Goal: Task Accomplishment & Management: Manage account settings

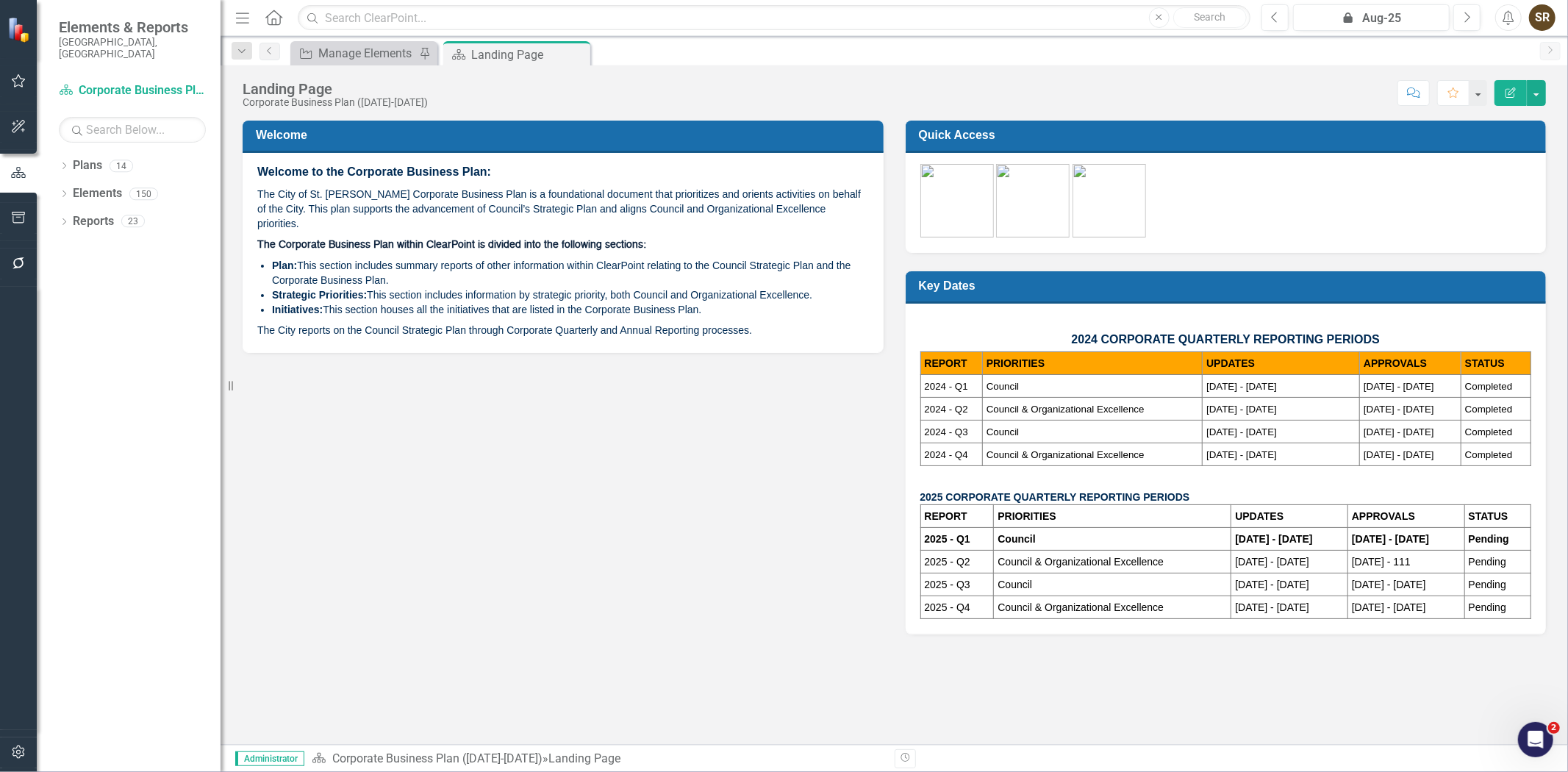
click at [18, 261] on icon "button" at bounding box center [18, 264] width 16 height 12
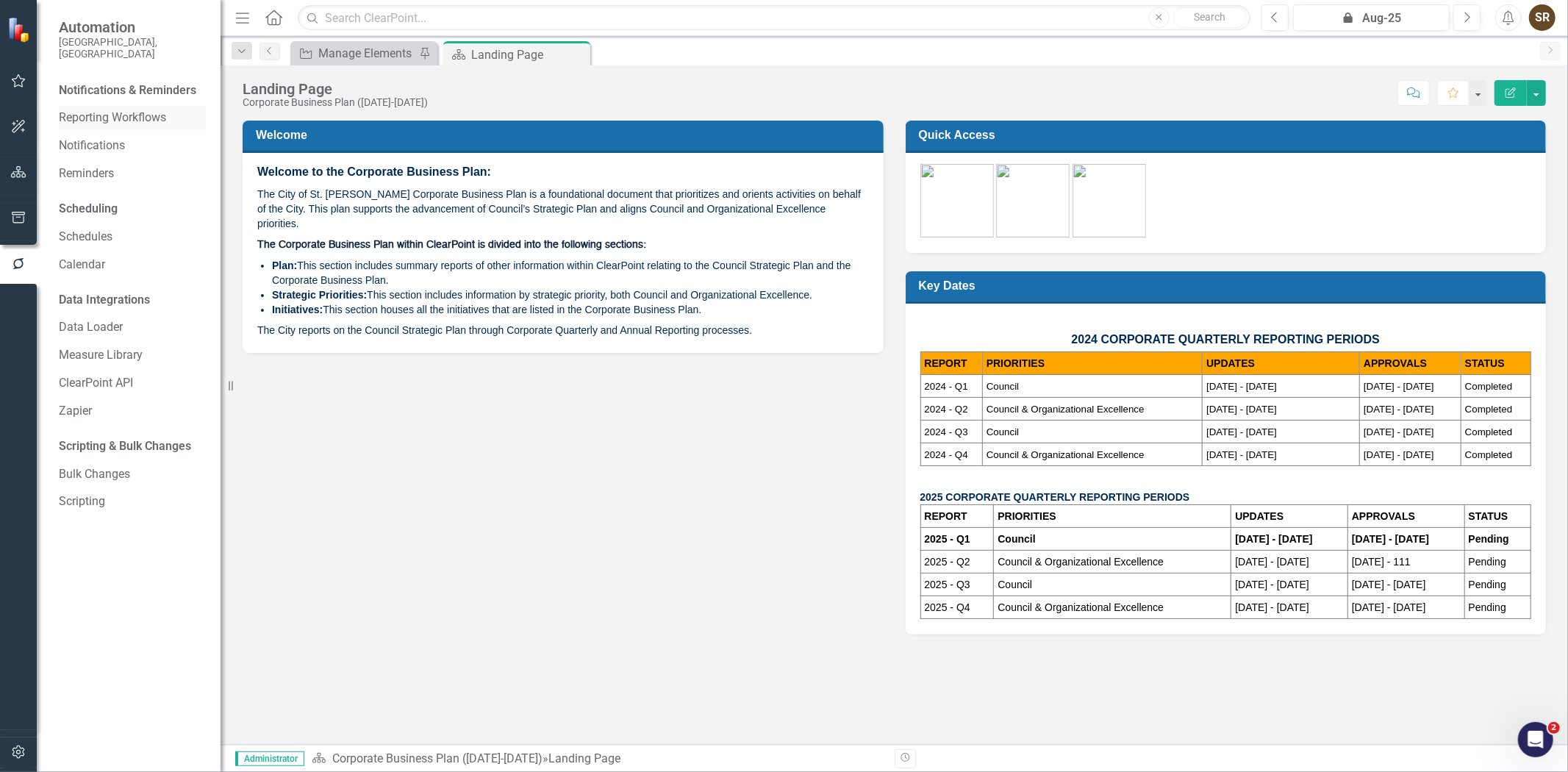
click at [124, 110] on link "Reporting Workflows" at bounding box center [132, 118] width 147 height 17
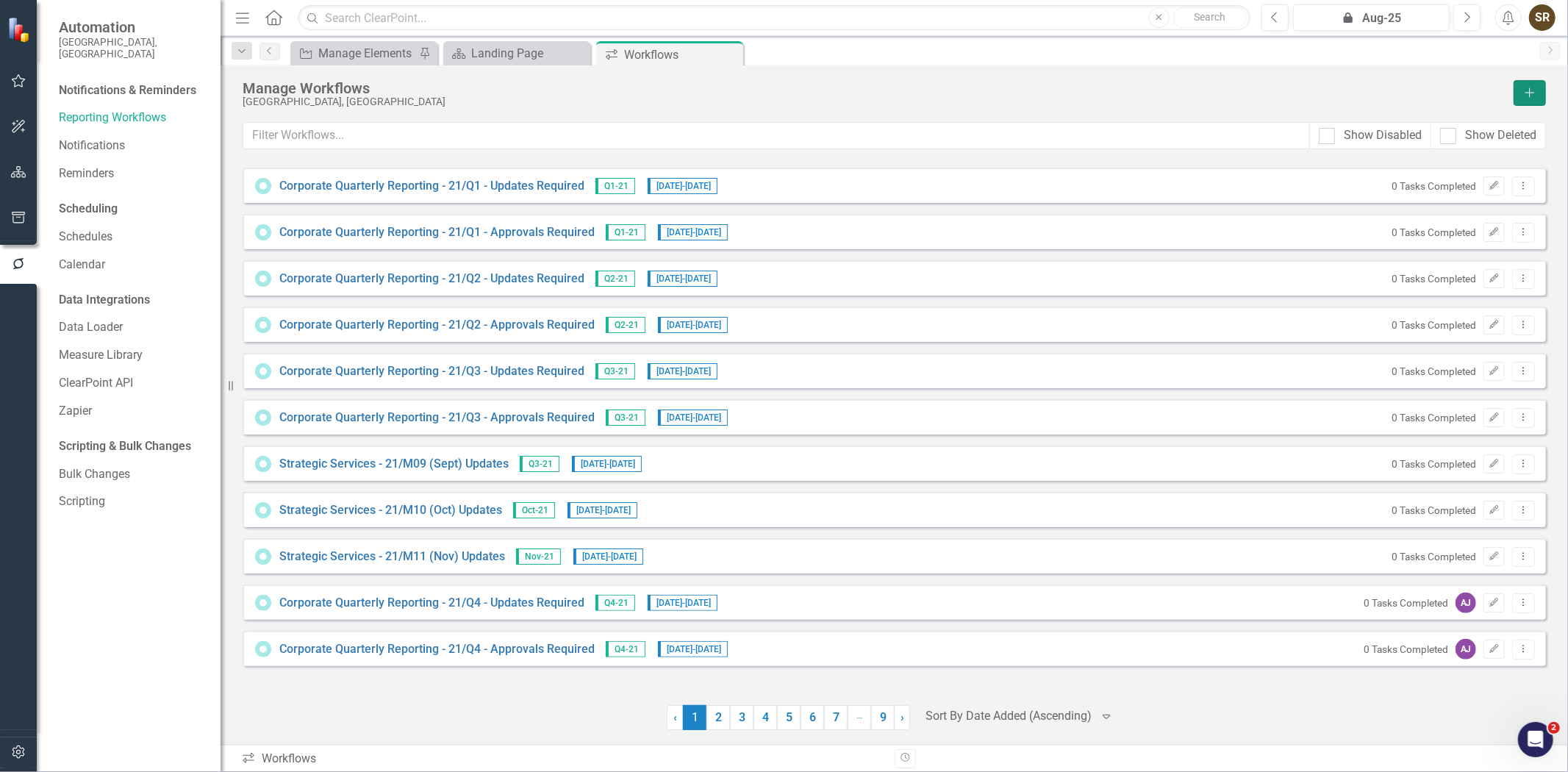
click at [1525, 96] on icon "Add" at bounding box center [1530, 93] width 13 height 10
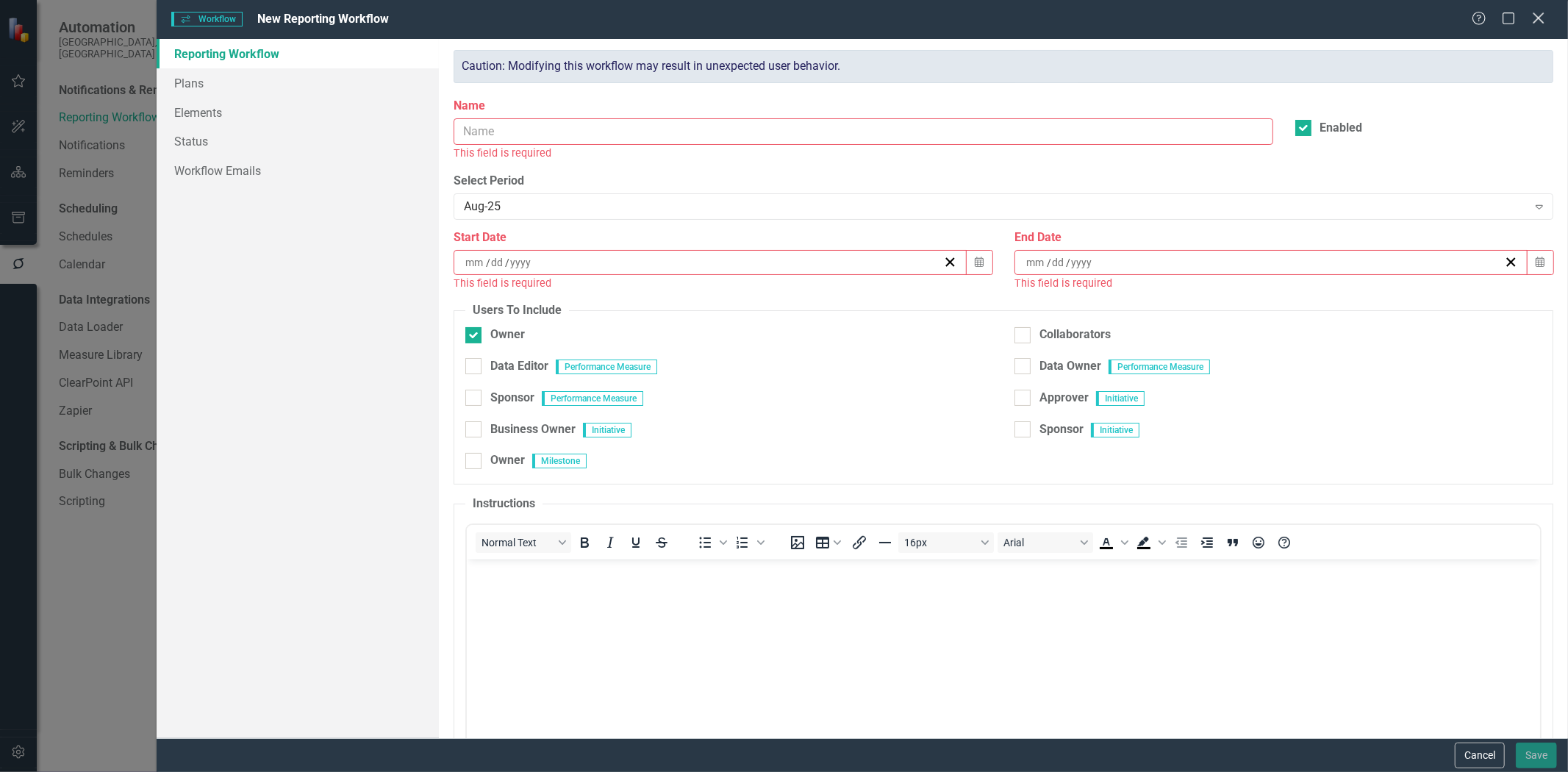
click at [1546, 21] on icon "Close" at bounding box center [1538, 18] width 18 height 14
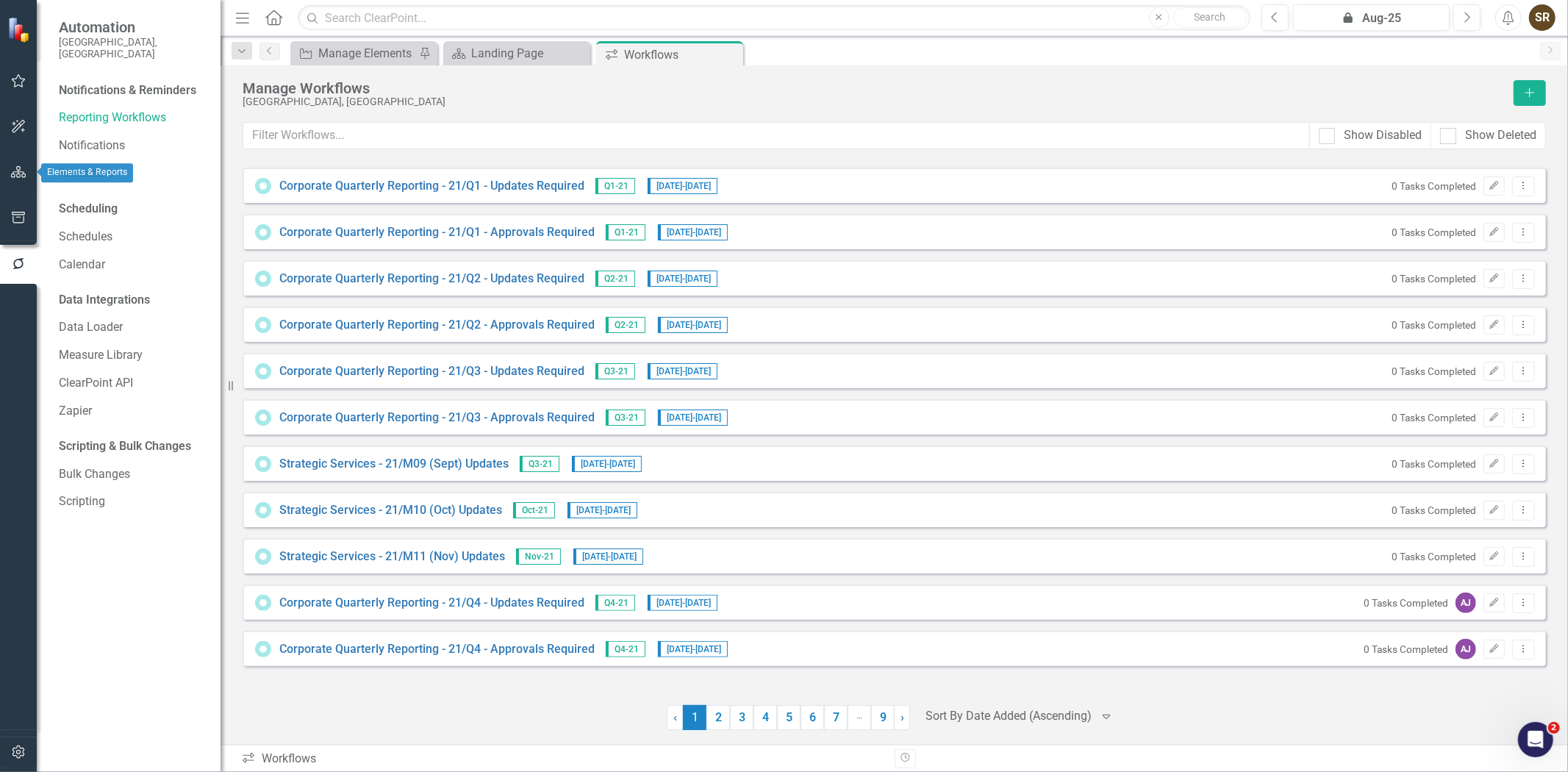
click at [26, 173] on button "button" at bounding box center [18, 173] width 33 height 31
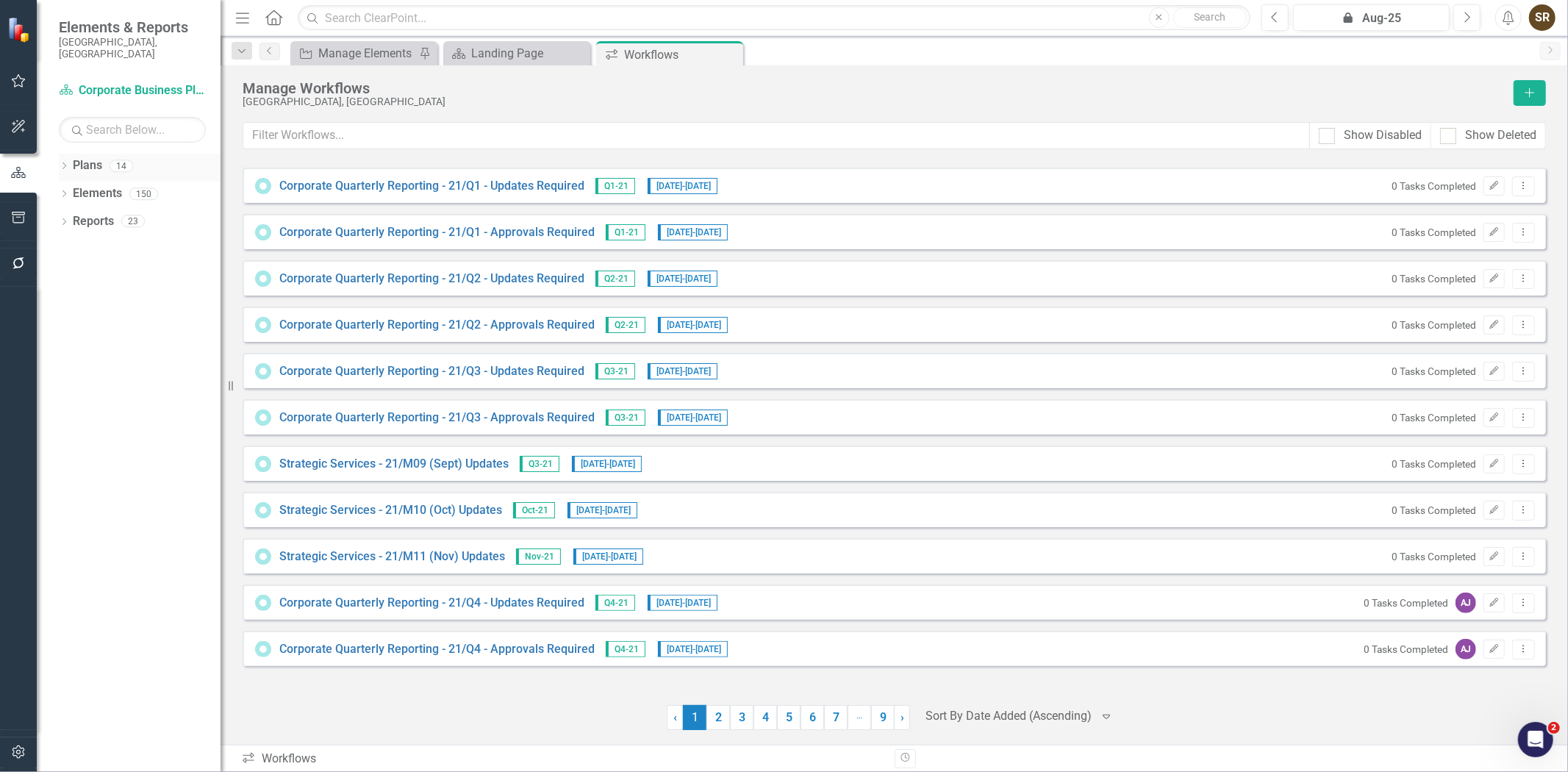
click at [64, 164] on icon "Dropdown" at bounding box center [64, 167] width 10 height 8
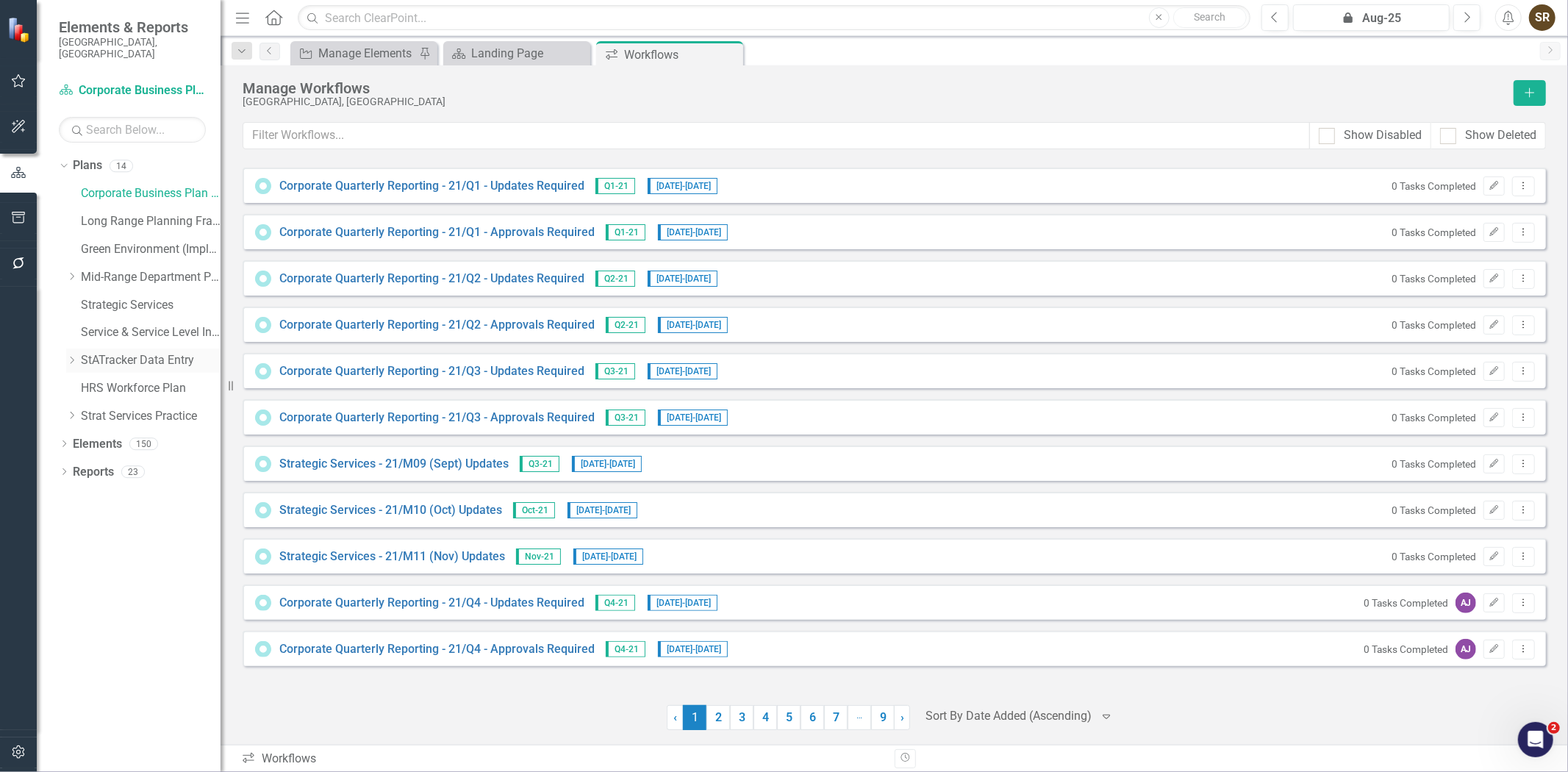
click at [110, 352] on link "StATracker Data Entry" at bounding box center [150, 360] width 140 height 17
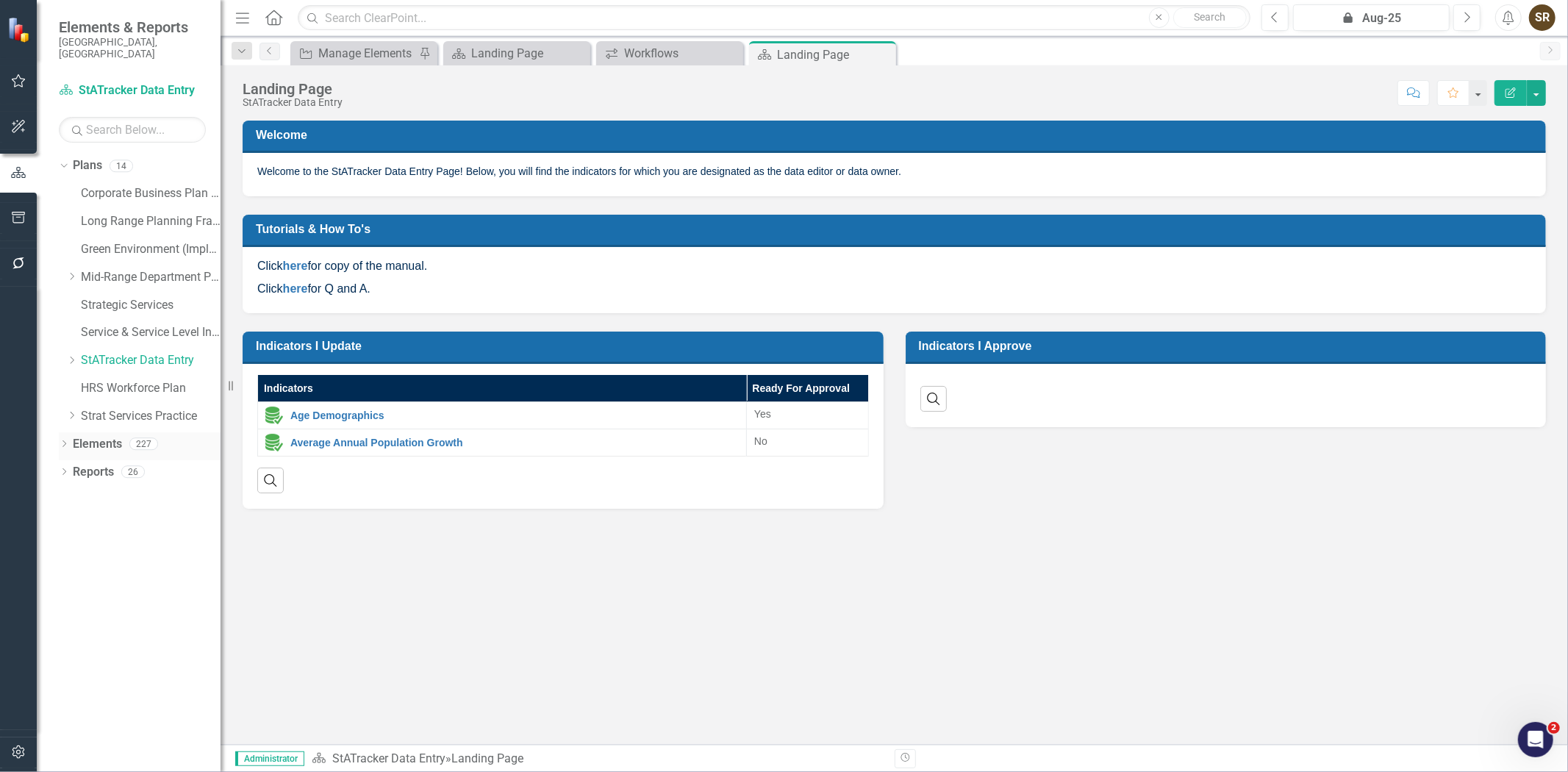
click at [60, 441] on icon "Dropdown" at bounding box center [64, 445] width 10 height 8
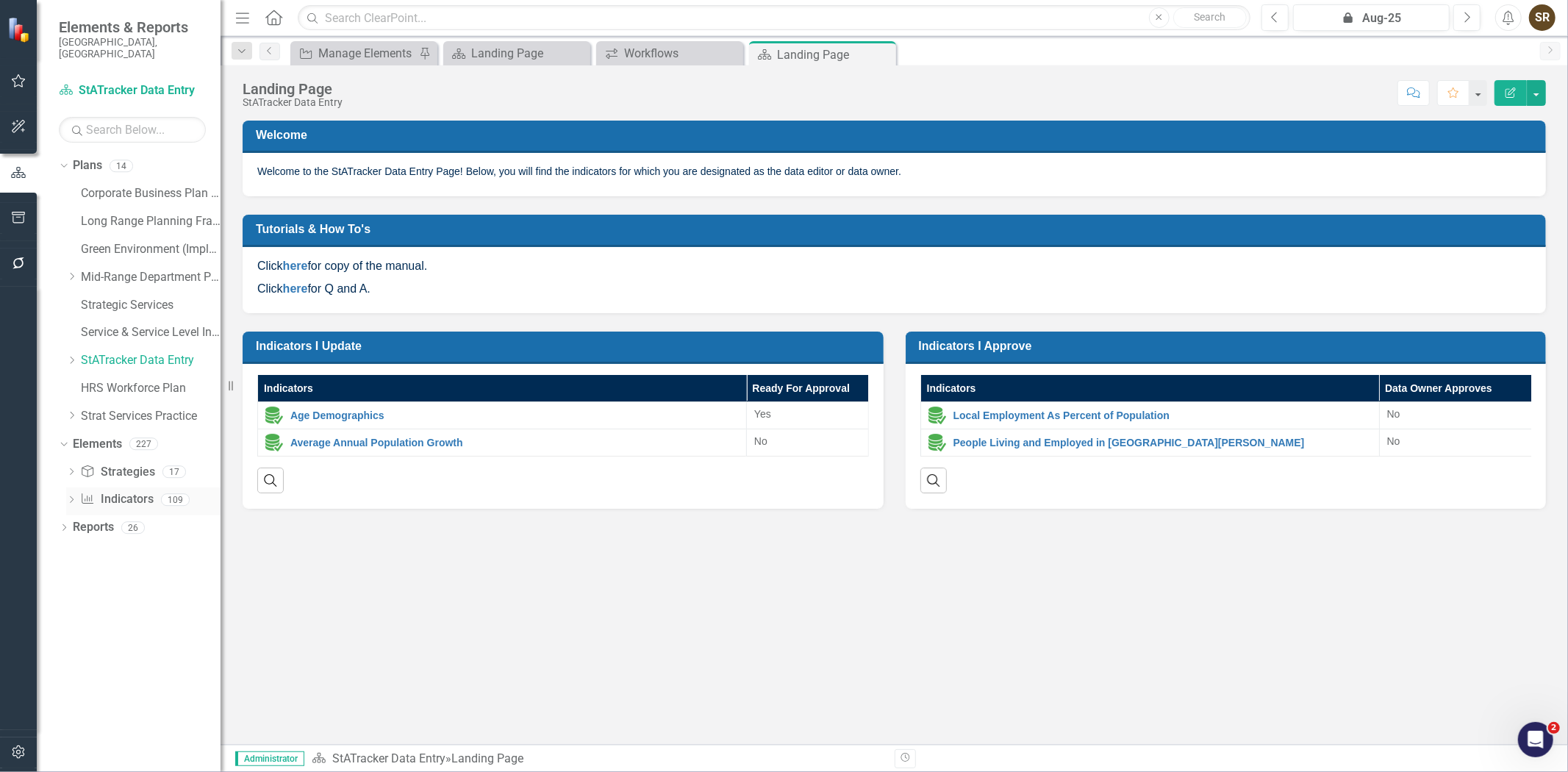
click at [107, 491] on link "Indicator Indicators" at bounding box center [116, 500] width 73 height 17
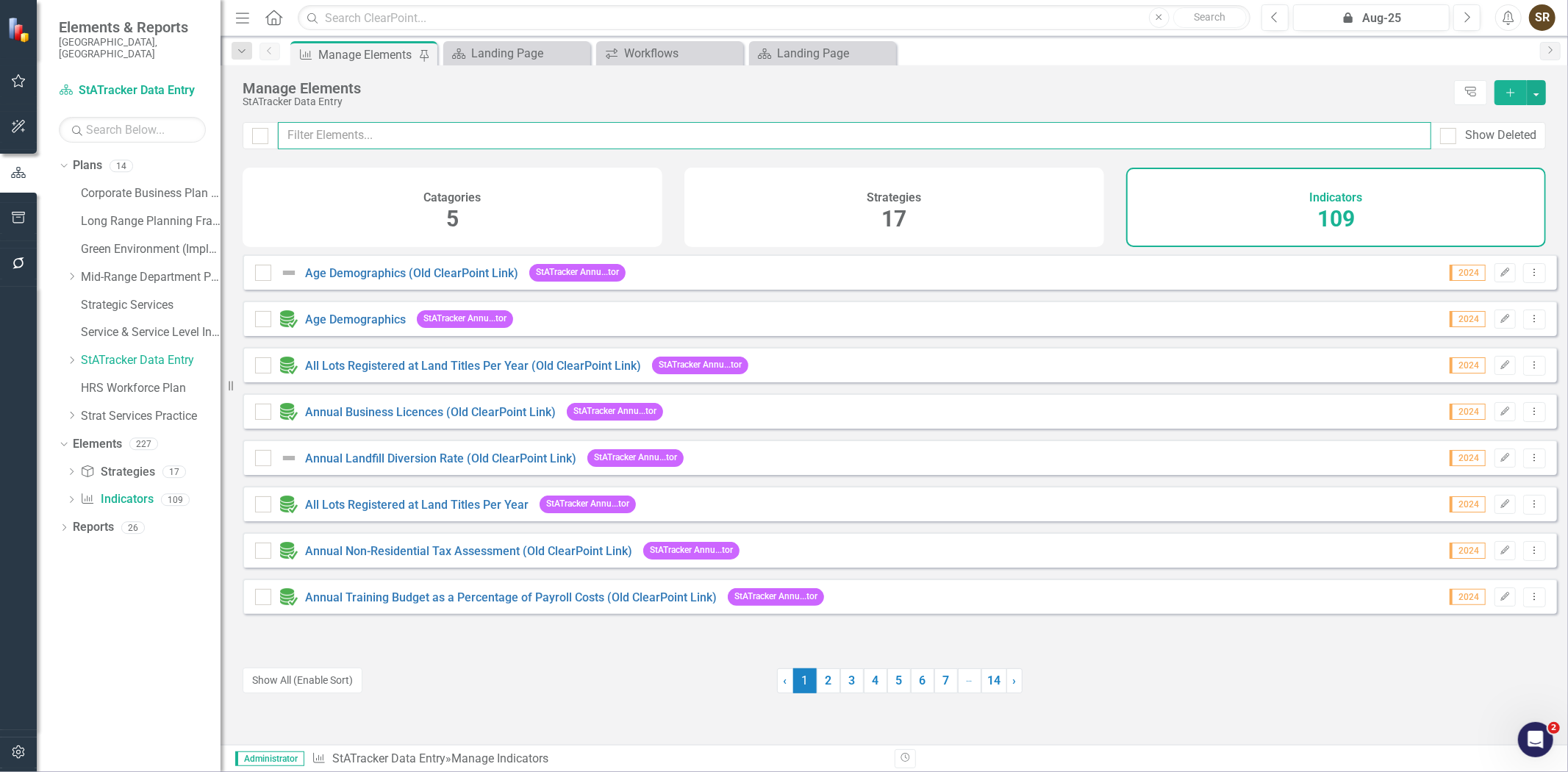
click at [364, 134] on input "text" at bounding box center [855, 135] width 1154 height 27
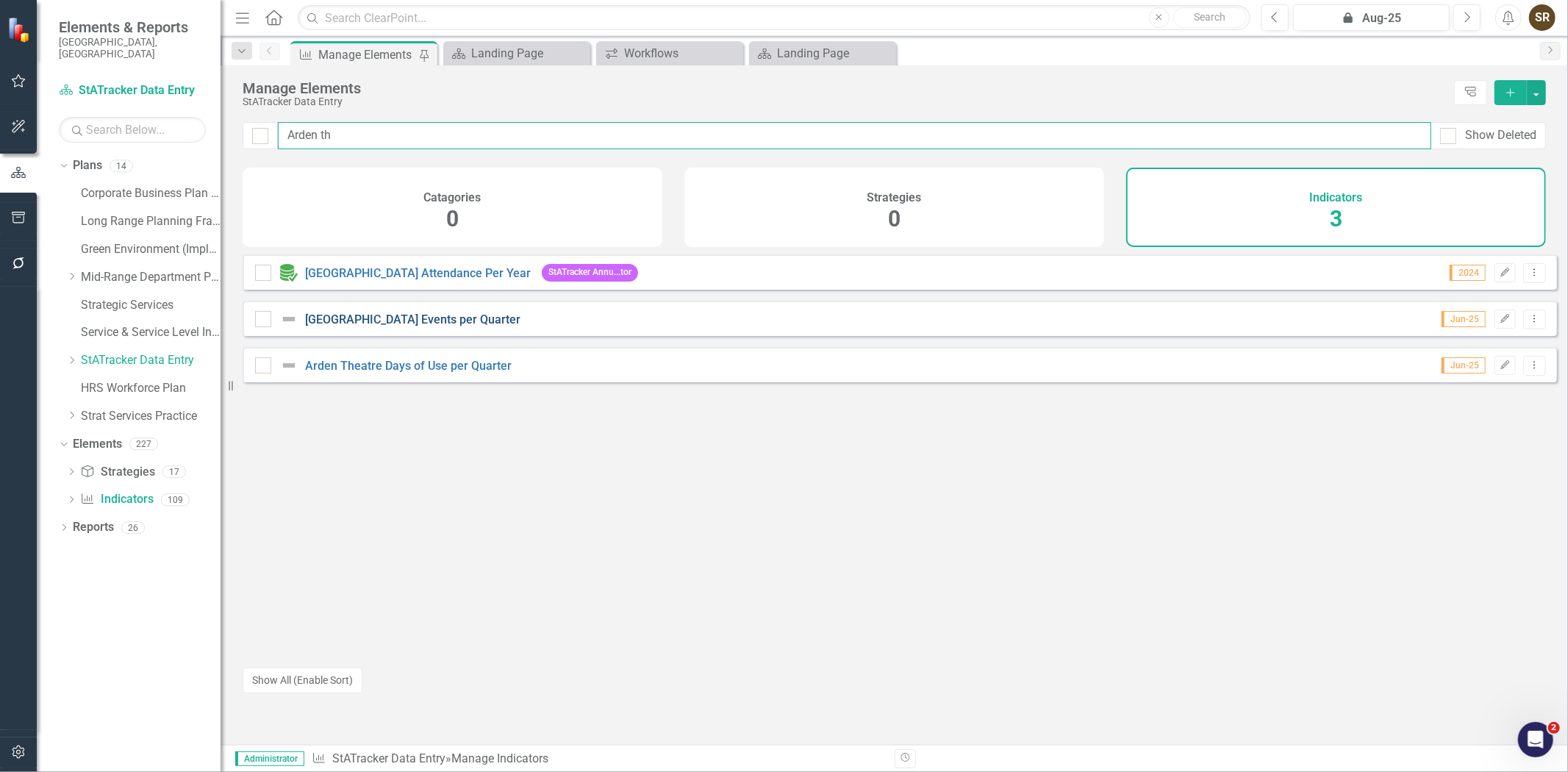
type input "Arden th"
click at [391, 326] on link "[GEOGRAPHIC_DATA] Events per Quarter" at bounding box center [412, 319] width 215 height 14
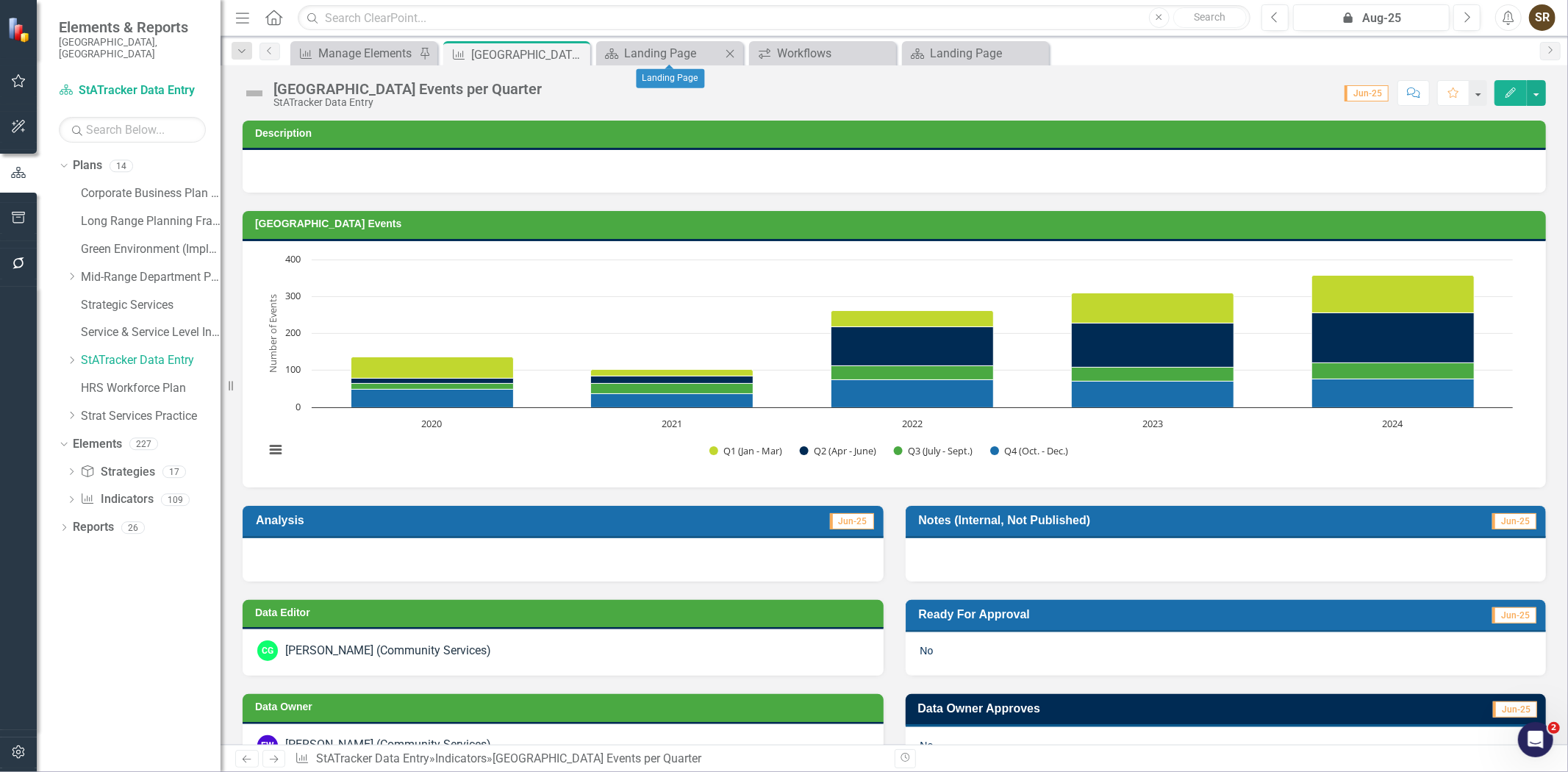
click at [732, 55] on icon at bounding box center [730, 53] width 8 height 8
click at [0, 0] on icon at bounding box center [0, 0] width 0 height 0
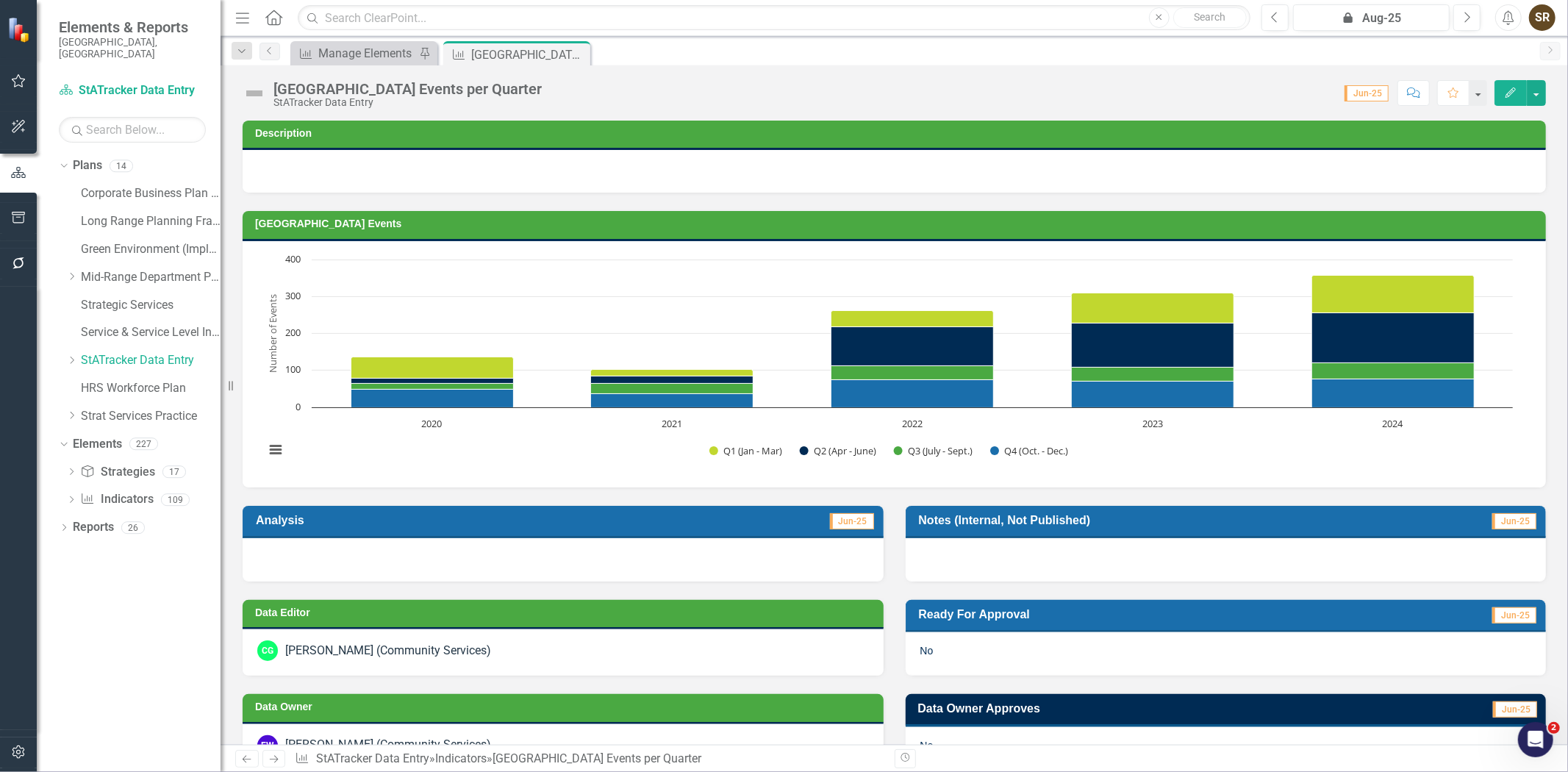
click at [1510, 90] on icon "Edit" at bounding box center [1511, 93] width 13 height 10
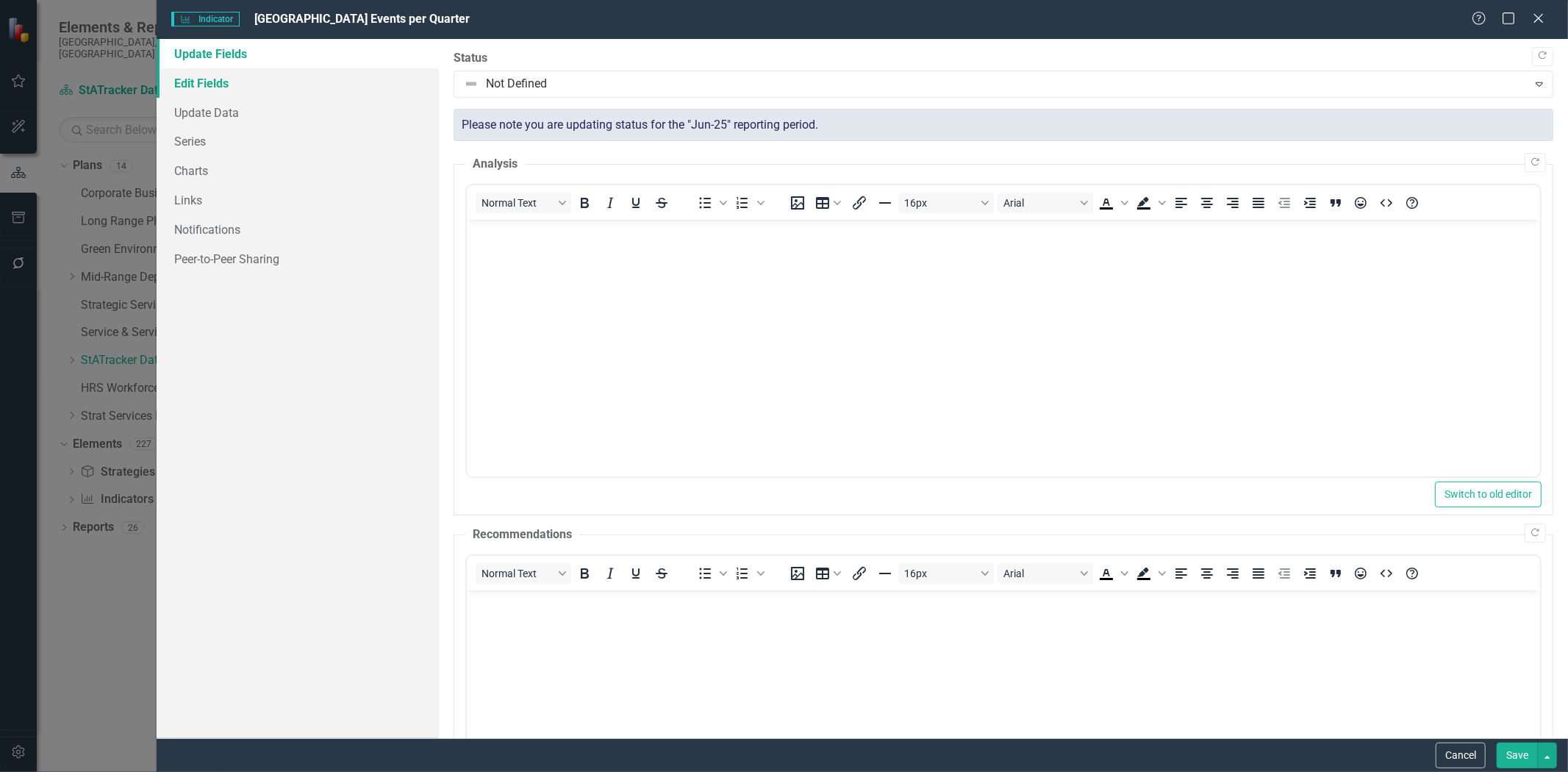
click at [192, 84] on link "Edit Fields" at bounding box center [298, 83] width 283 height 30
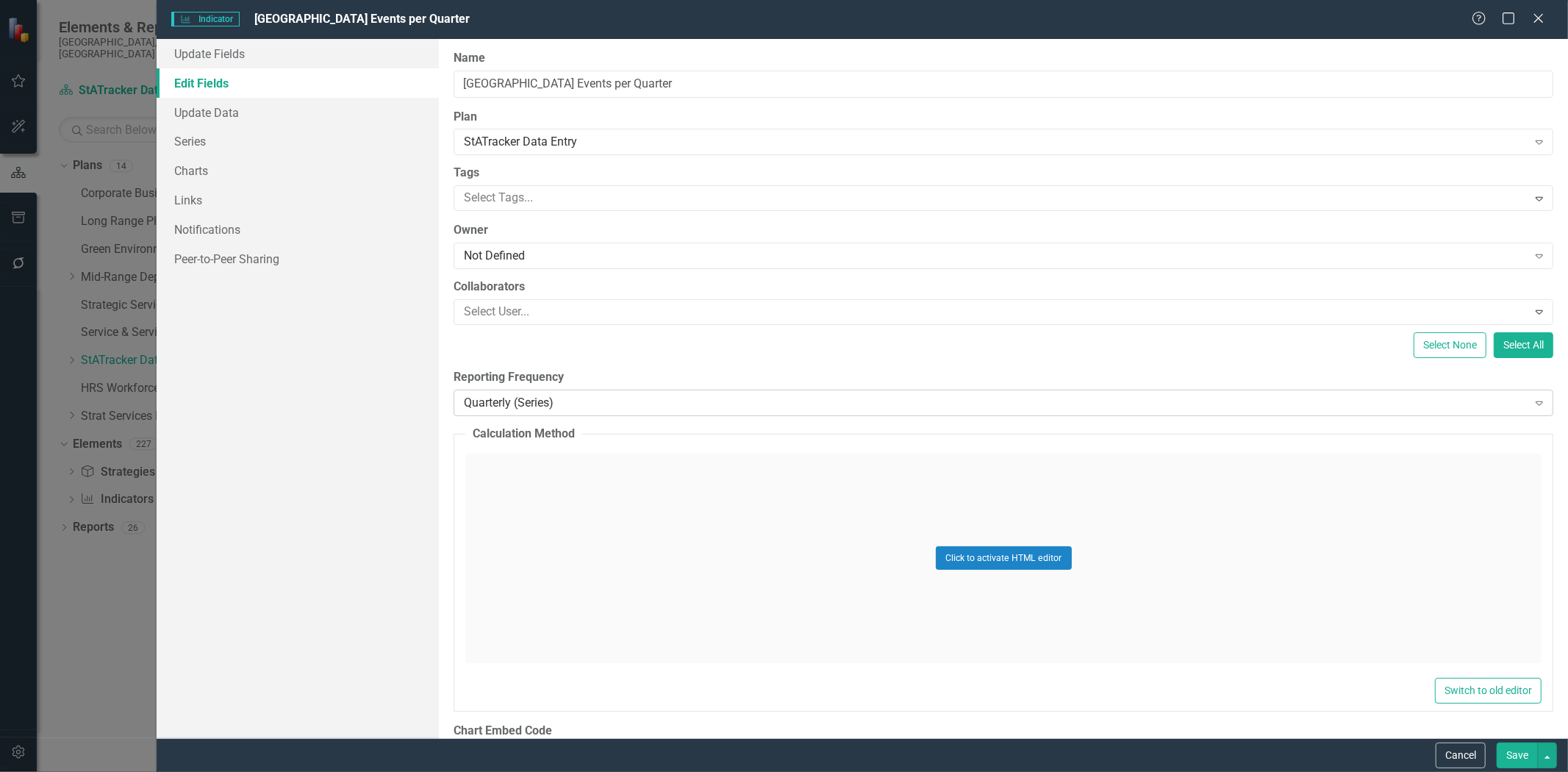
click at [582, 402] on div "Quarterly (Series)" at bounding box center [995, 403] width 1063 height 17
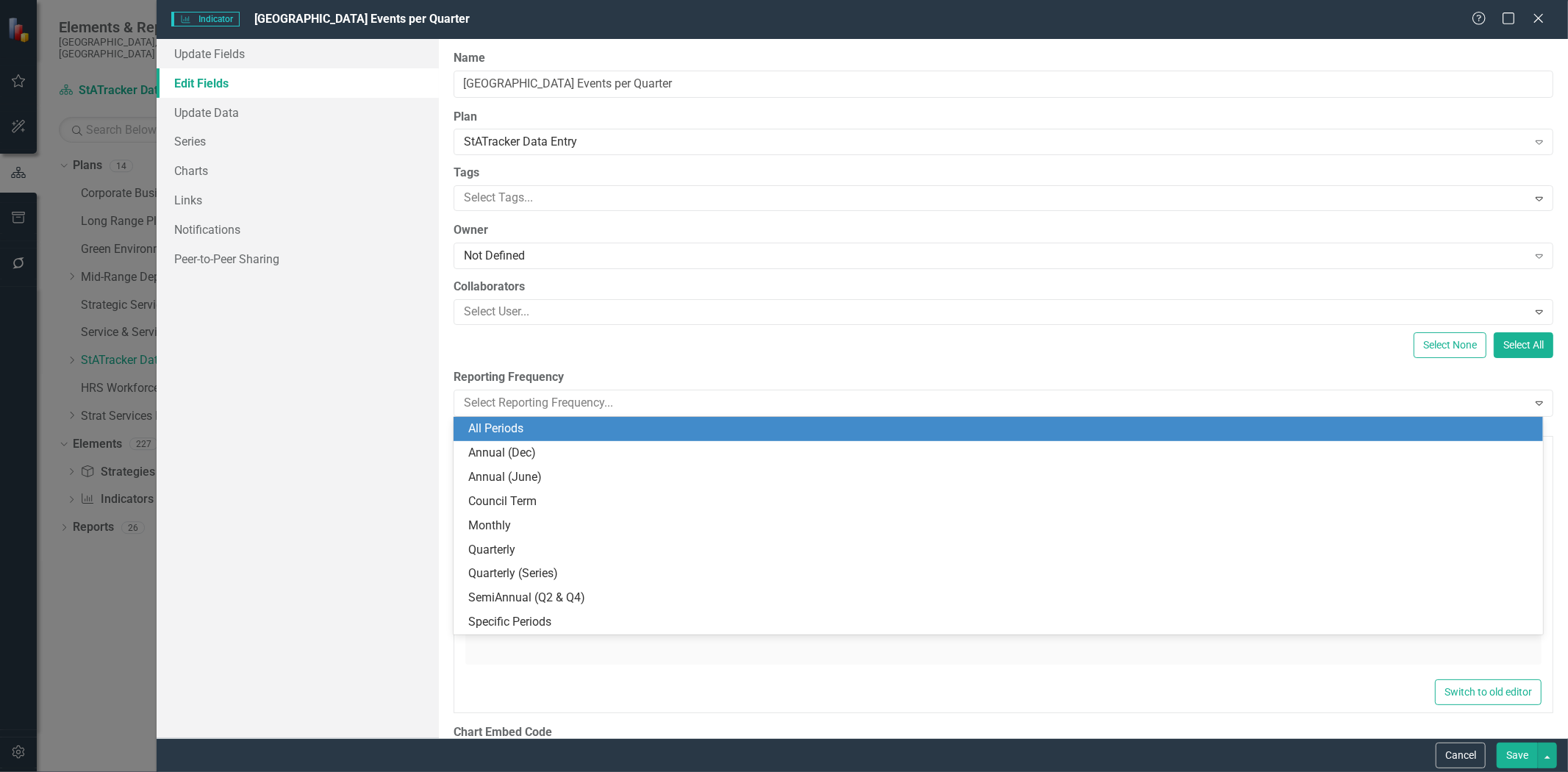
click at [562, 429] on div "All Periods" at bounding box center [1001, 429] width 1066 height 17
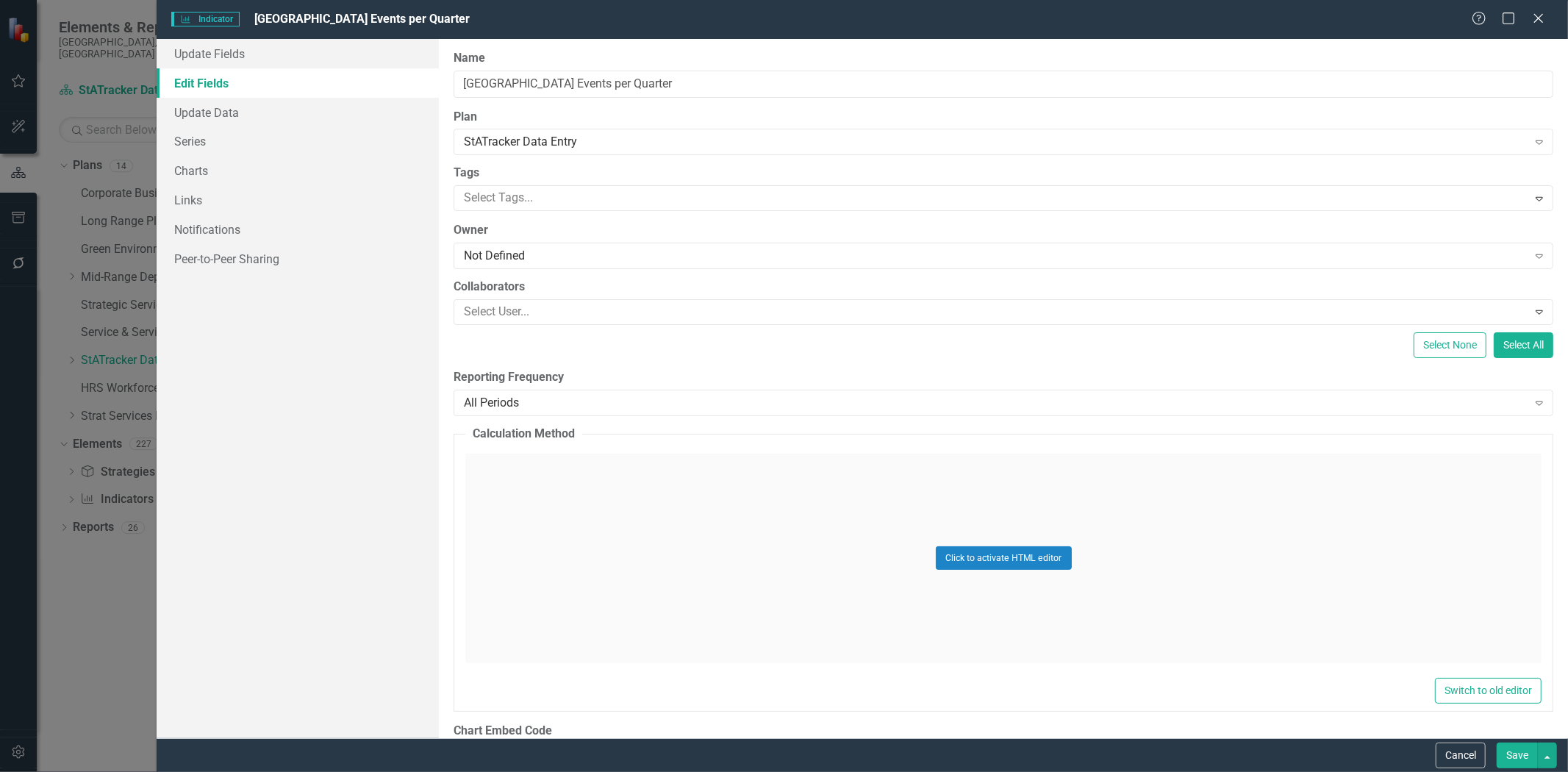
click at [1510, 752] on button "Save" at bounding box center [1518, 756] width 41 height 26
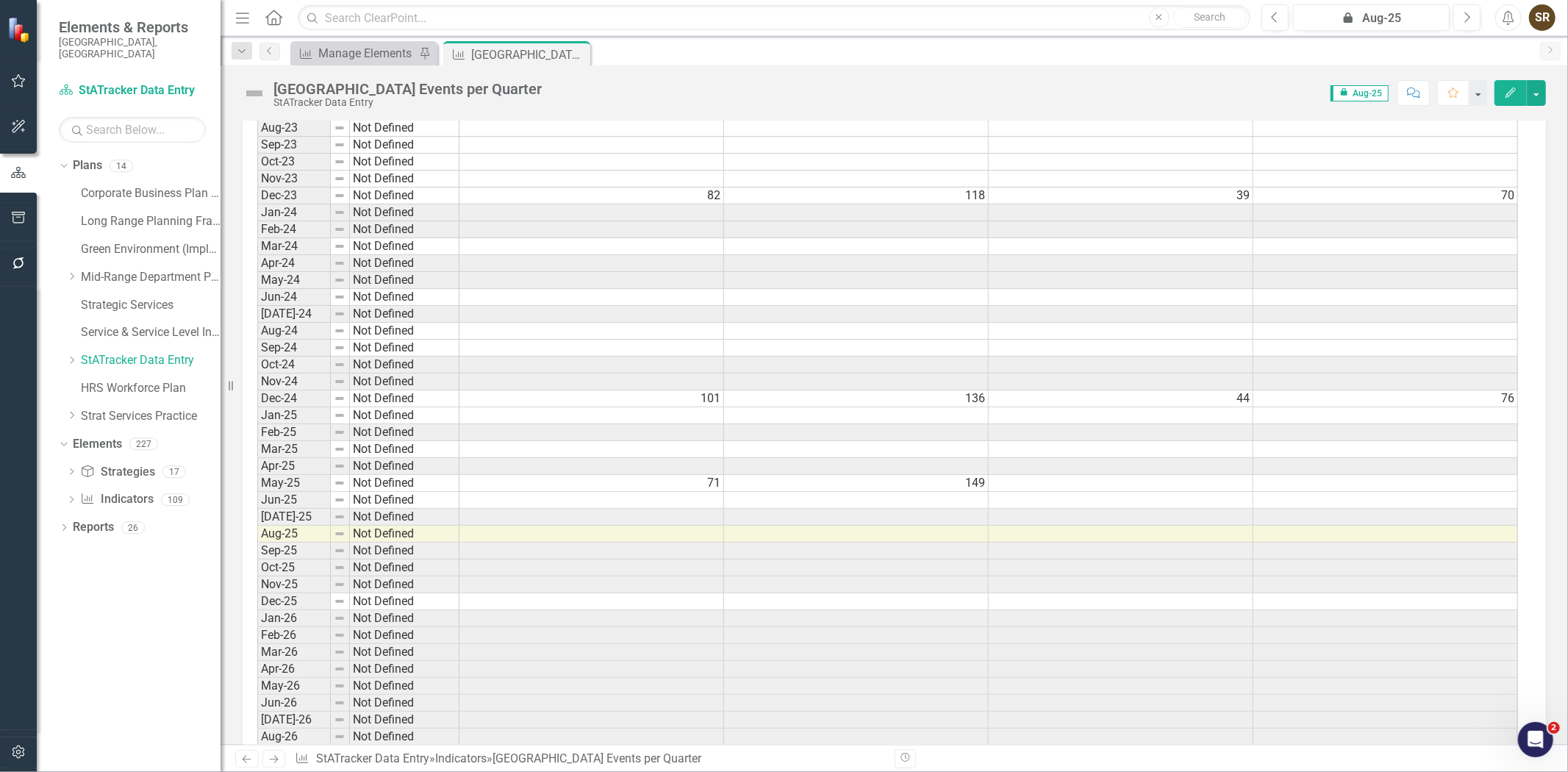
scroll to position [3018, 0]
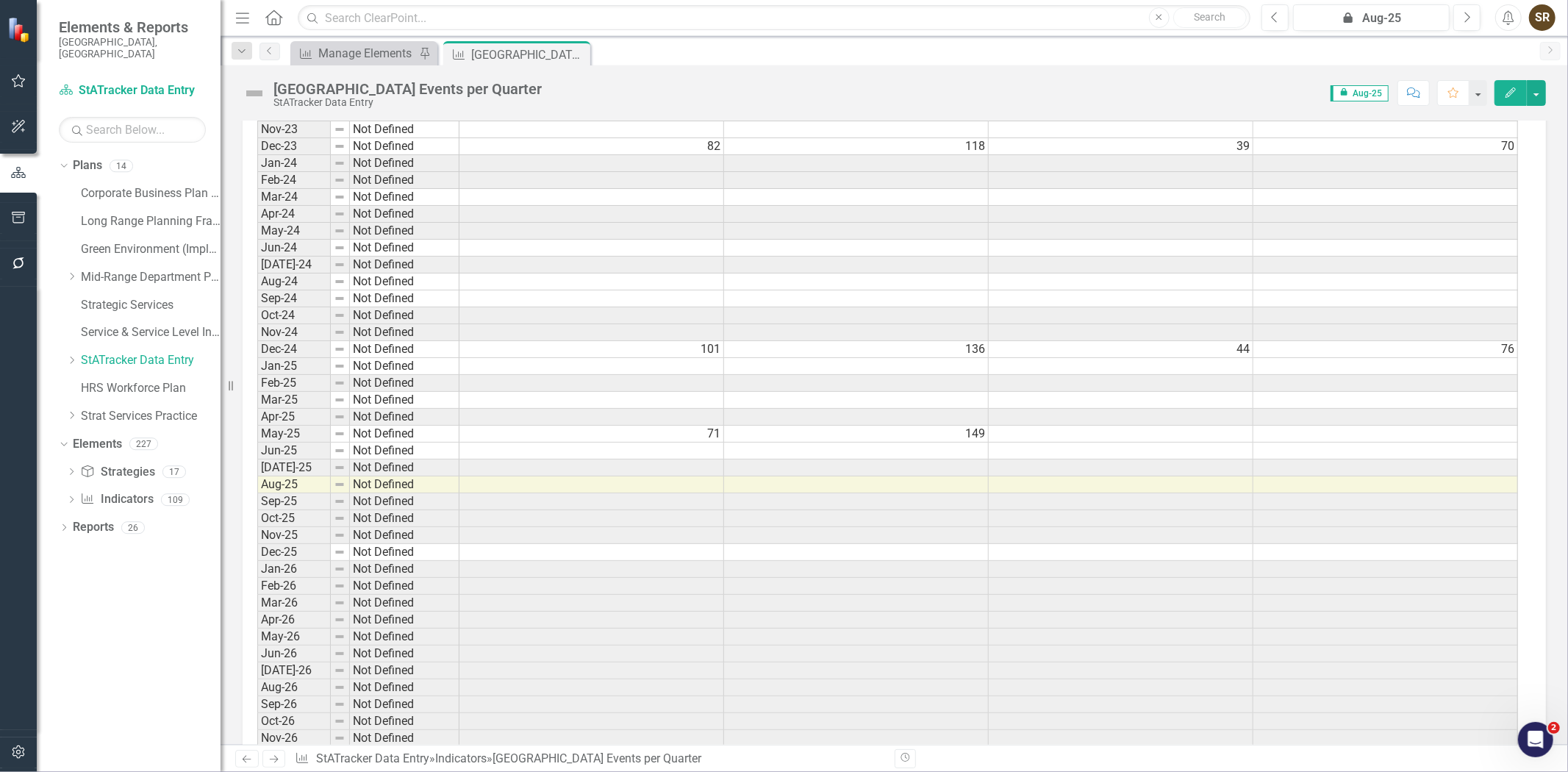
click at [703, 443] on td "71" at bounding box center [592, 434] width 265 height 17
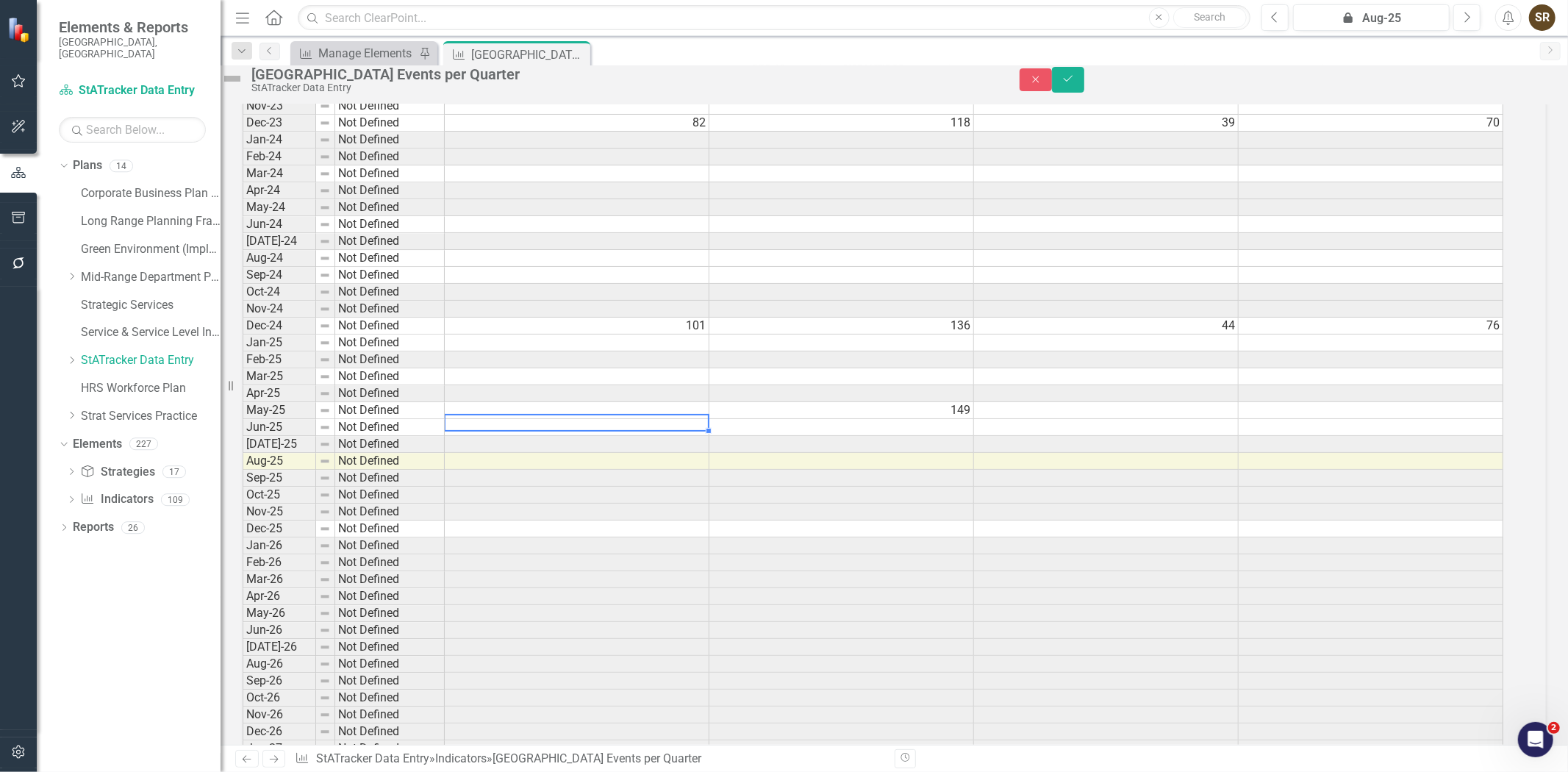
scroll to position [3021, 0]
click at [591, 534] on td at bounding box center [577, 526] width 265 height 17
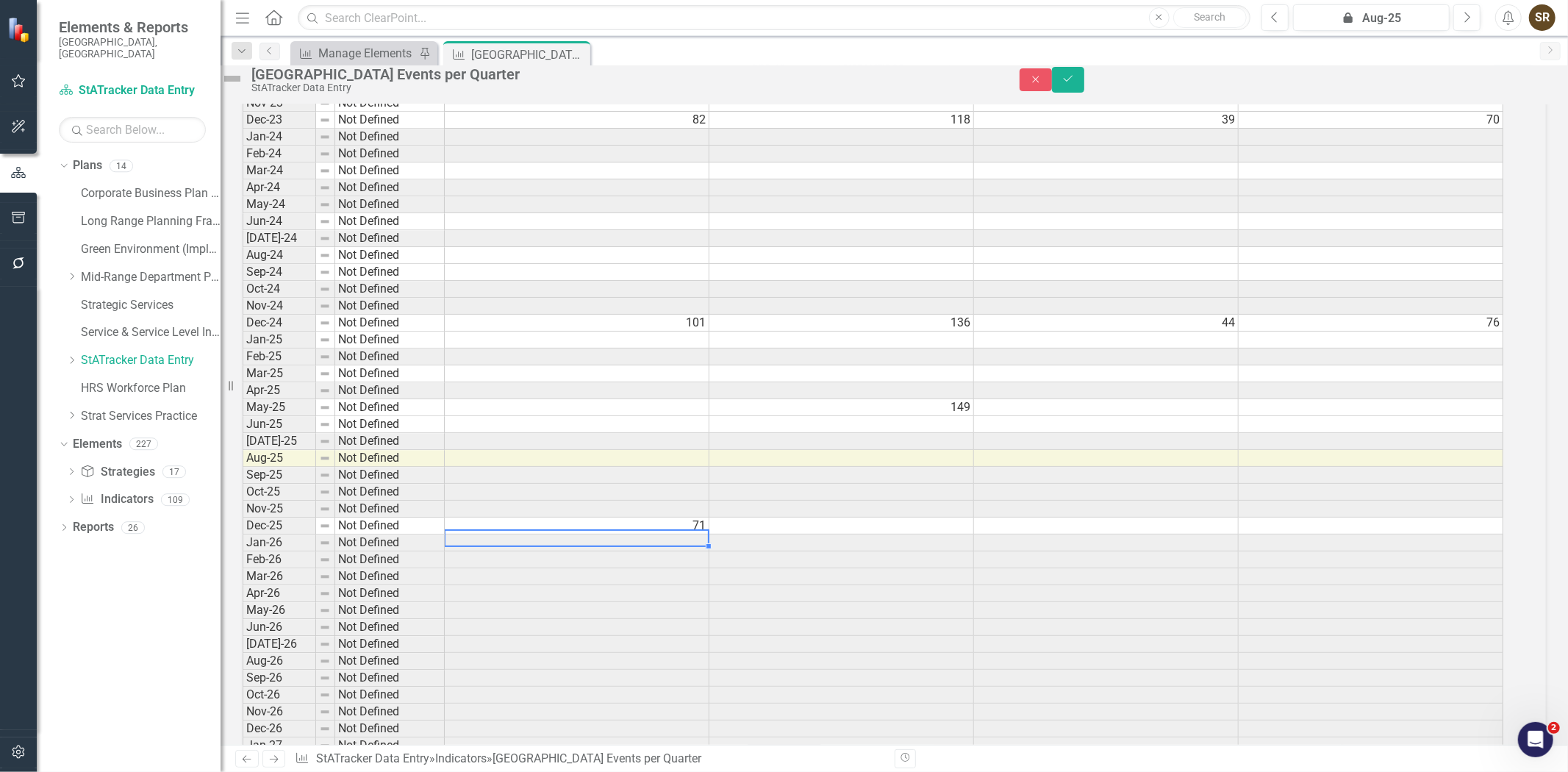
click at [974, 416] on td "149" at bounding box center [842, 408] width 265 height 17
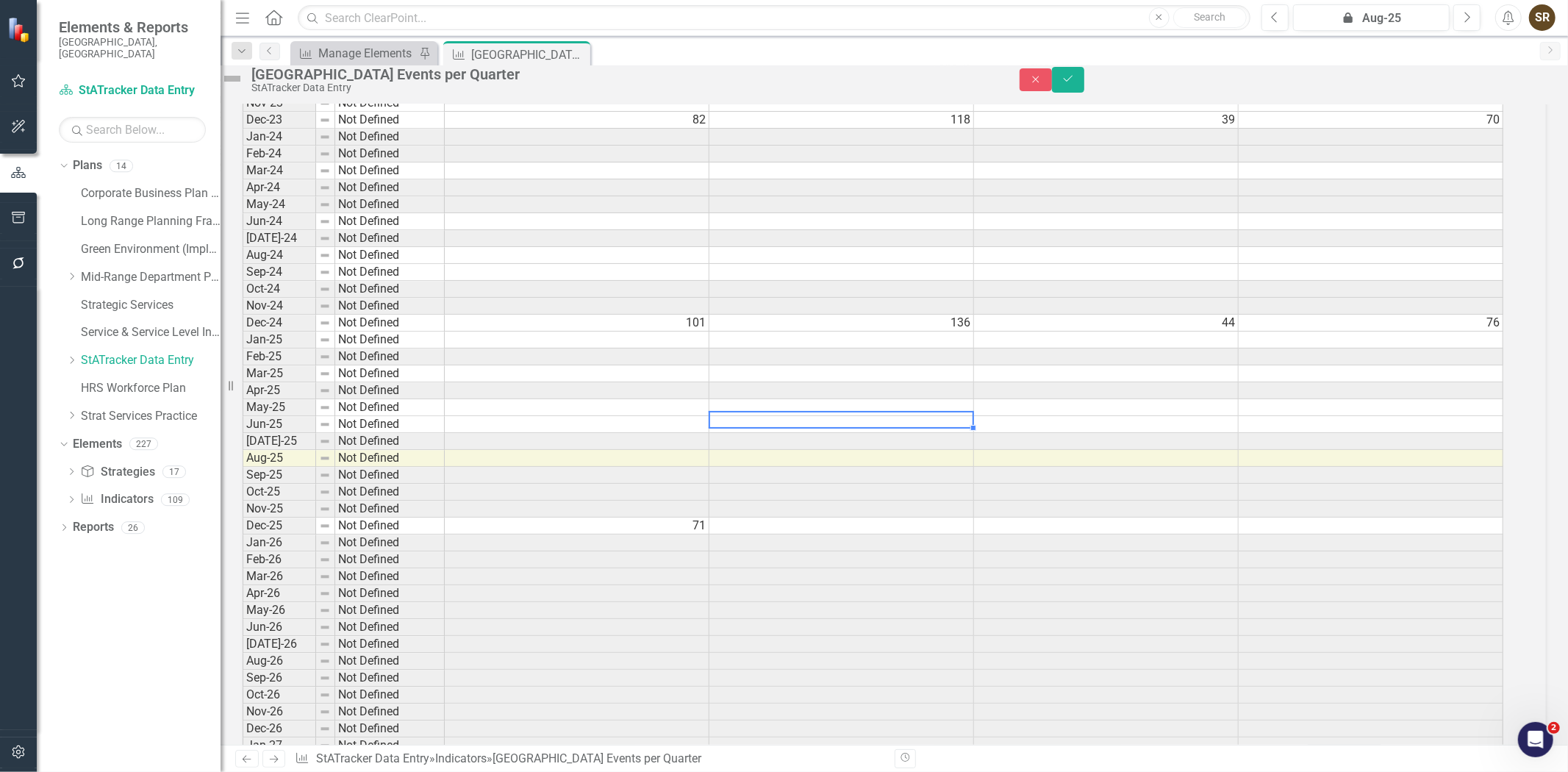
click at [913, 534] on td at bounding box center [842, 526] width 265 height 17
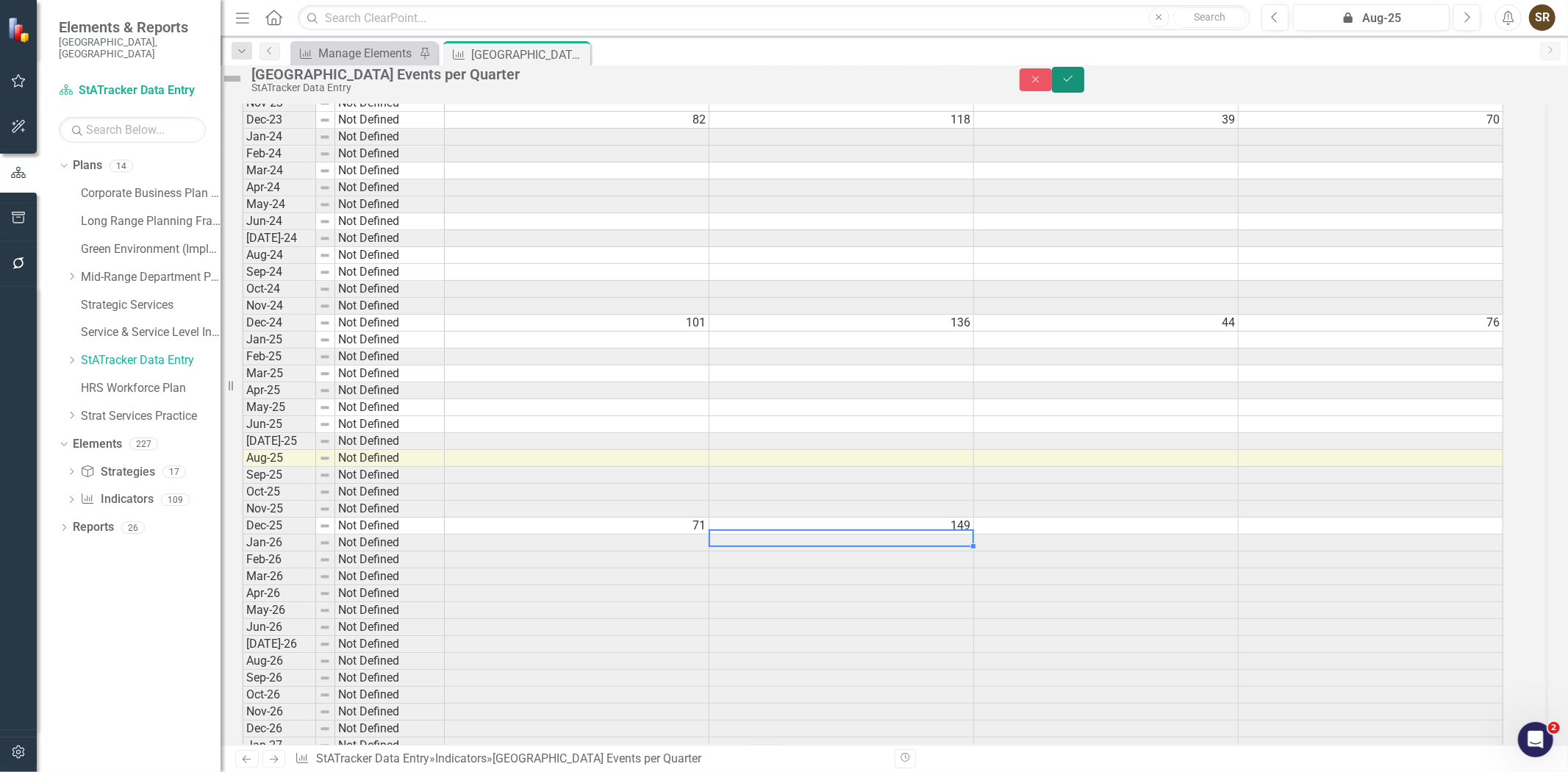
click at [1075, 83] on icon "Save" at bounding box center [1069, 78] width 13 height 10
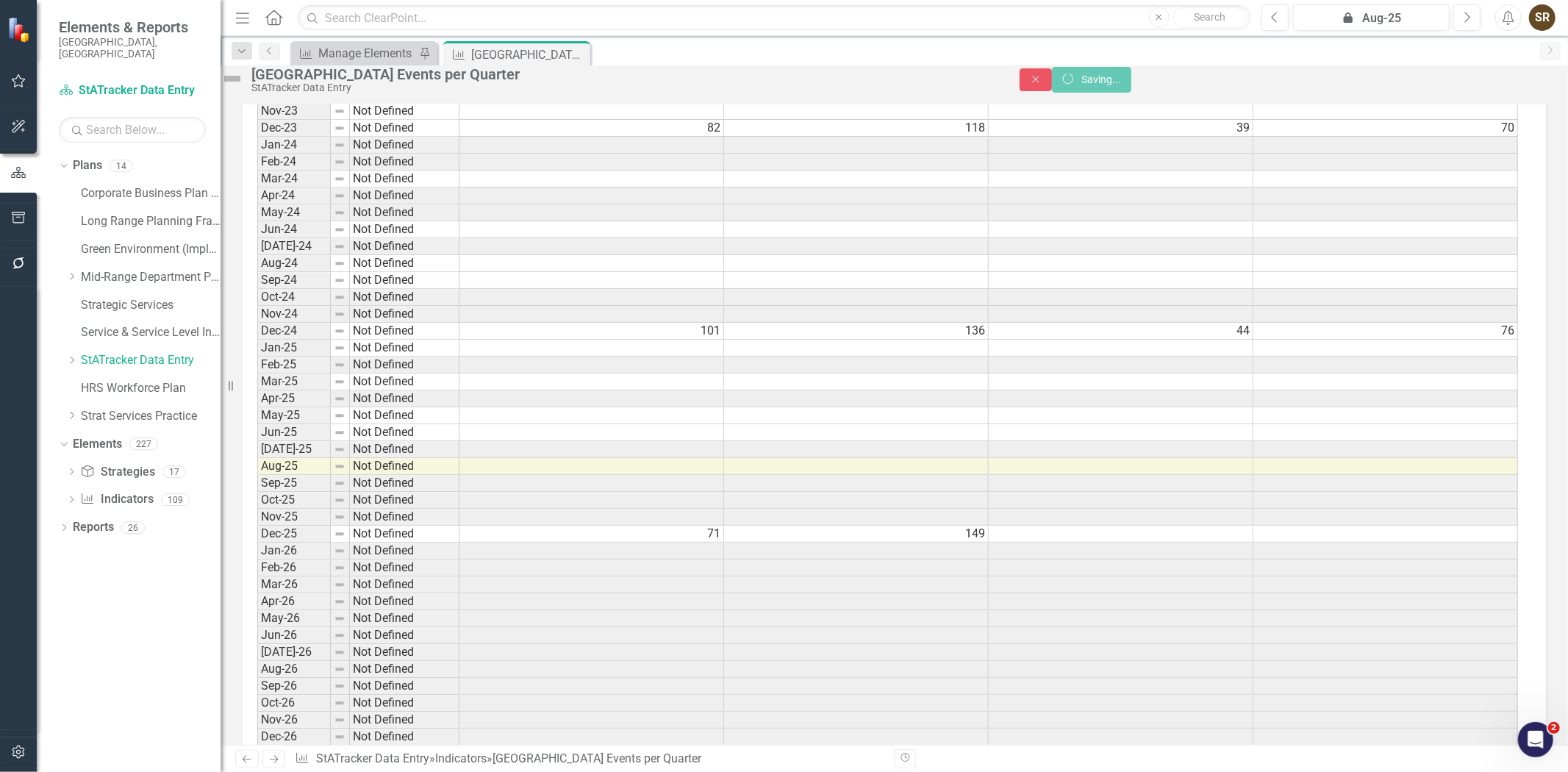
scroll to position [0, 0]
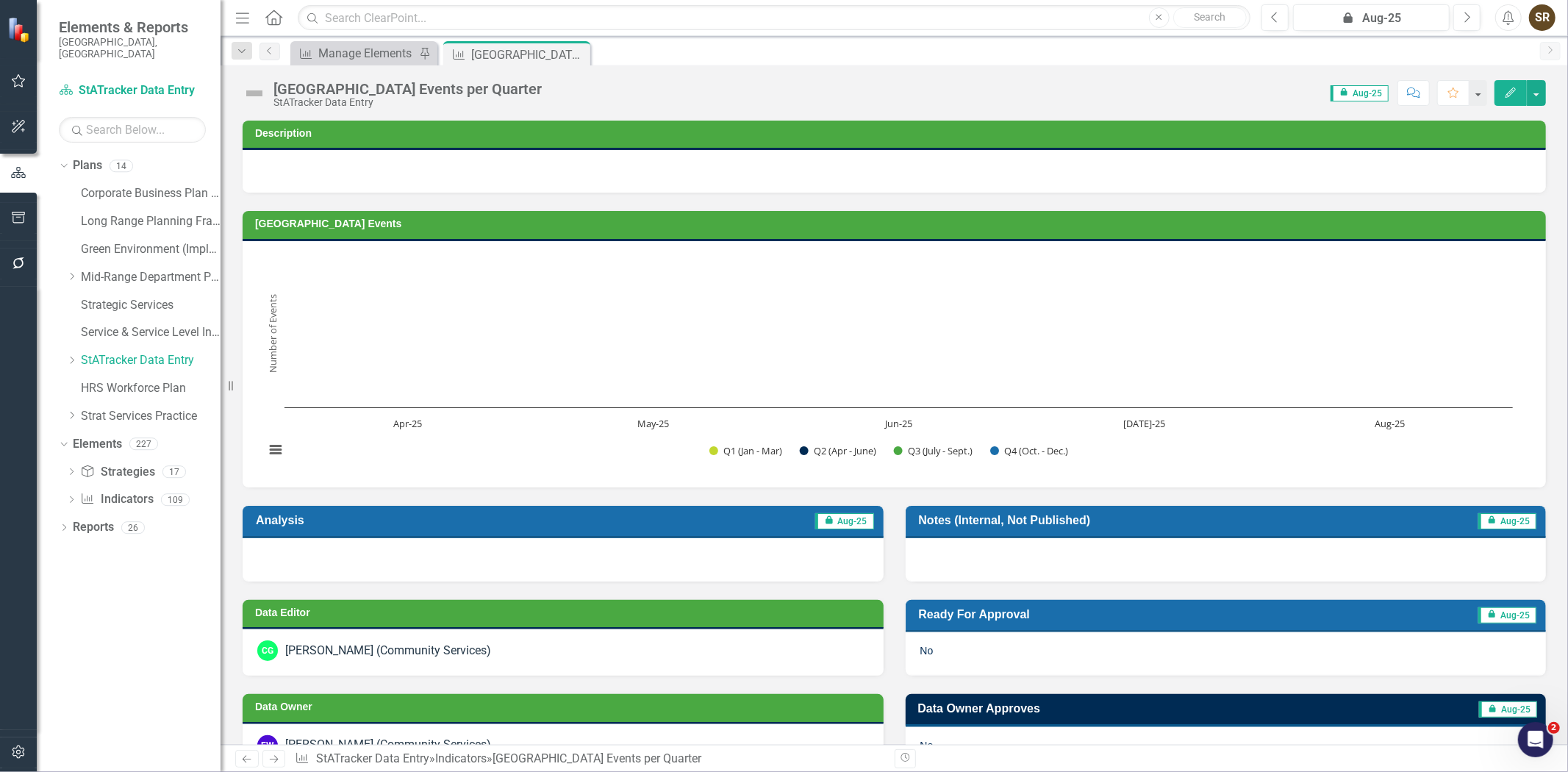
click at [1356, 91] on span "icon.lock Aug-25" at bounding box center [1359, 93] width 58 height 16
click at [1416, 11] on div "icon.lock Aug-25" at bounding box center [1372, 19] width 147 height 18
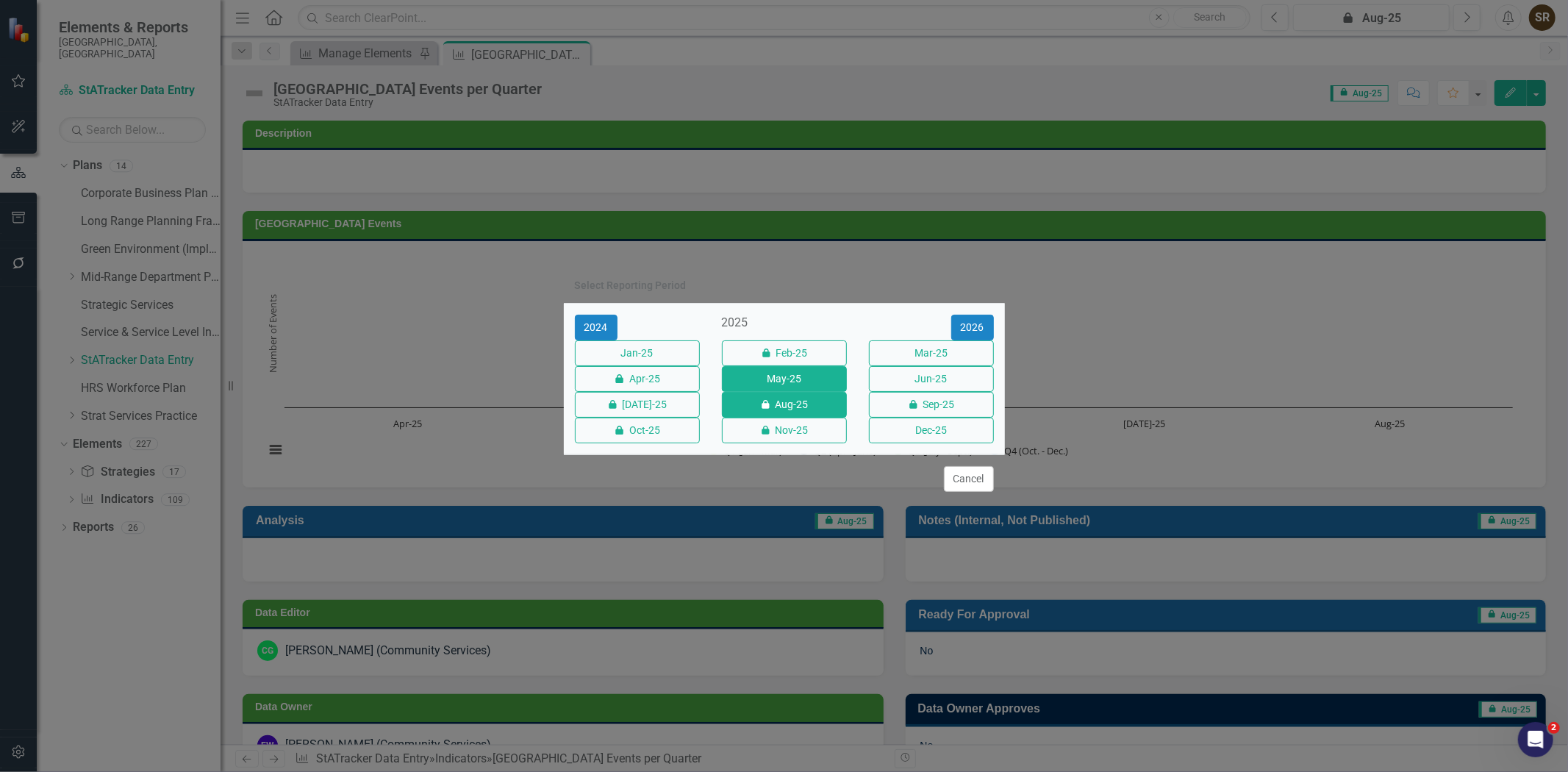
click at [812, 374] on button "May-25" at bounding box center [784, 379] width 125 height 26
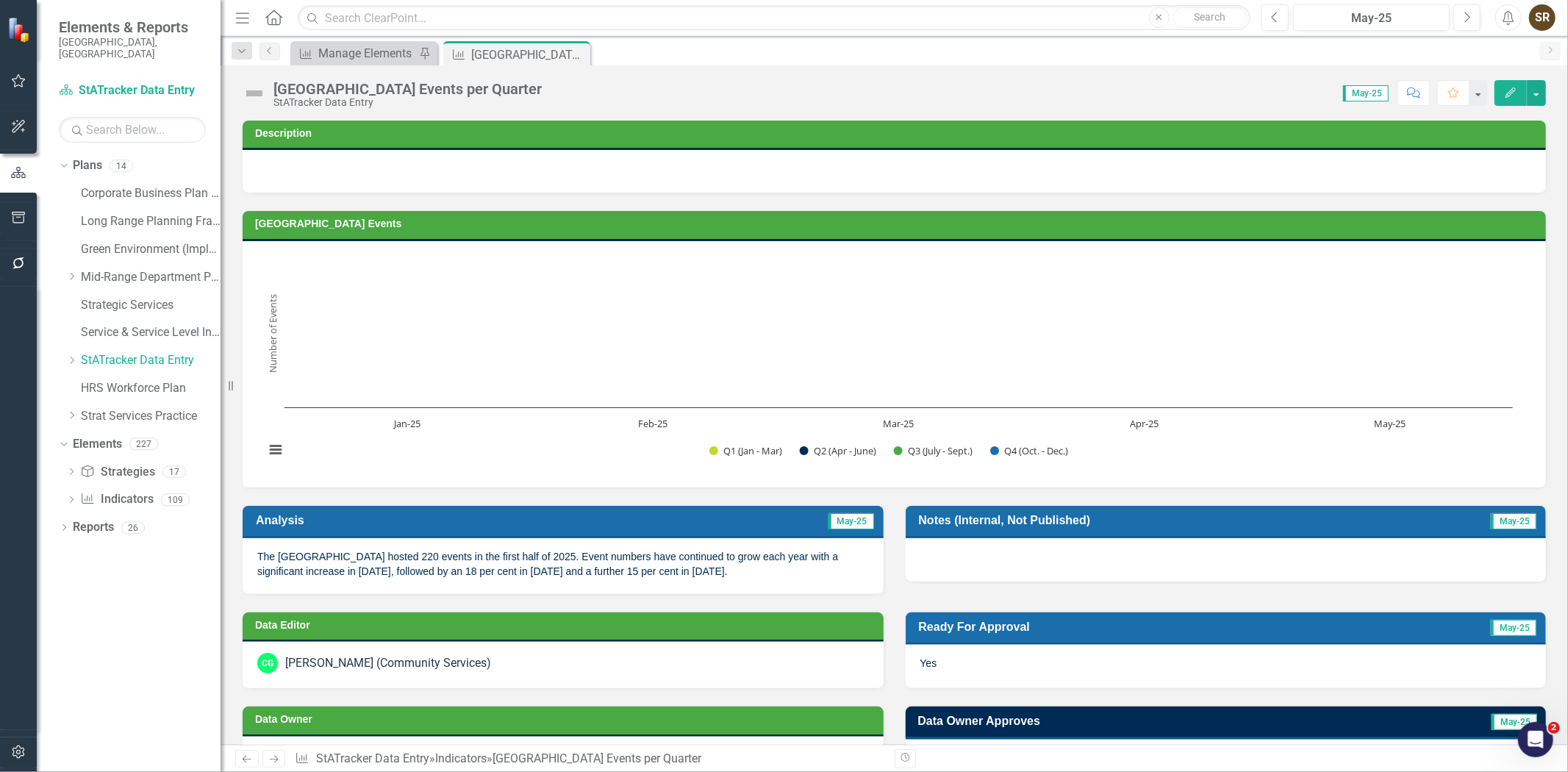
drag, startPoint x: 654, startPoint y: 568, endPoint x: 576, endPoint y: 566, distance: 78.0
click at [576, 566] on p "The [GEOGRAPHIC_DATA] hosted 220 events in the first half of 2025. Event number…" at bounding box center [563, 564] width 612 height 30
click at [582, 561] on p "The [GEOGRAPHIC_DATA] hosted 220 events in the first half of 2025. Event number…" at bounding box center [563, 564] width 612 height 30
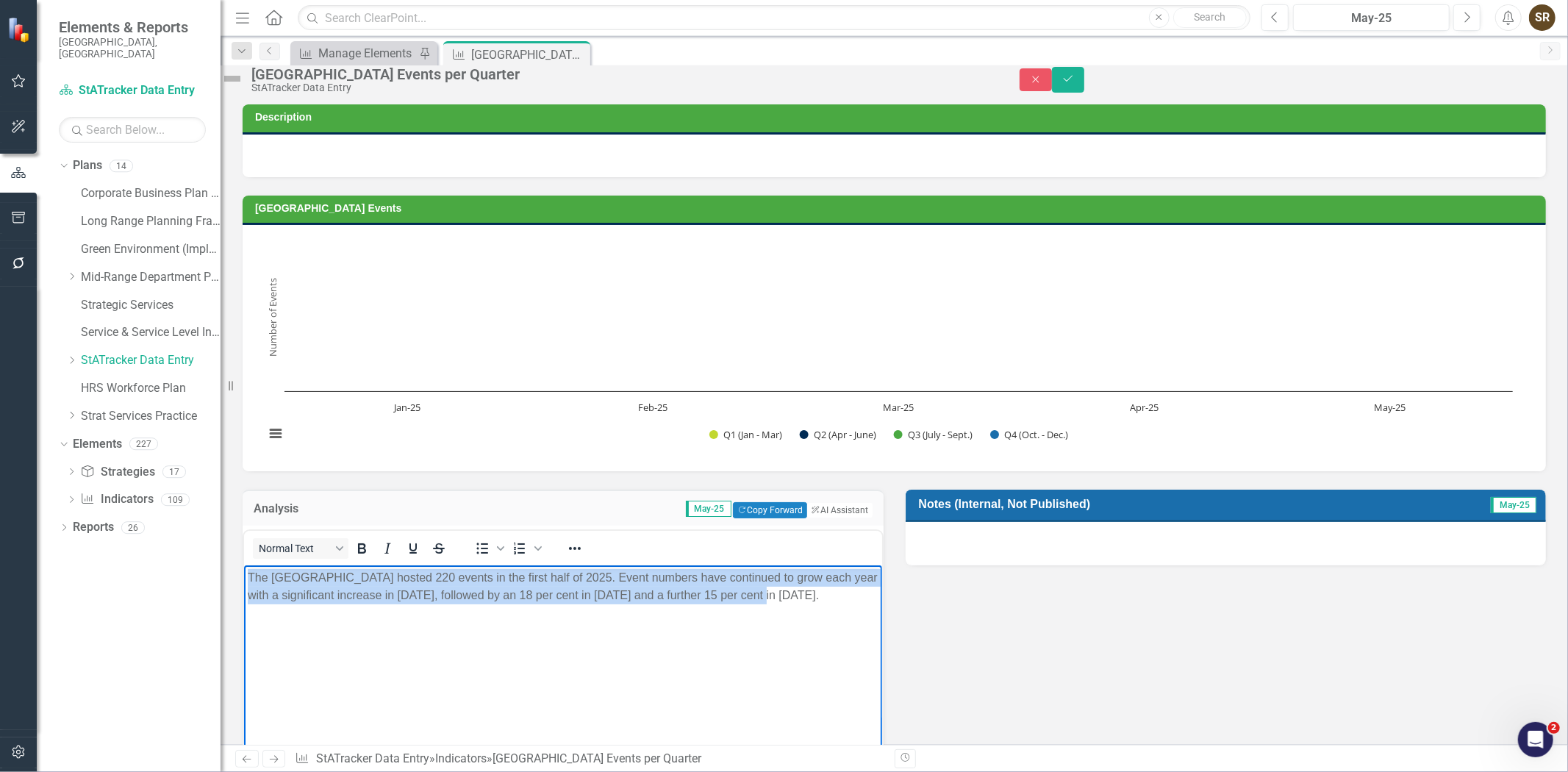
drag, startPoint x: 247, startPoint y: 576, endPoint x: 813, endPoint y: 600, distance: 566.5
click at [813, 600] on p "The [GEOGRAPHIC_DATA] hosted 220 events in the first half of 2025. Event number…" at bounding box center [562, 586] width 631 height 36
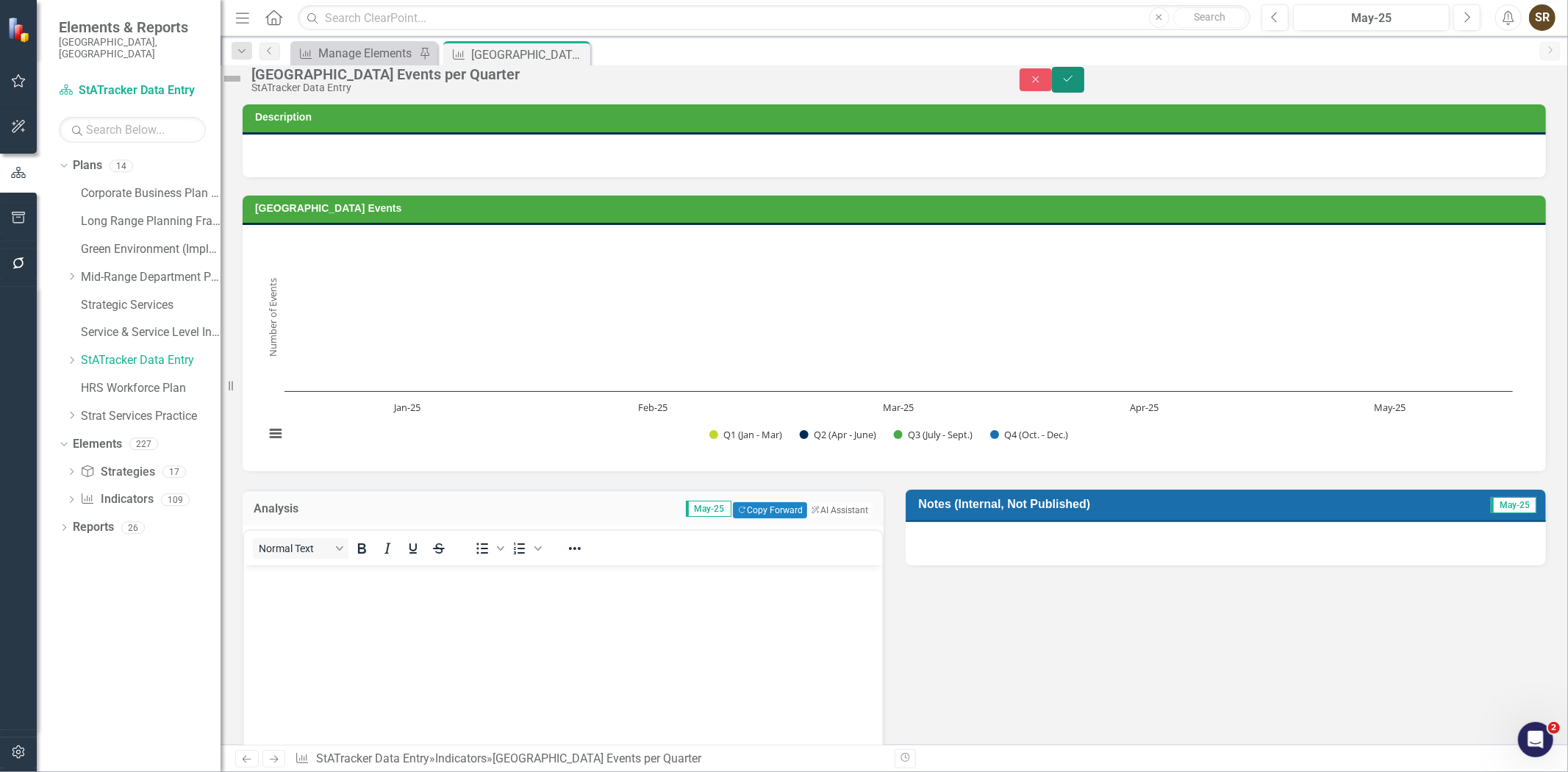
click at [1085, 93] on button "Save" at bounding box center [1069, 79] width 33 height 26
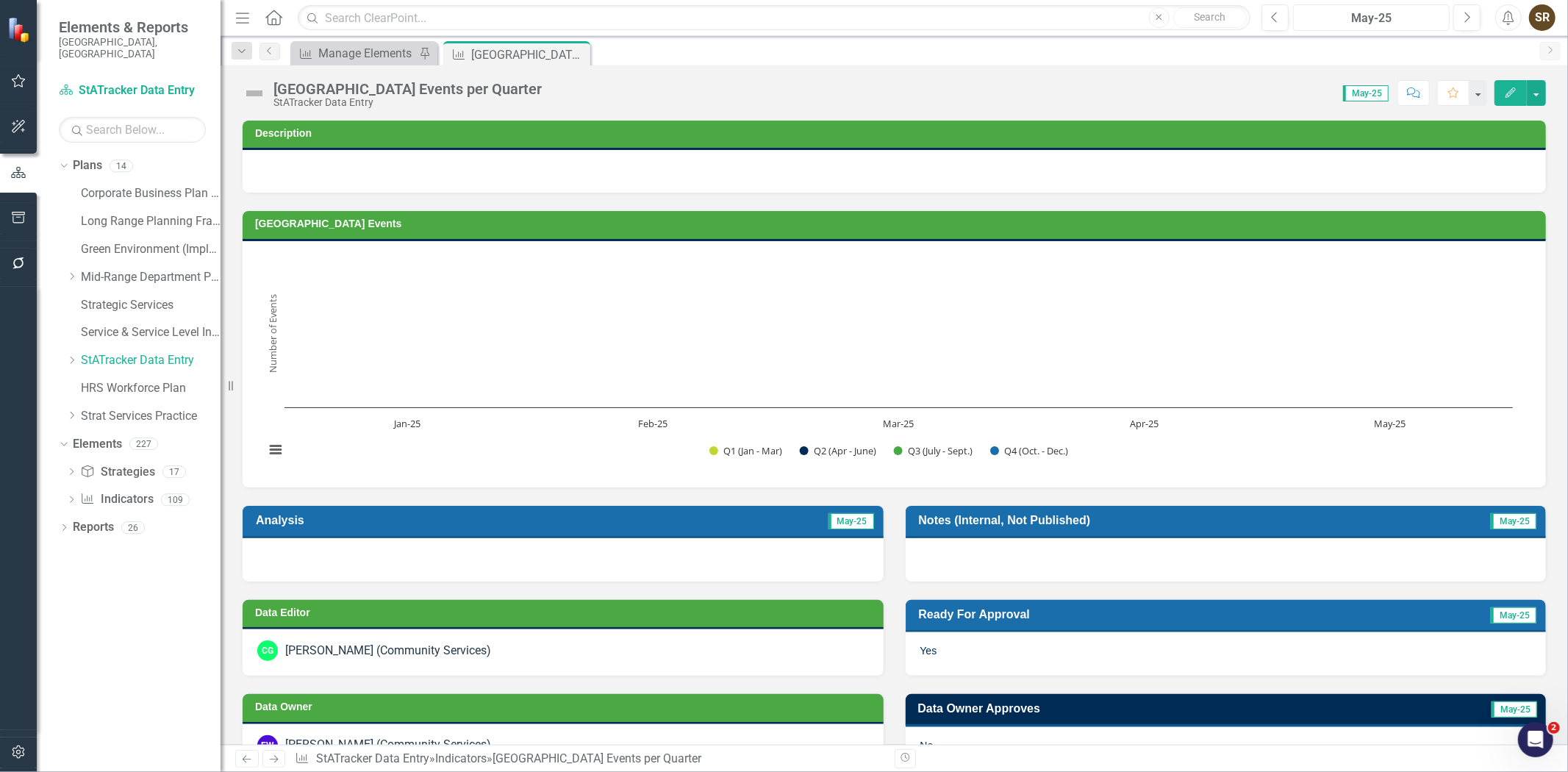
click at [1379, 24] on div "May-25" at bounding box center [1372, 19] width 147 height 18
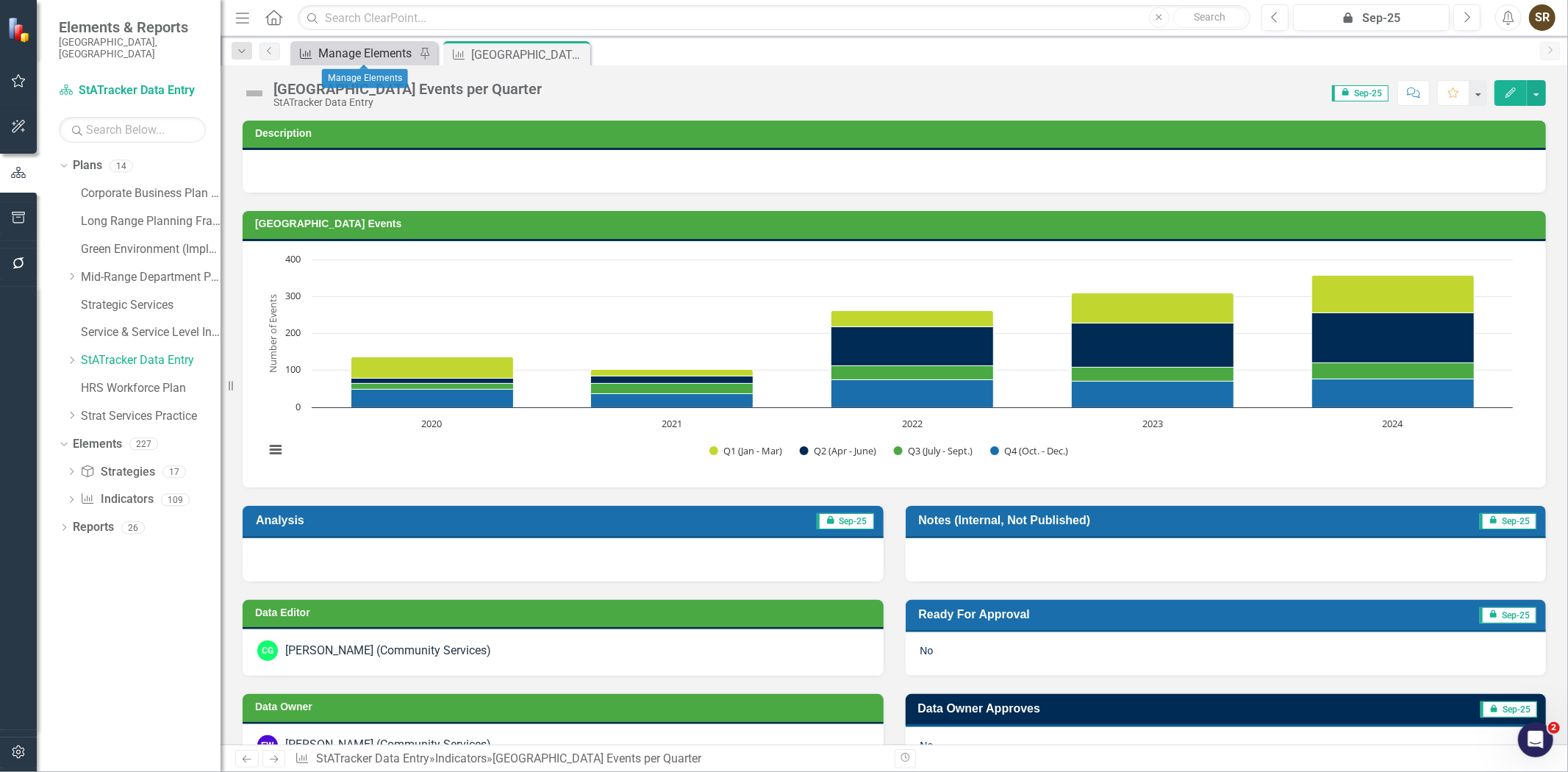
click at [391, 56] on div "Manage Elements" at bounding box center [366, 53] width 97 height 19
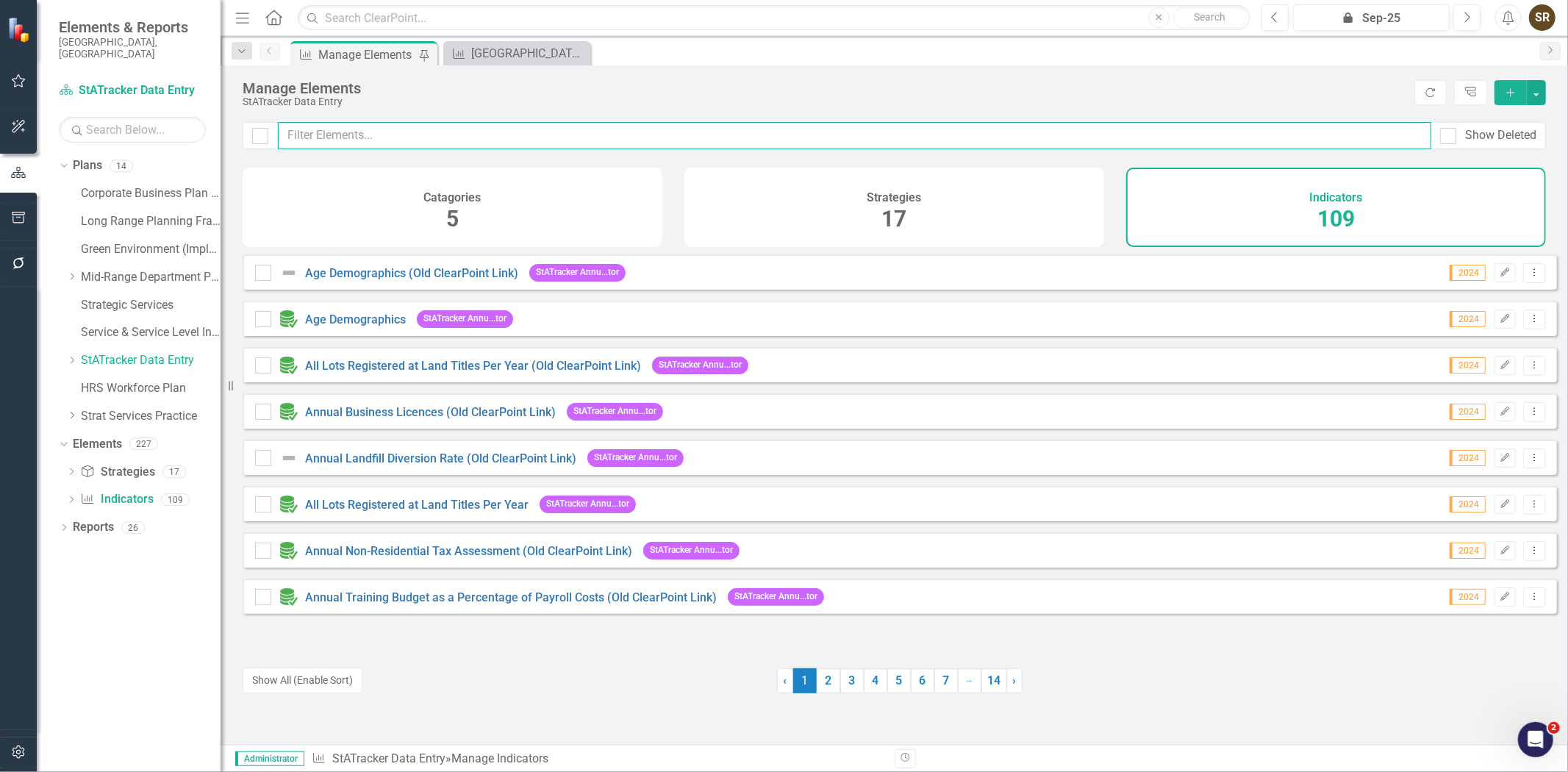
click at [453, 140] on input "text" at bounding box center [855, 135] width 1154 height 27
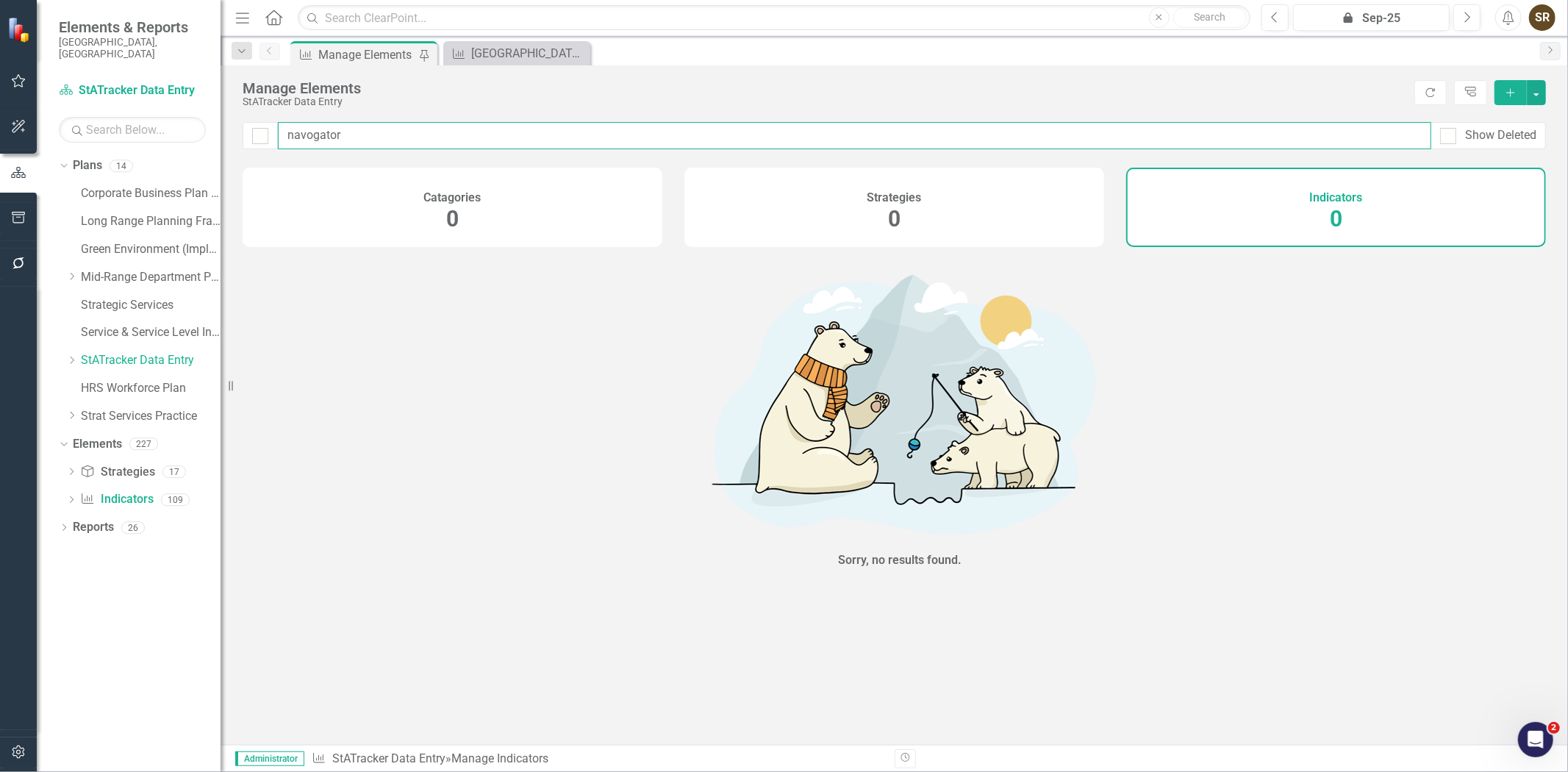
click at [312, 137] on input "navogator" at bounding box center [855, 135] width 1154 height 27
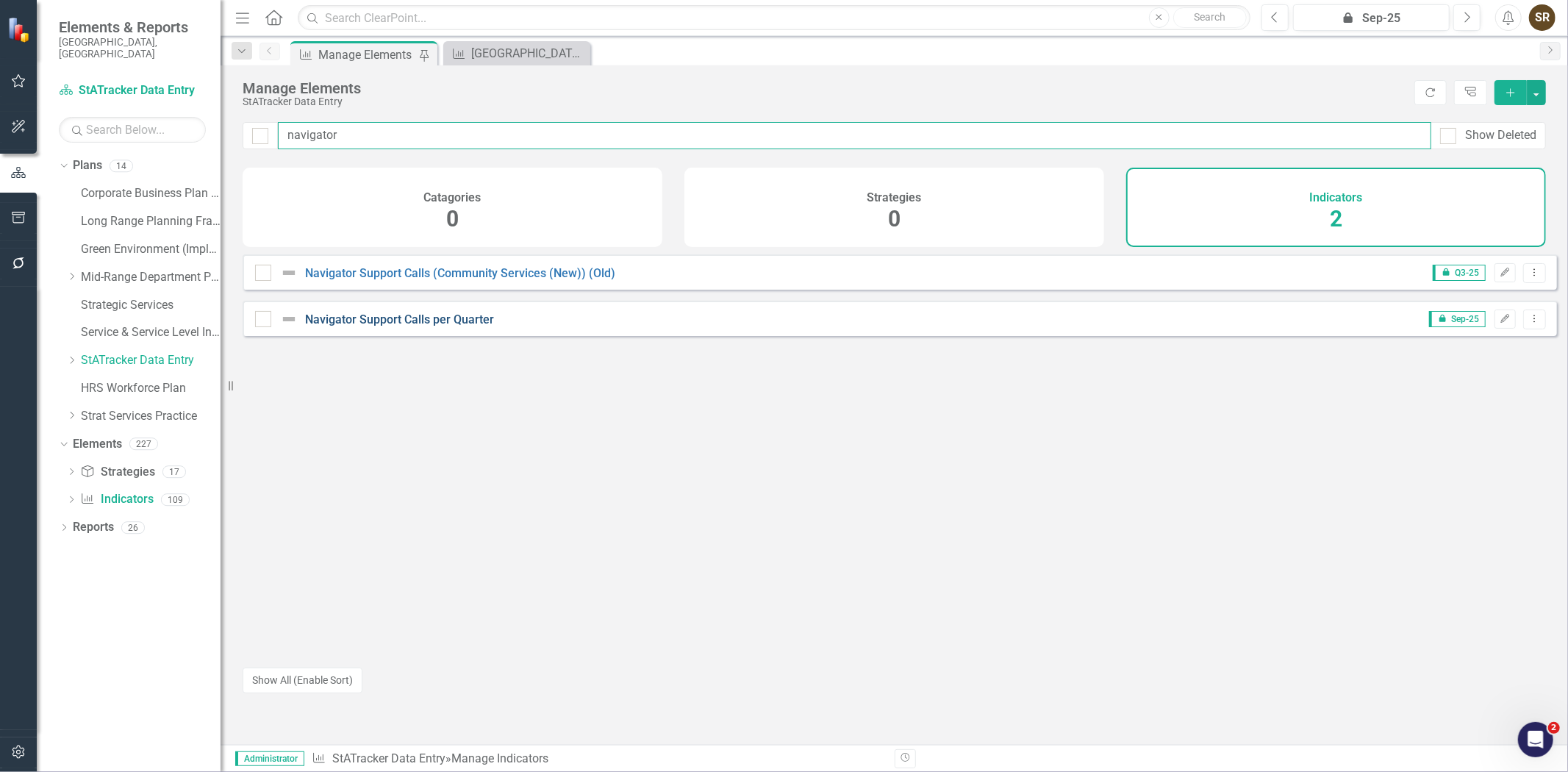
type input "navigator"
click at [365, 326] on link "Navigator Support Calls per Quarter" at bounding box center [399, 319] width 189 height 14
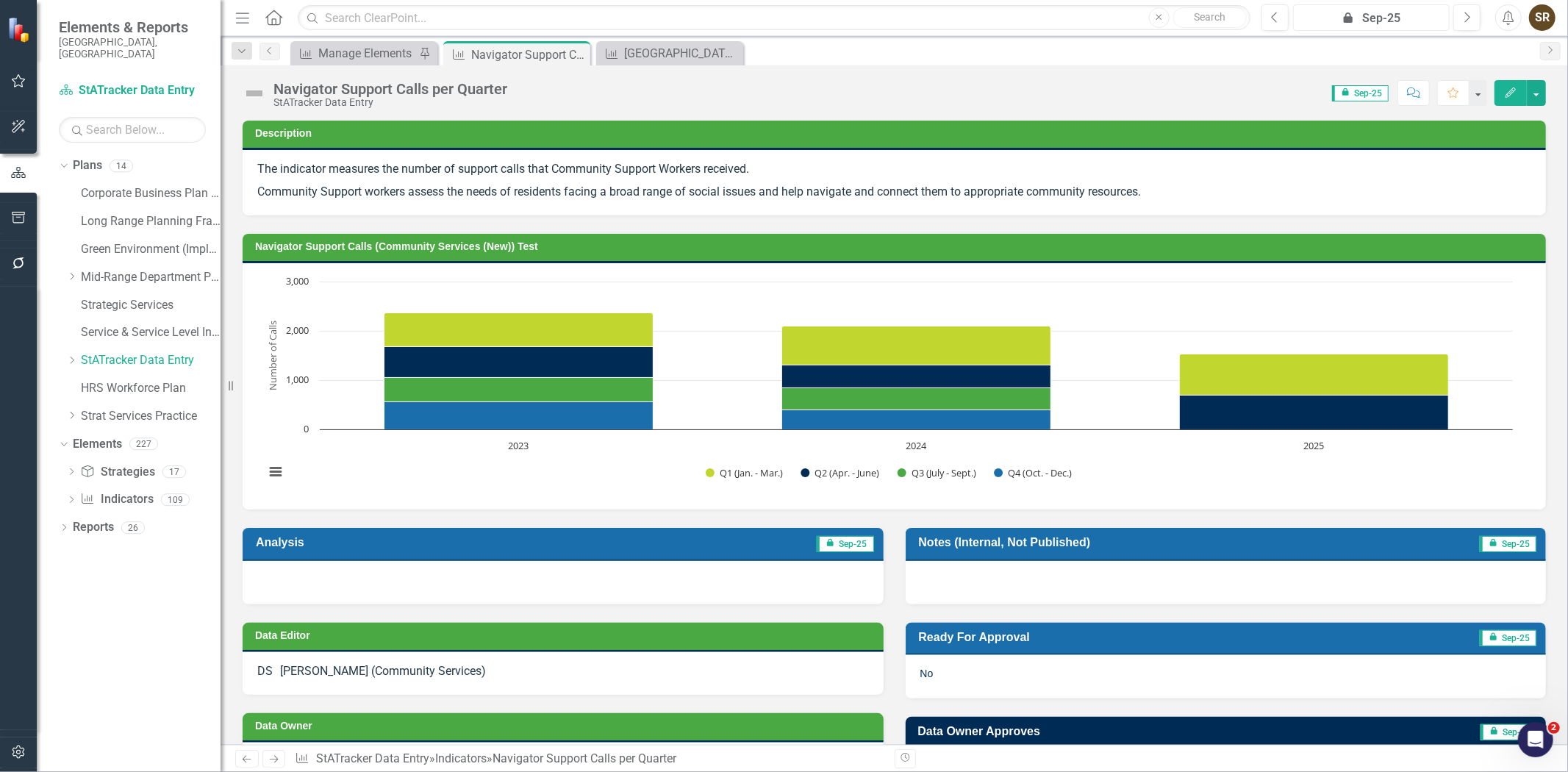
click at [1361, 13] on div "icon.lock Sep-25" at bounding box center [1372, 19] width 147 height 18
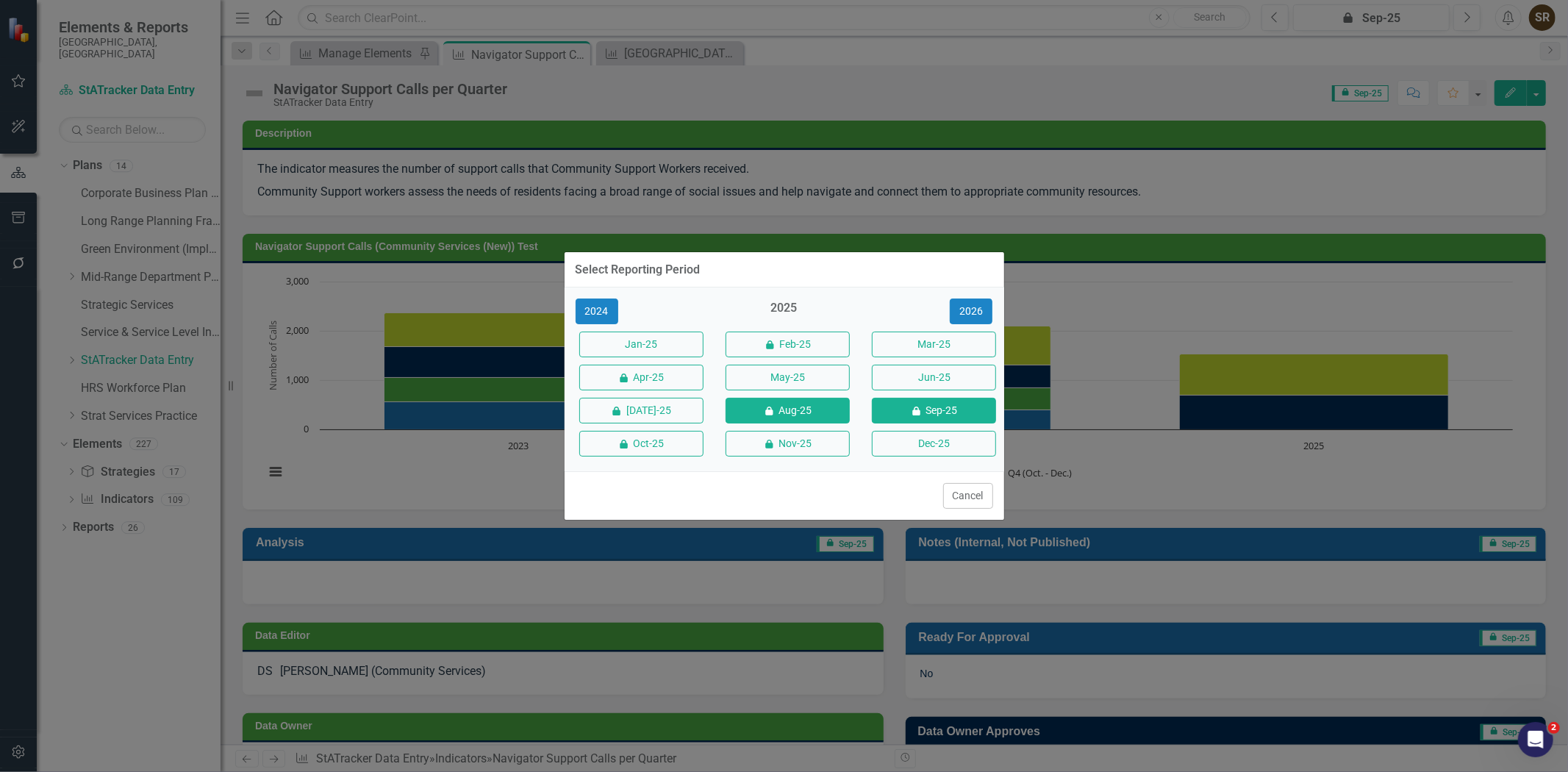
click at [815, 407] on button "icon.lock Aug-25" at bounding box center [788, 411] width 124 height 26
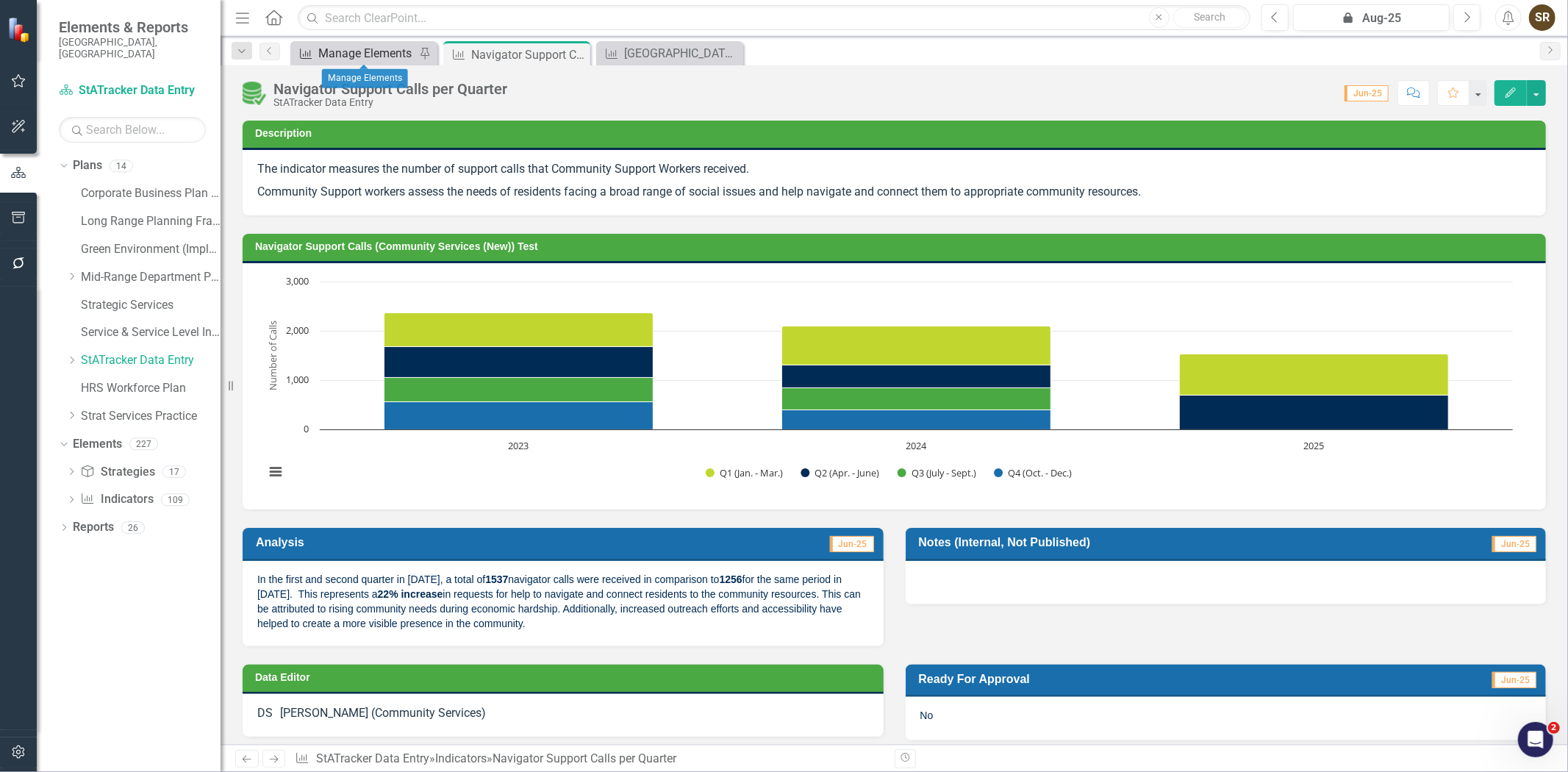
click at [383, 53] on div "Manage Elements" at bounding box center [366, 53] width 97 height 19
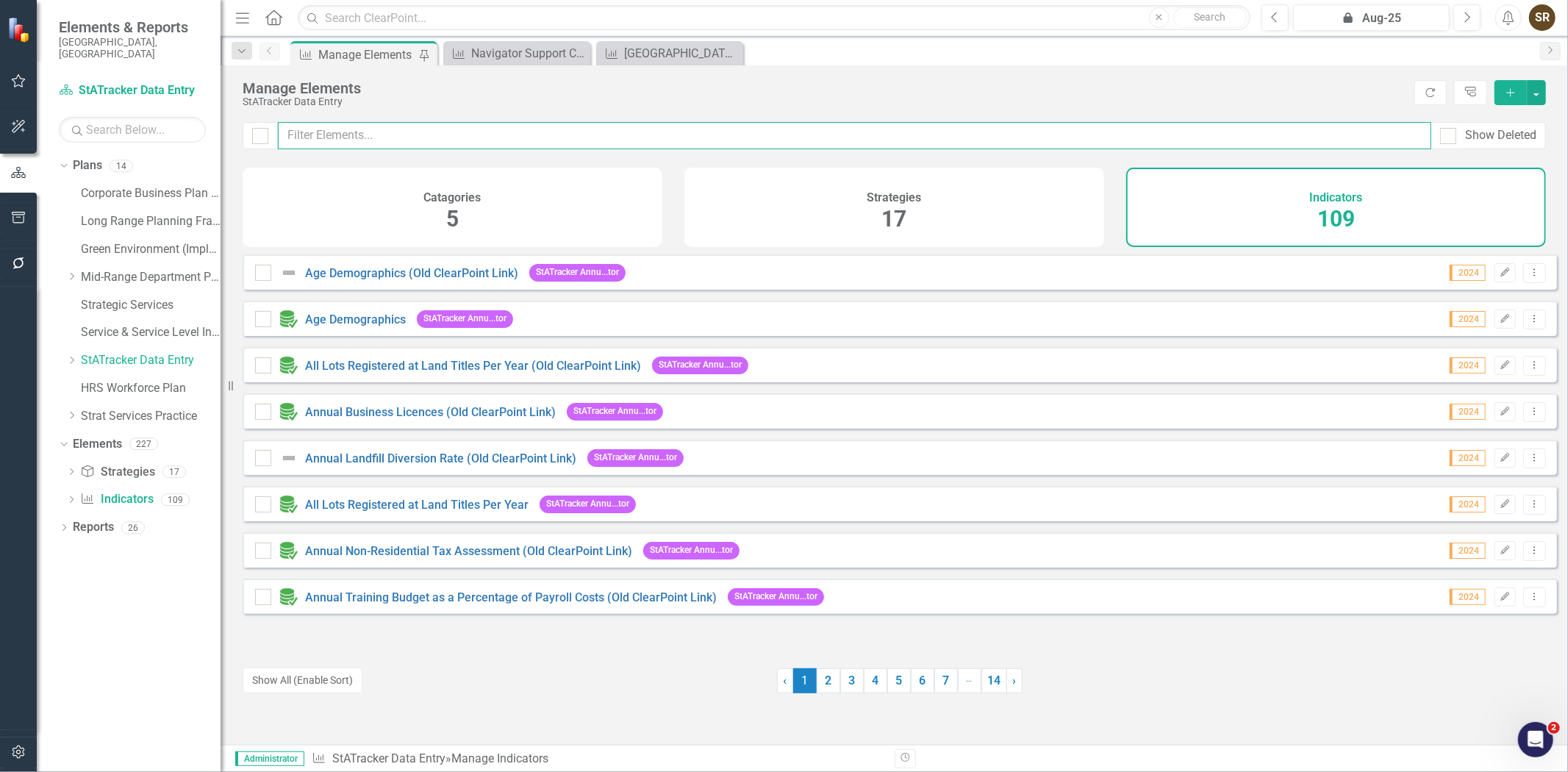
click at [395, 132] on input "text" at bounding box center [855, 135] width 1154 height 27
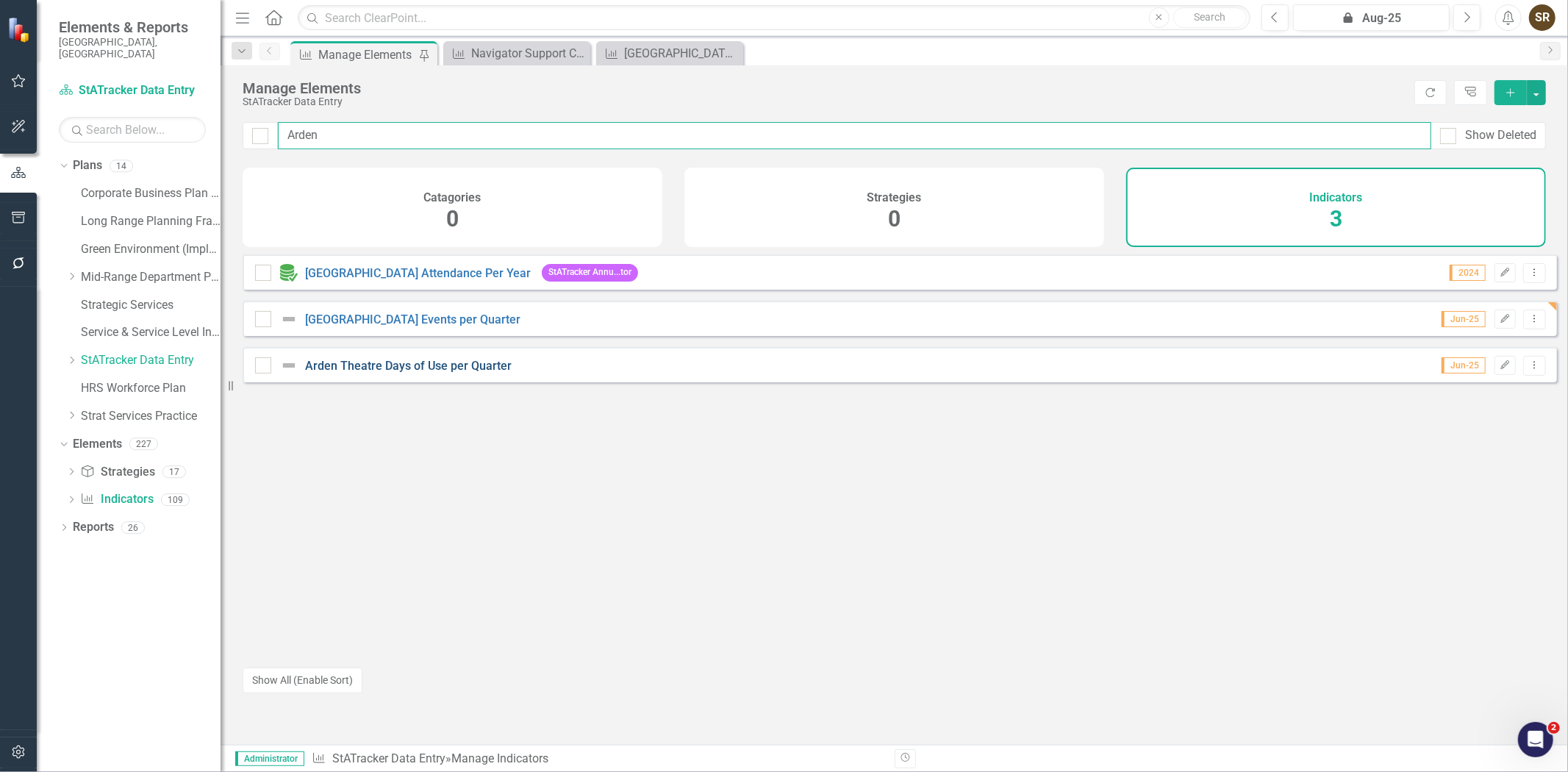
type input "Arden"
click at [409, 373] on link "Arden Theatre Days of Use per Quarter" at bounding box center [408, 366] width 206 height 14
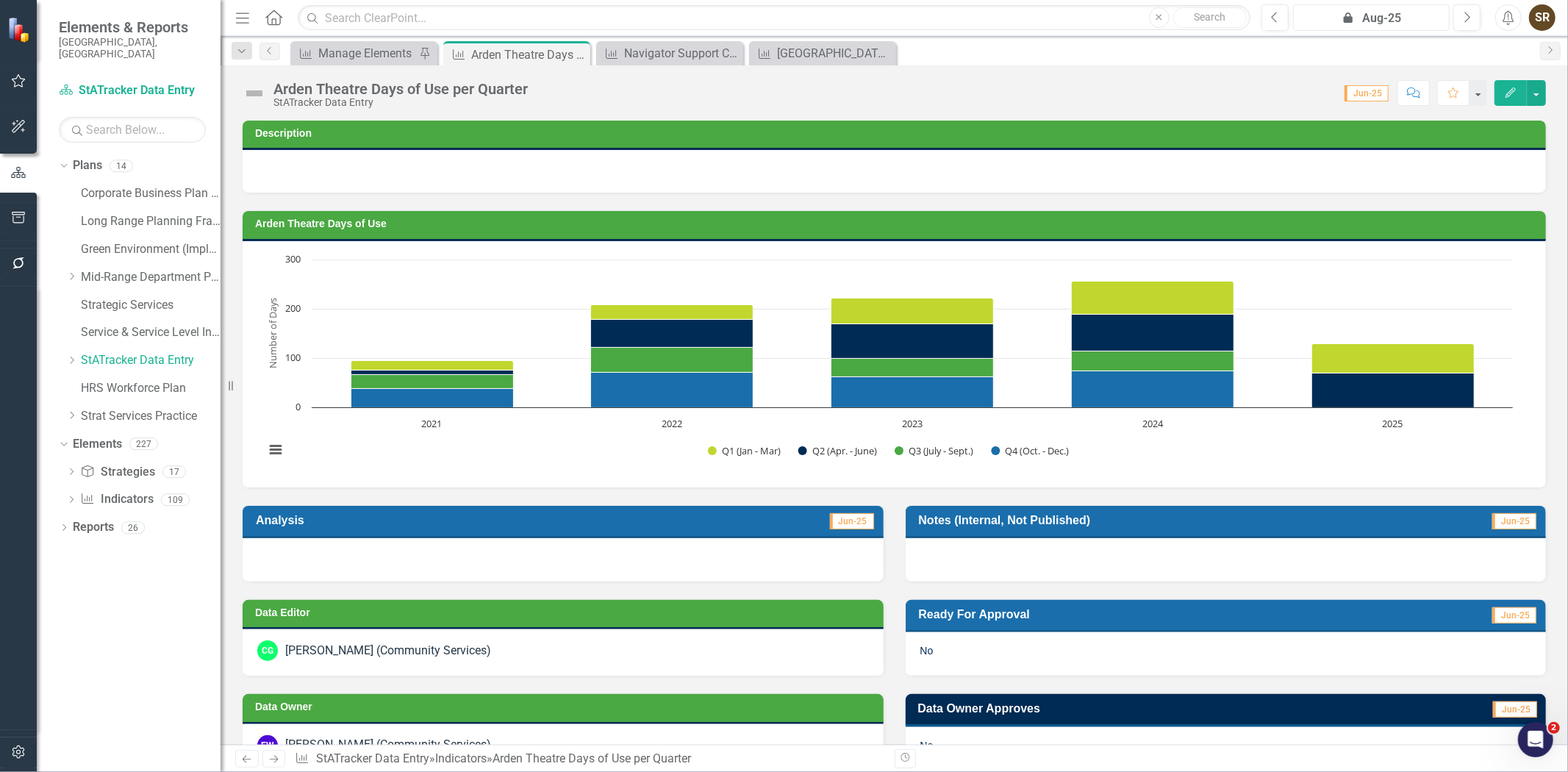
click at [1351, 19] on icon "button" at bounding box center [1348, 18] width 9 height 10
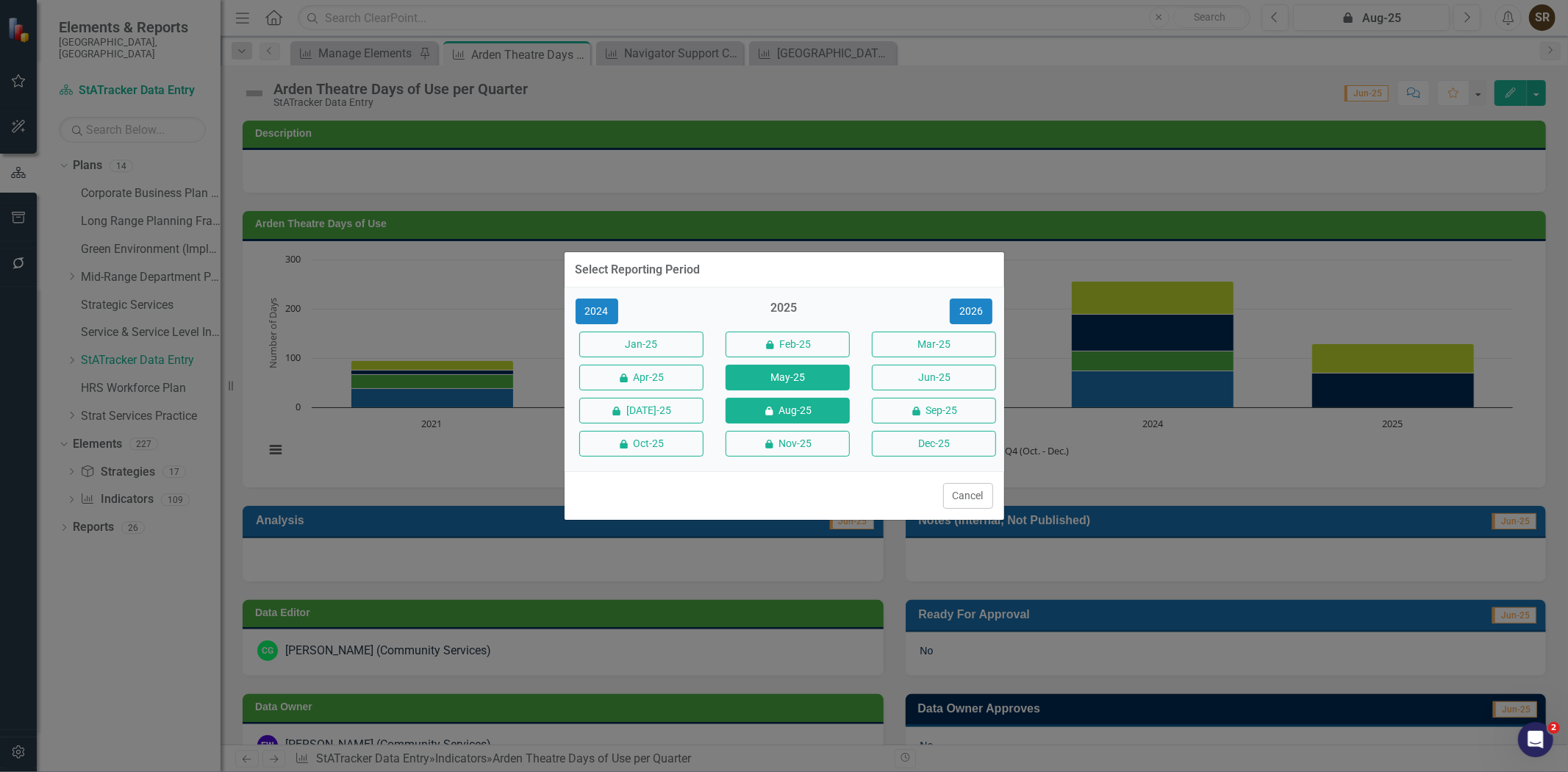
click at [785, 379] on button "May-25" at bounding box center [788, 377] width 124 height 26
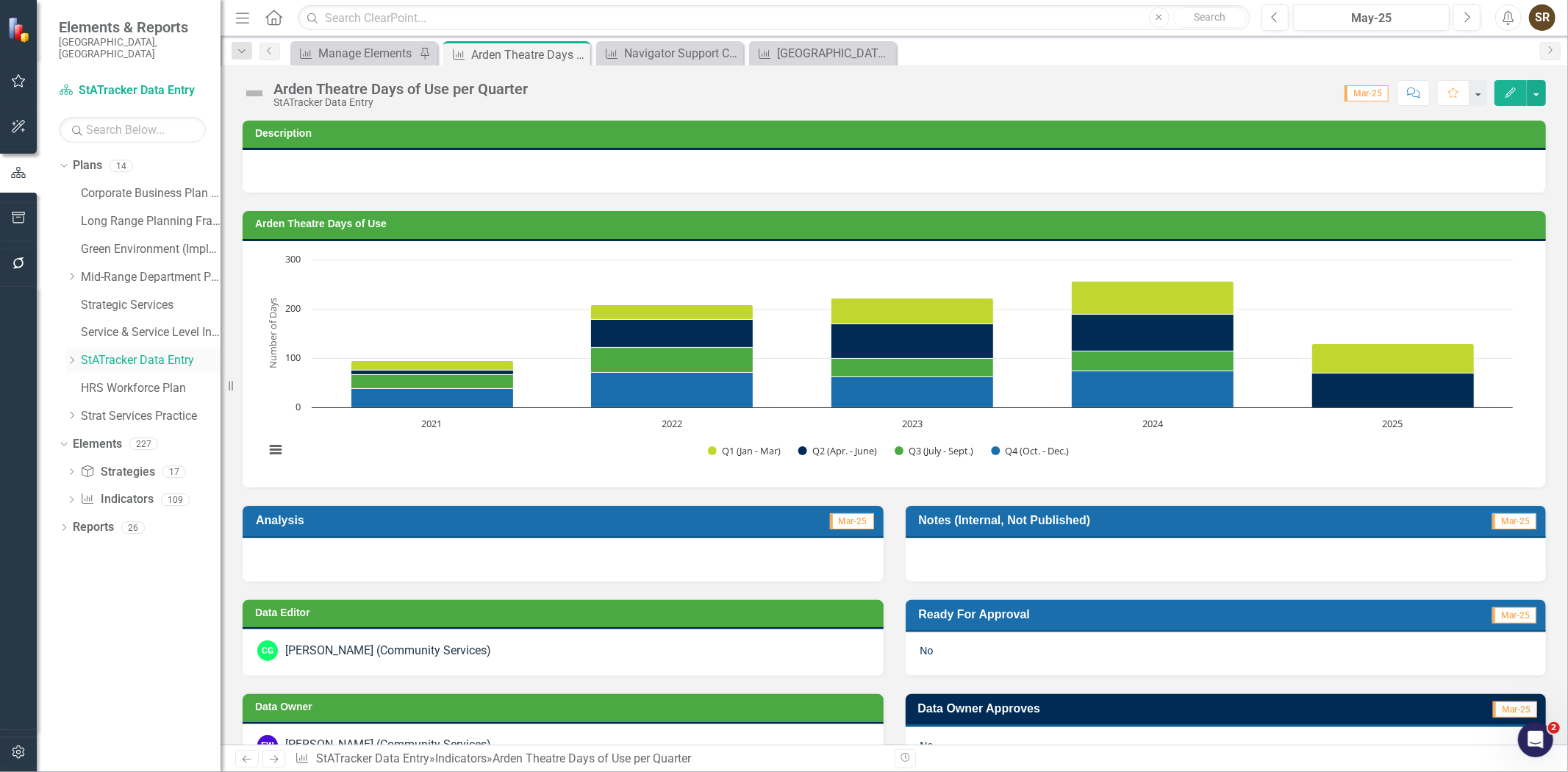
click at [98, 352] on link "StATracker Data Entry" at bounding box center [150, 360] width 140 height 17
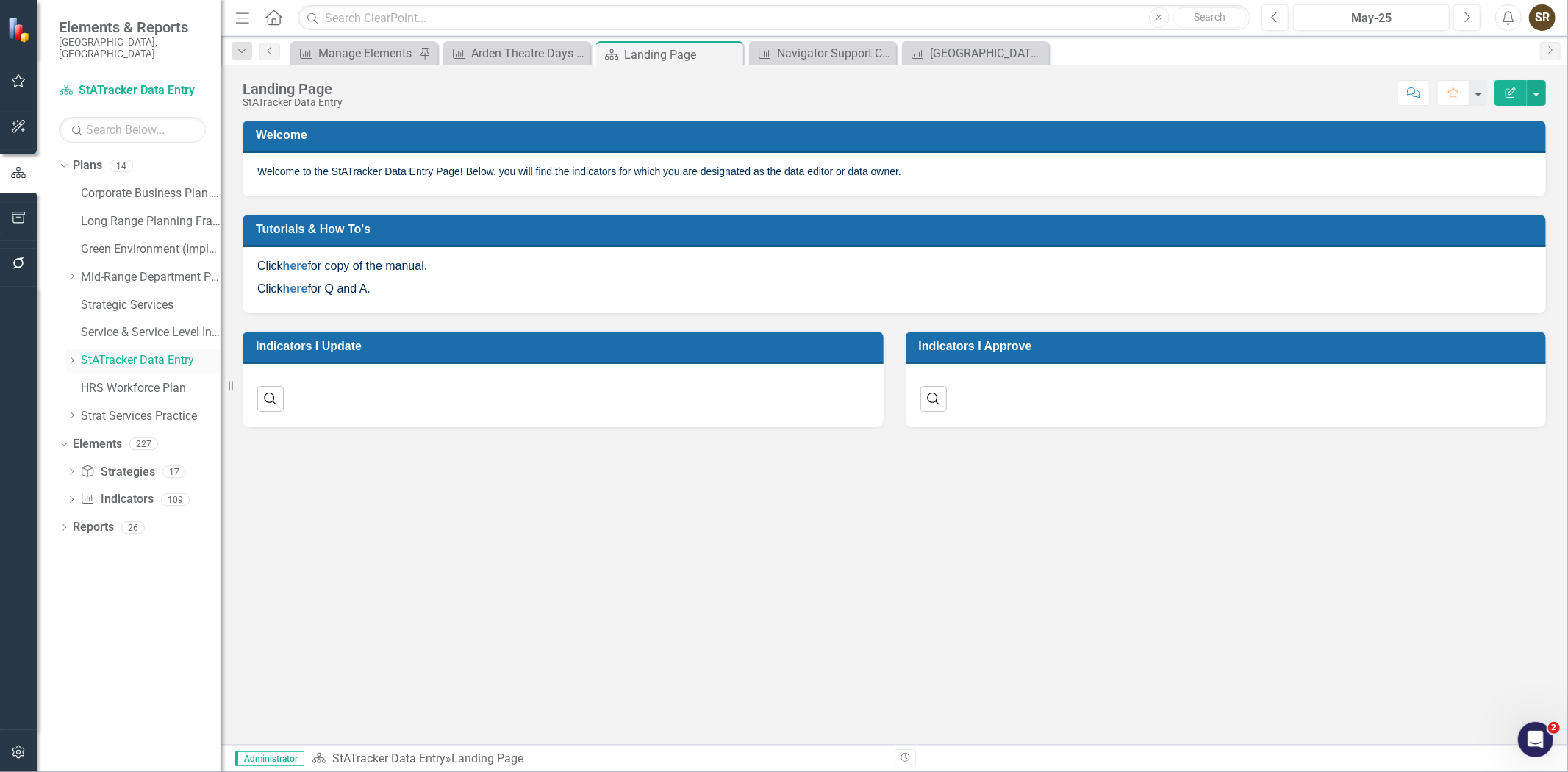
click at [70, 356] on icon "Dropdown" at bounding box center [71, 360] width 11 height 9
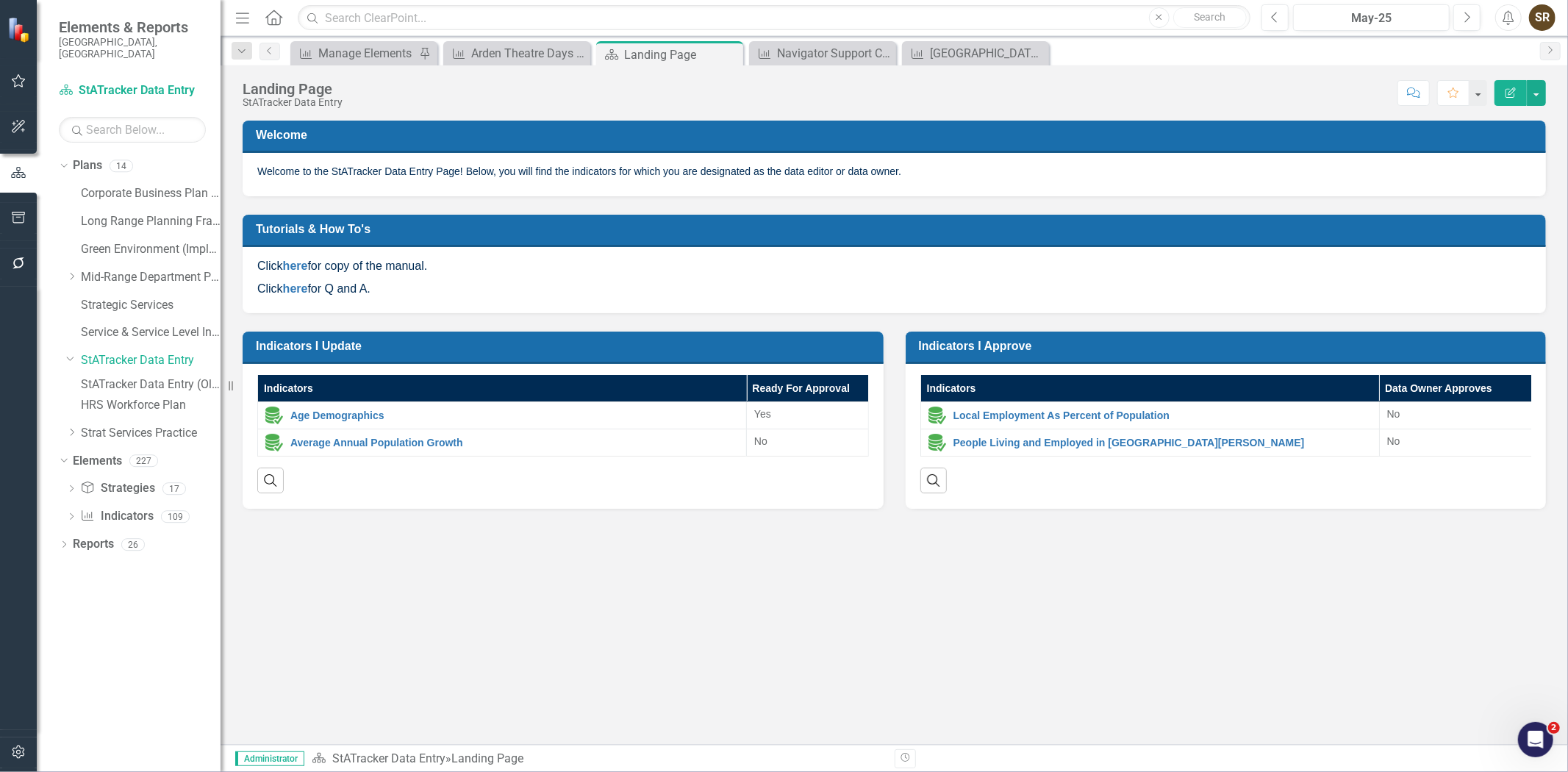
click at [124, 377] on link "StATracker Data Entry (Old Clearpoint Links)" at bounding box center [150, 385] width 140 height 17
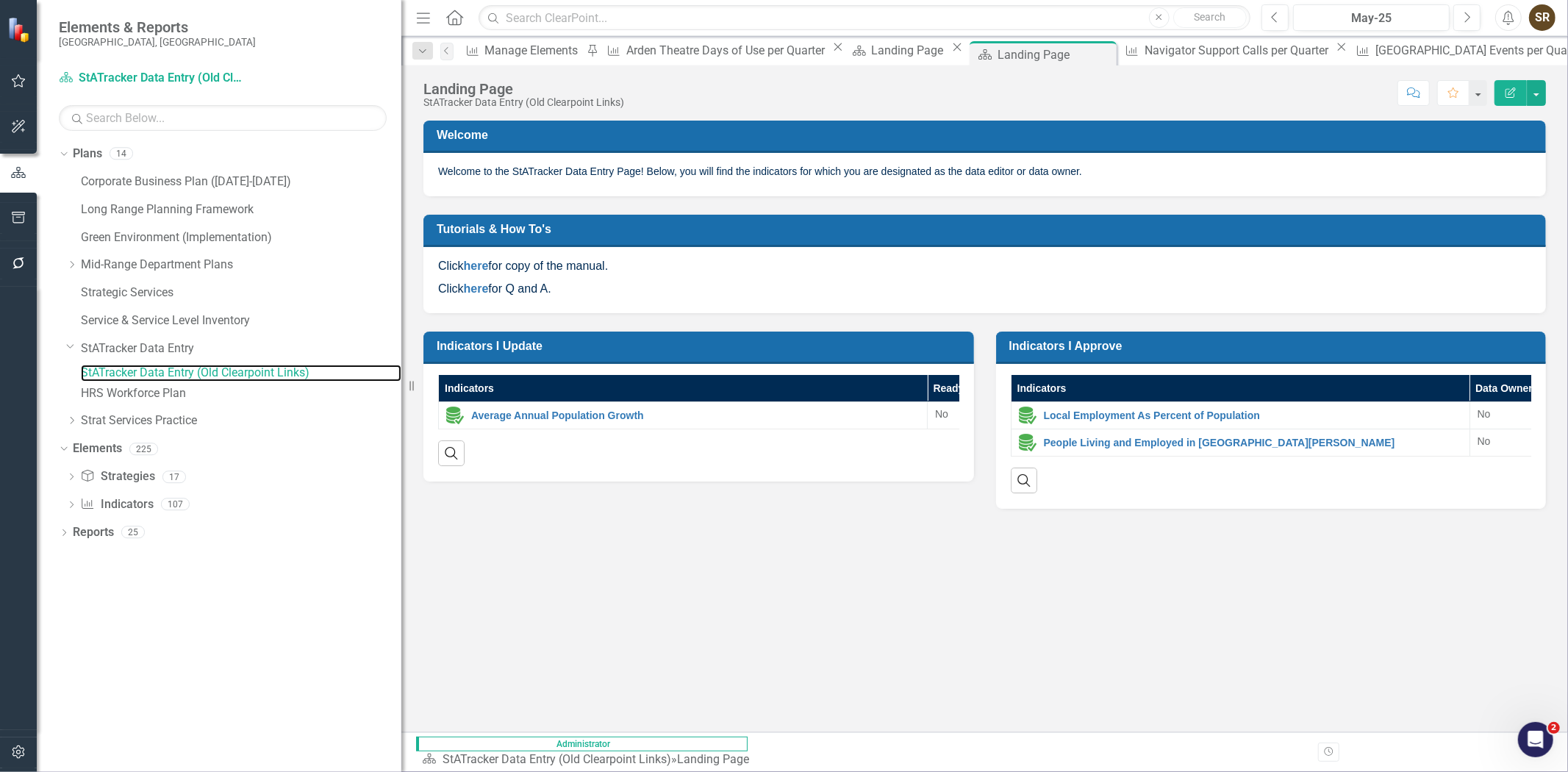
drag, startPoint x: 221, startPoint y: 366, endPoint x: 402, endPoint y: 369, distance: 181.0
click at [402, 369] on div "Resize" at bounding box center [408, 386] width 12 height 772
click at [243, 379] on link "StATracker Data Entry (Old Clearpoint Links)" at bounding box center [240, 373] width 320 height 17
click at [63, 454] on icon "Dropdown" at bounding box center [61, 449] width 8 height 10
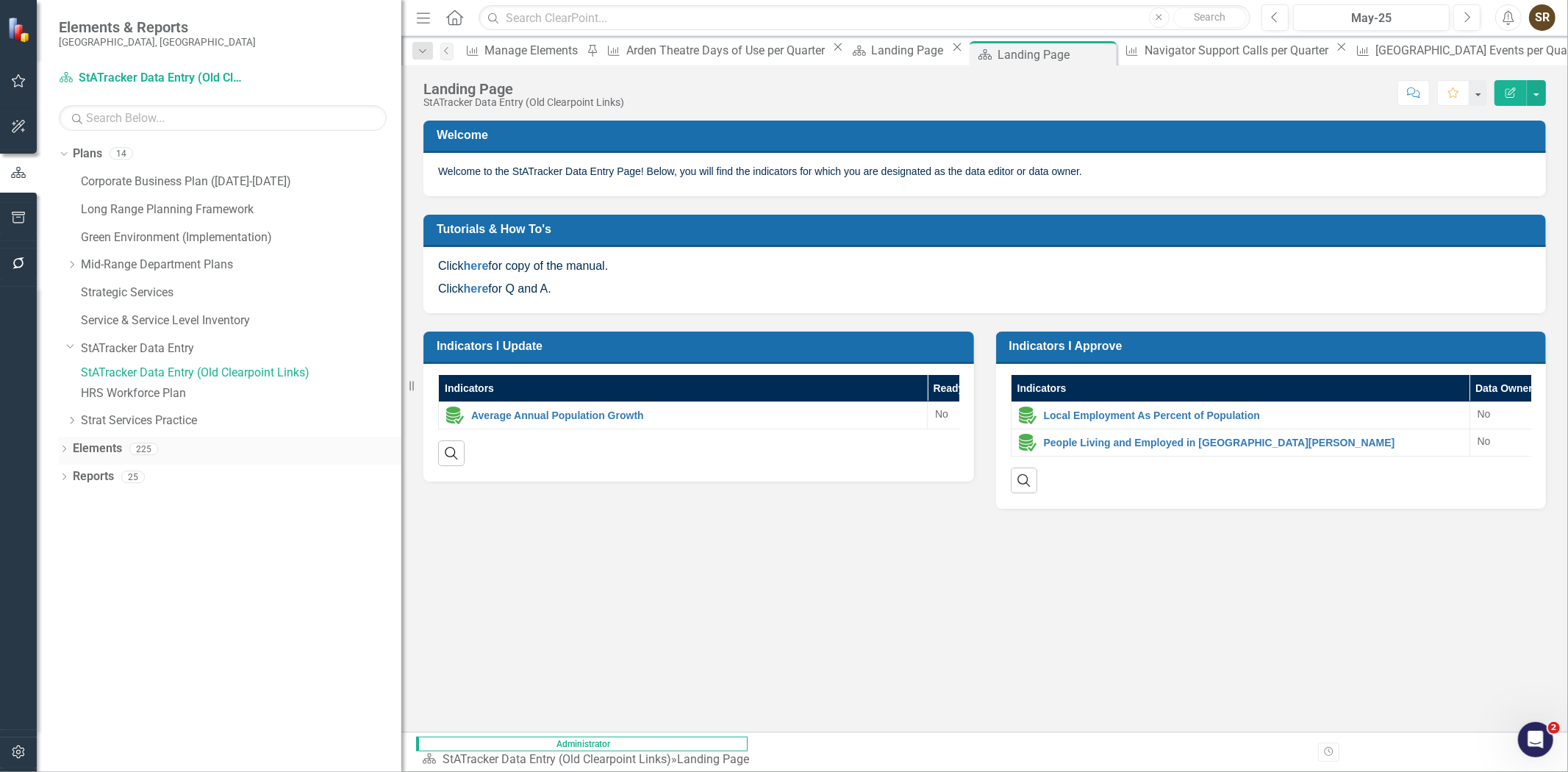
click at [63, 454] on icon "Dropdown" at bounding box center [64, 450] width 10 height 8
click at [107, 514] on link "Indicator Indicators" at bounding box center [116, 505] width 73 height 17
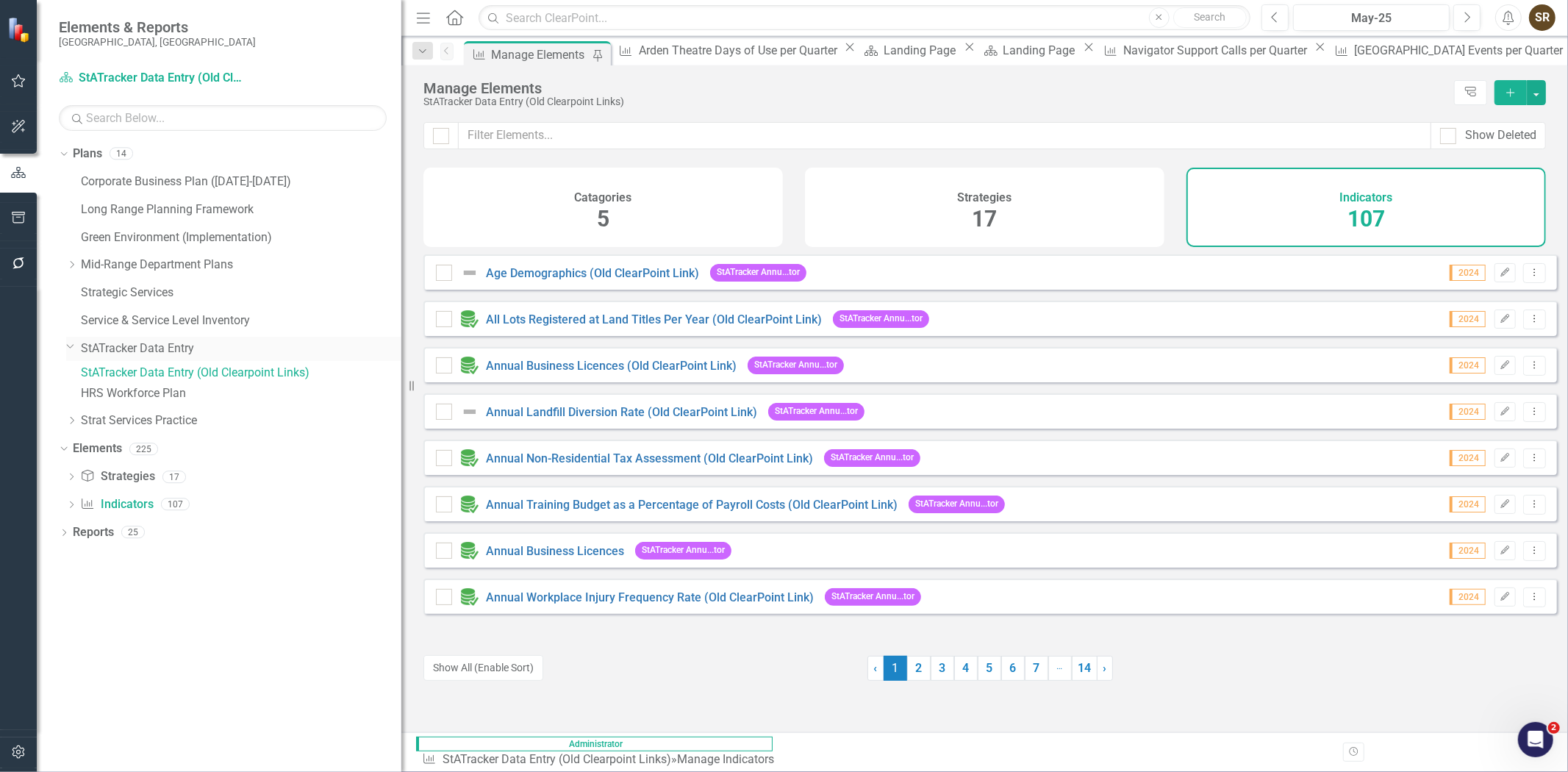
click at [164, 348] on link "StATracker Data Entry" at bounding box center [240, 349] width 320 height 17
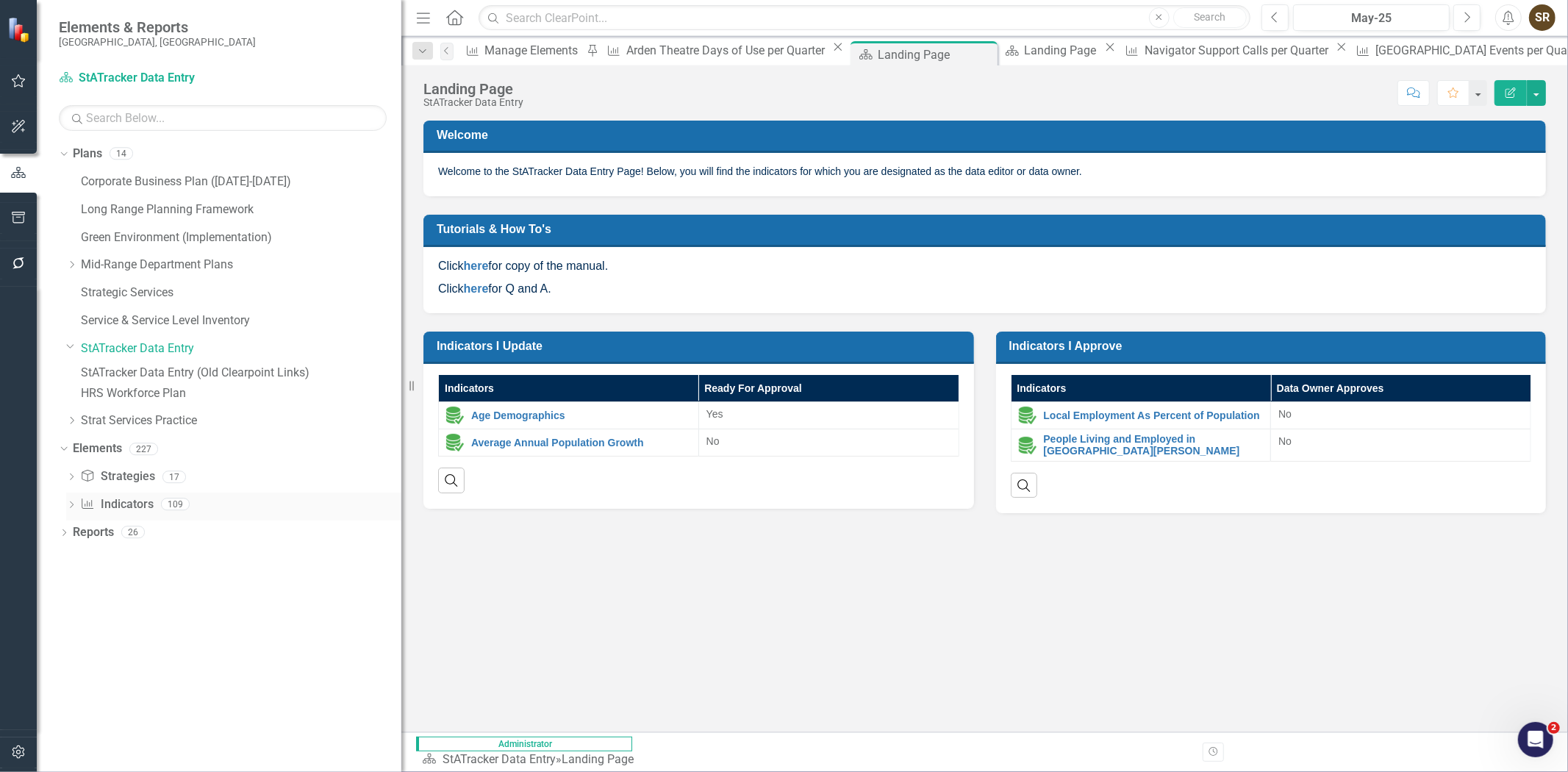
click at [135, 514] on link "Indicator Indicators" at bounding box center [116, 505] width 73 height 17
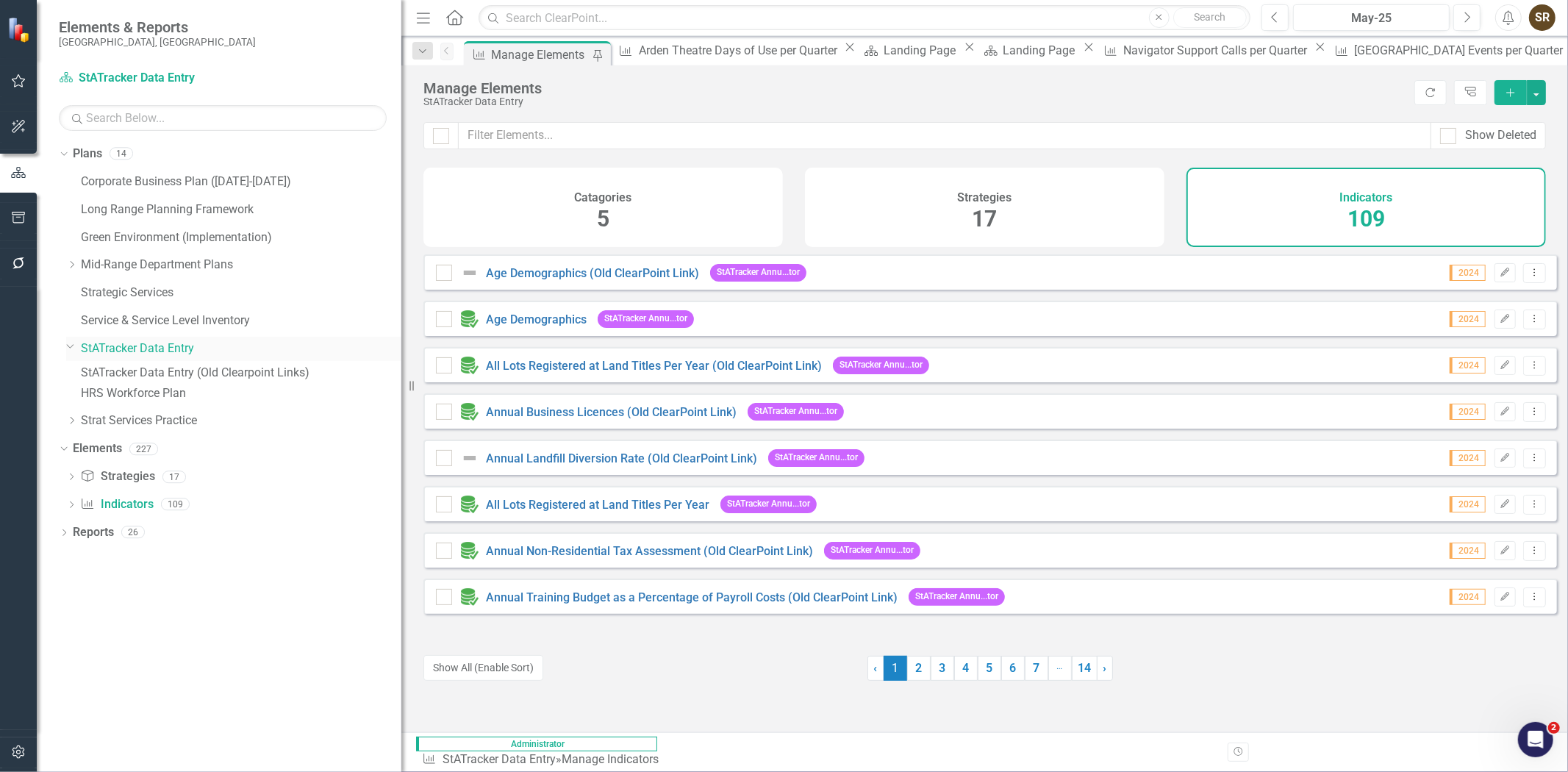
click at [181, 349] on link "StATracker Data Entry" at bounding box center [240, 349] width 320 height 17
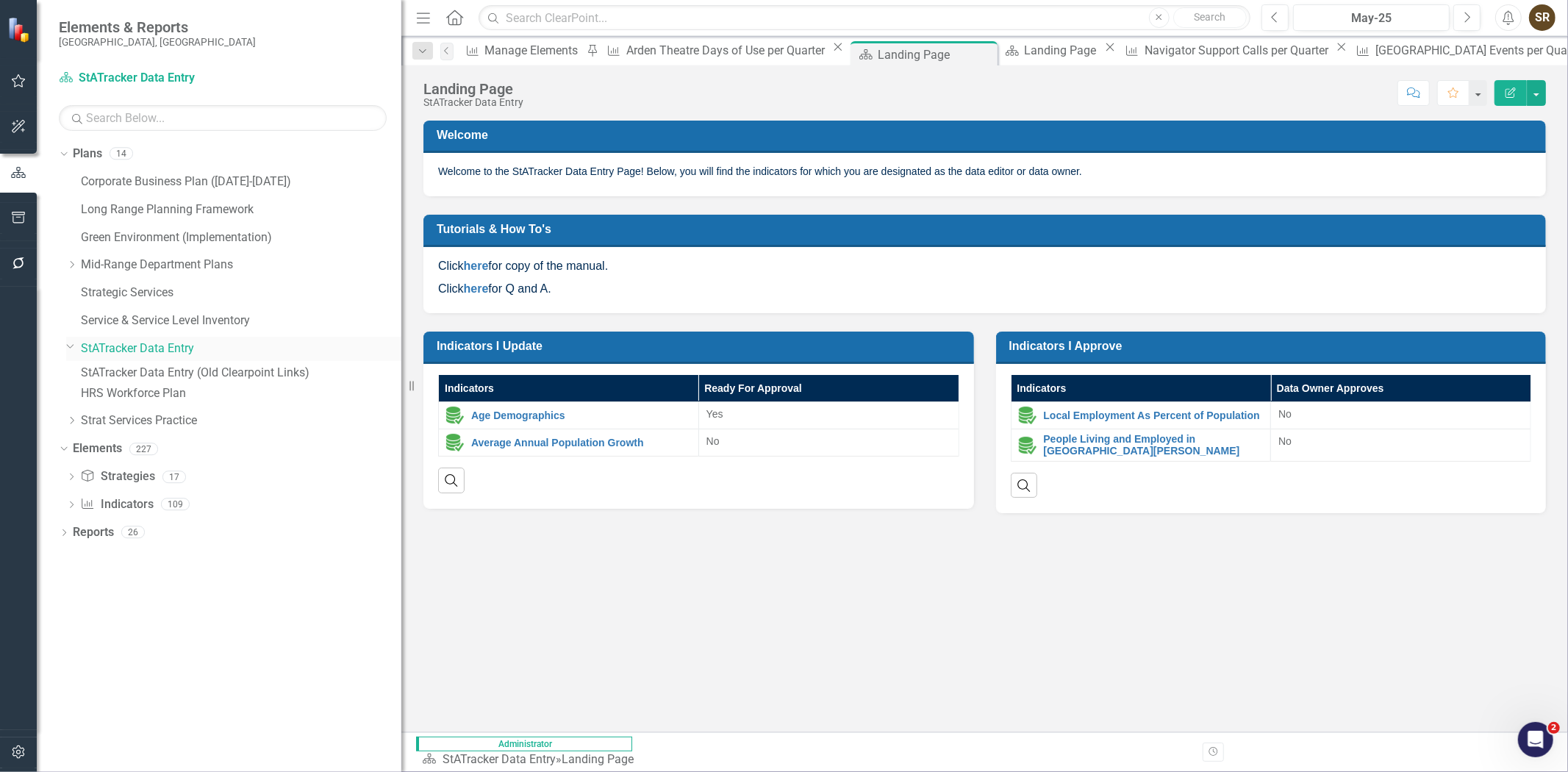
click at [187, 348] on link "StATracker Data Entry" at bounding box center [240, 349] width 320 height 17
click at [557, 348] on h3 "Indicators I Update" at bounding box center [701, 346] width 529 height 14
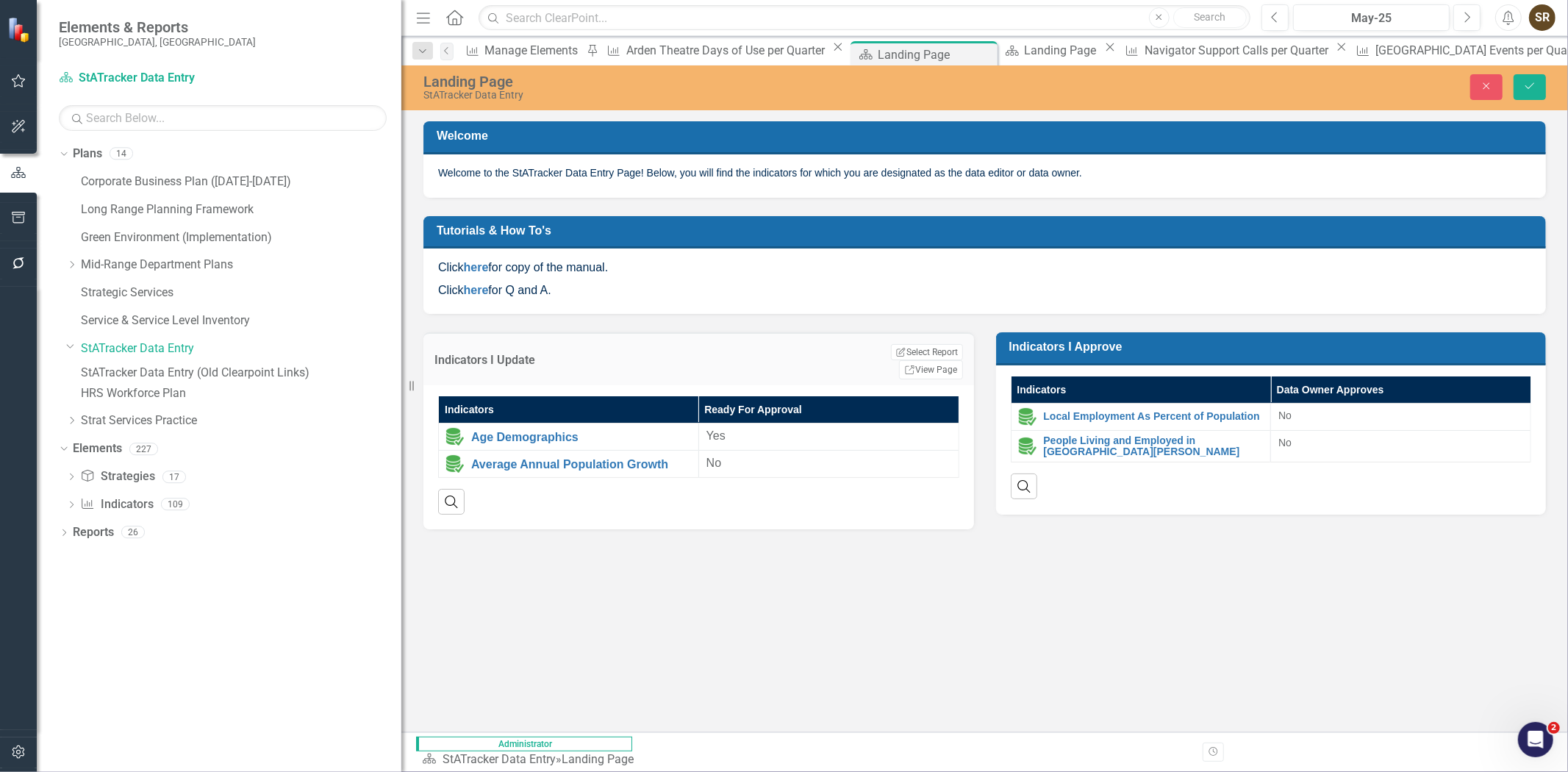
click at [563, 397] on th "Indicators" at bounding box center [569, 410] width 260 height 27
click at [563, 397] on th "Indicators Sort Ascending" at bounding box center [569, 410] width 260 height 27
click at [954, 360] on link "Link View Page" at bounding box center [930, 370] width 63 height 19
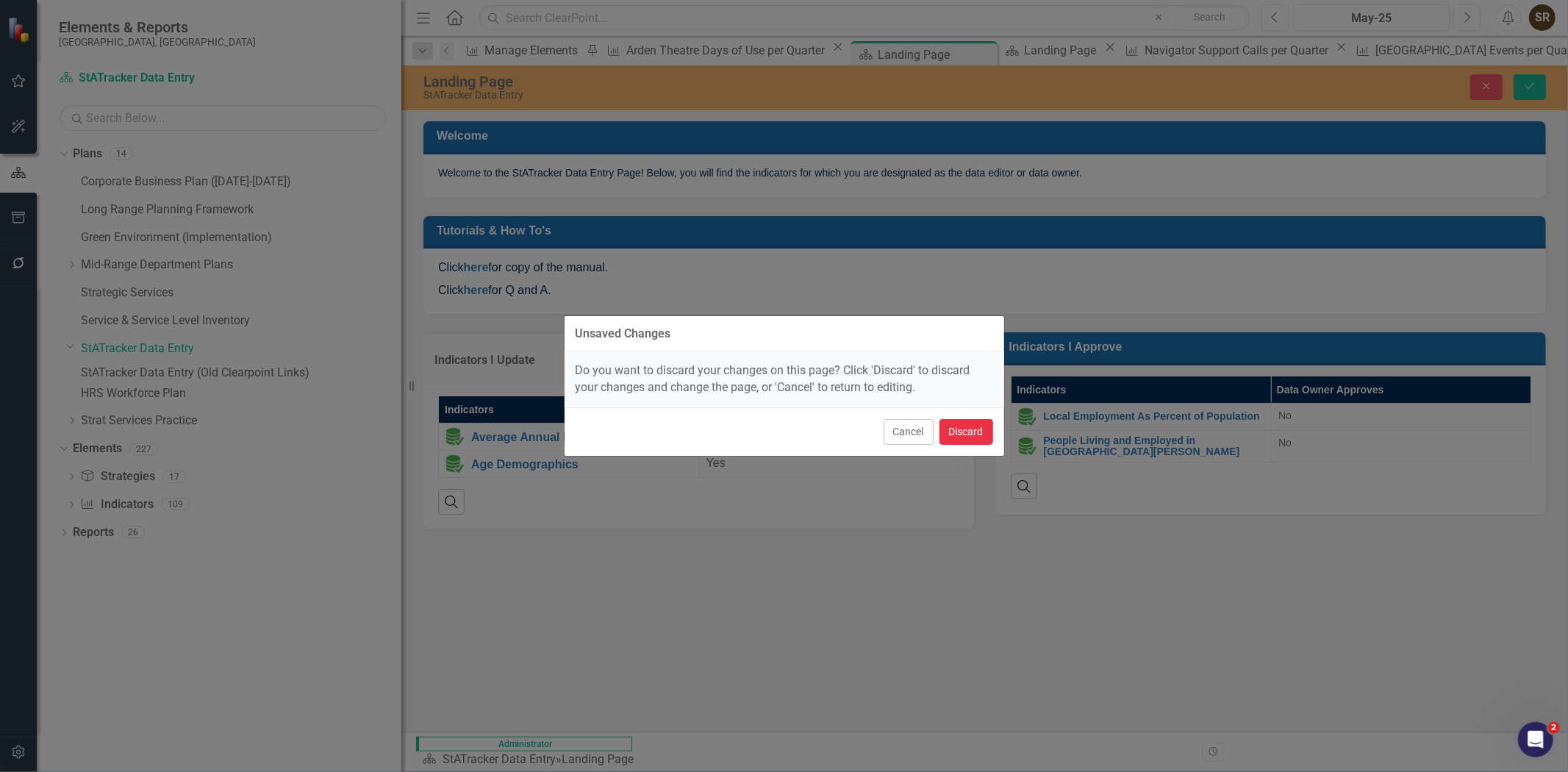
click at [975, 431] on button "Discard" at bounding box center [966, 432] width 54 height 26
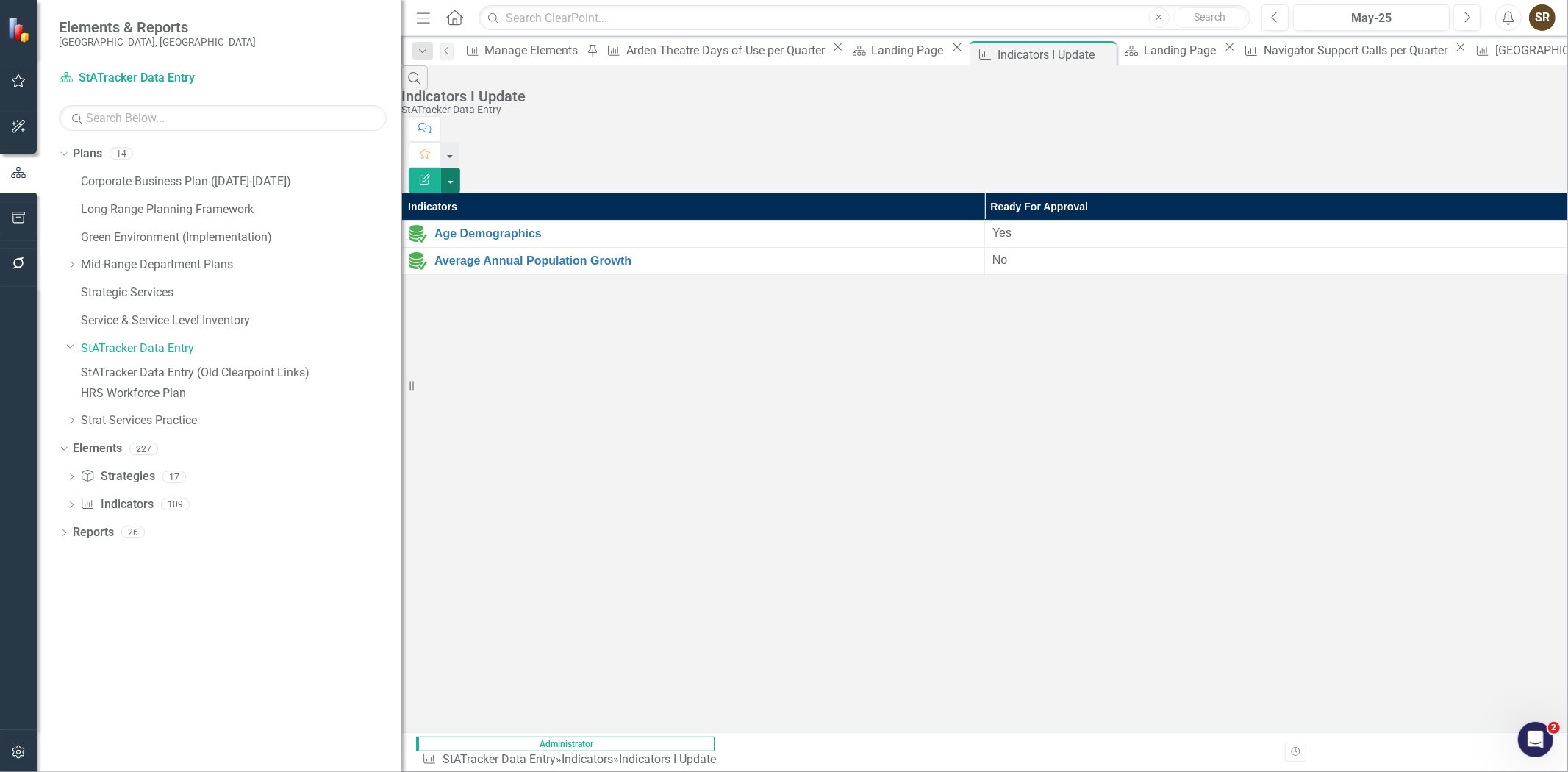
click at [460, 168] on button "button" at bounding box center [451, 181] width 19 height 26
click at [1319, 238] on div "Search Indicators I Update StATracker Data Entry Comment Favorite Edit Report I…" at bounding box center [985, 169] width 1167 height 209
click at [460, 168] on button "button" at bounding box center [451, 181] width 19 height 26
click at [1225, 275] on div "Search Indicators I Update StATracker Data Entry Comment Favorite Edit Report I…" at bounding box center [985, 169] width 1167 height 209
click at [431, 174] on icon "Edit Report" at bounding box center [425, 179] width 13 height 10
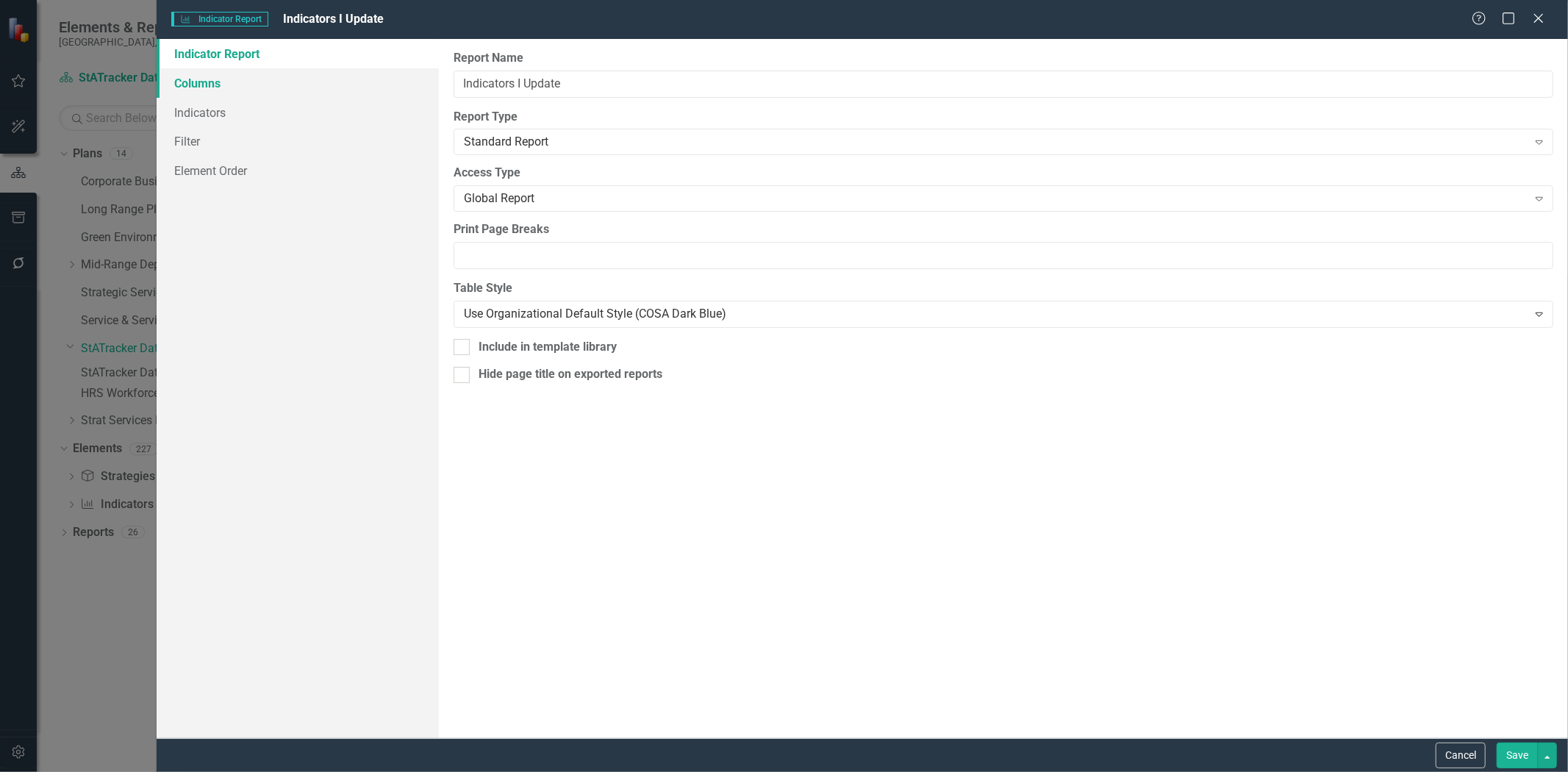
click at [196, 84] on link "Columns" at bounding box center [298, 83] width 283 height 30
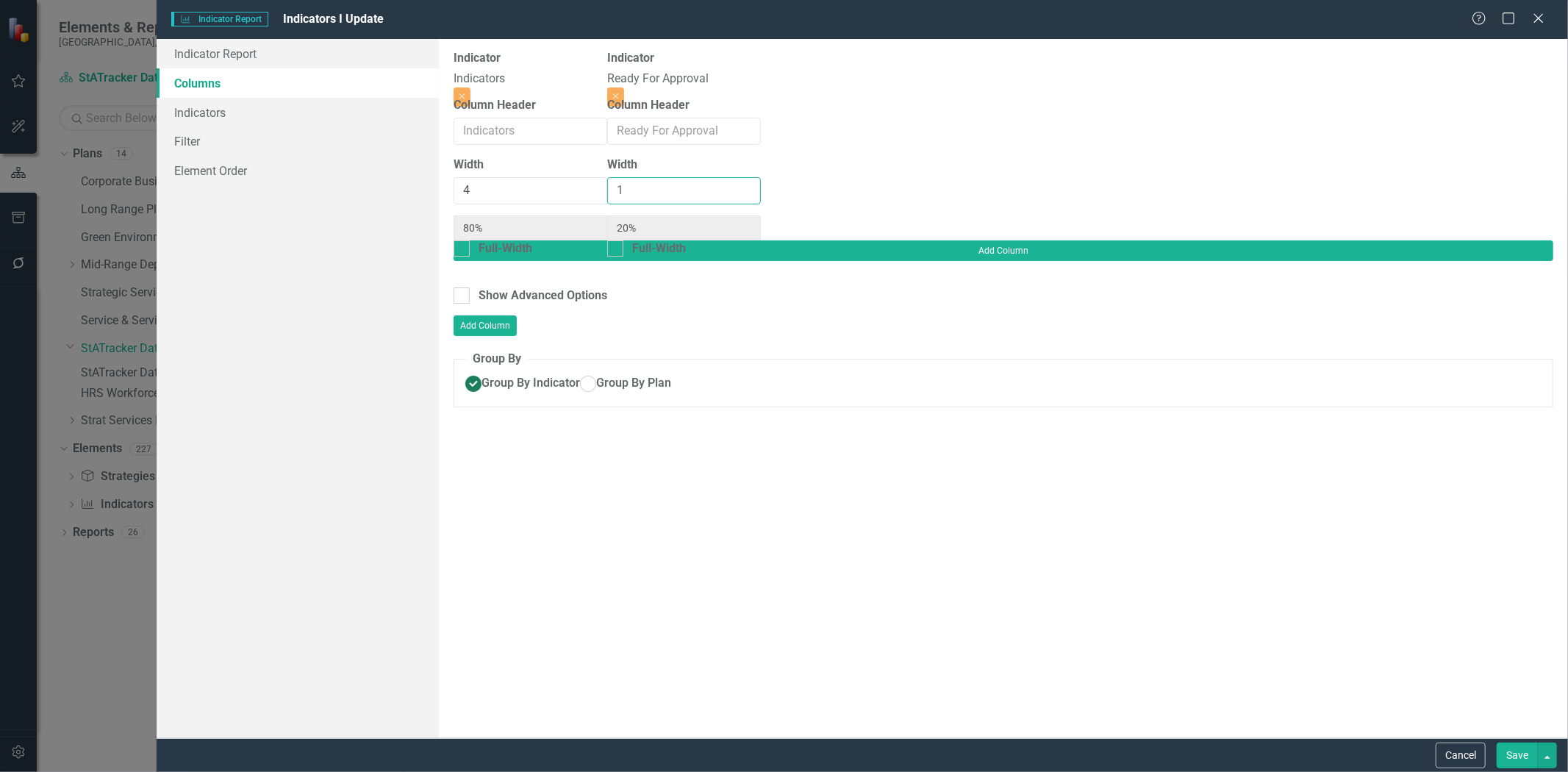
type input "2"
type input "67%"
type input "33%"
click at [761, 193] on input "2" at bounding box center [684, 190] width 154 height 27
type input "3"
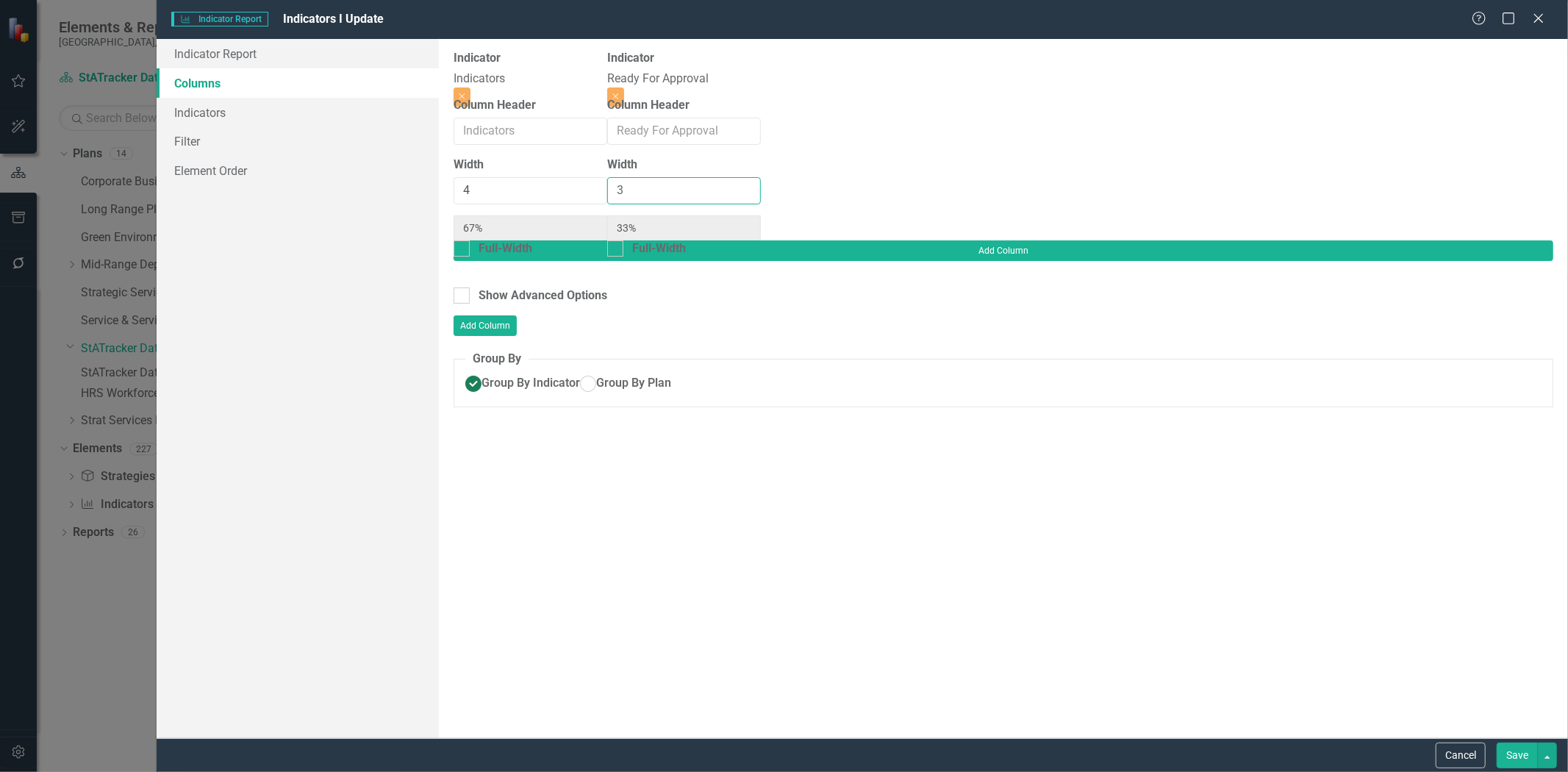
type input "57%"
type input "43%"
click at [761, 193] on input "3" at bounding box center [684, 190] width 154 height 27
type input "4"
type input "50%"
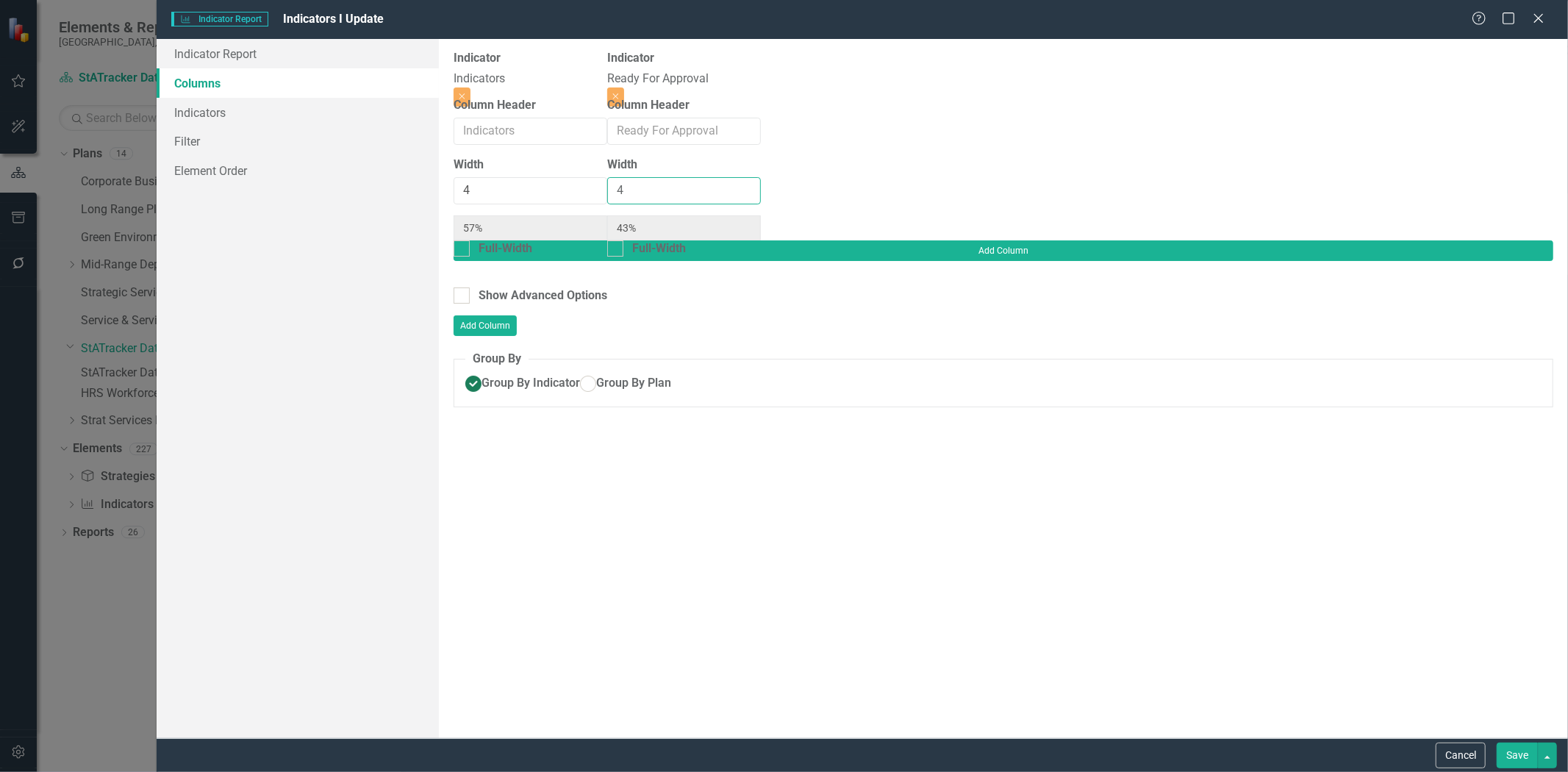
type input "50%"
click at [761, 193] on input "4" at bounding box center [684, 190] width 154 height 27
click at [761, 196] on div "Indicator Indicators Close Column Header Width 4 50% Full-Width Indicator Ready…" at bounding box center [607, 145] width 307 height 190
type input "1"
type input "80%"
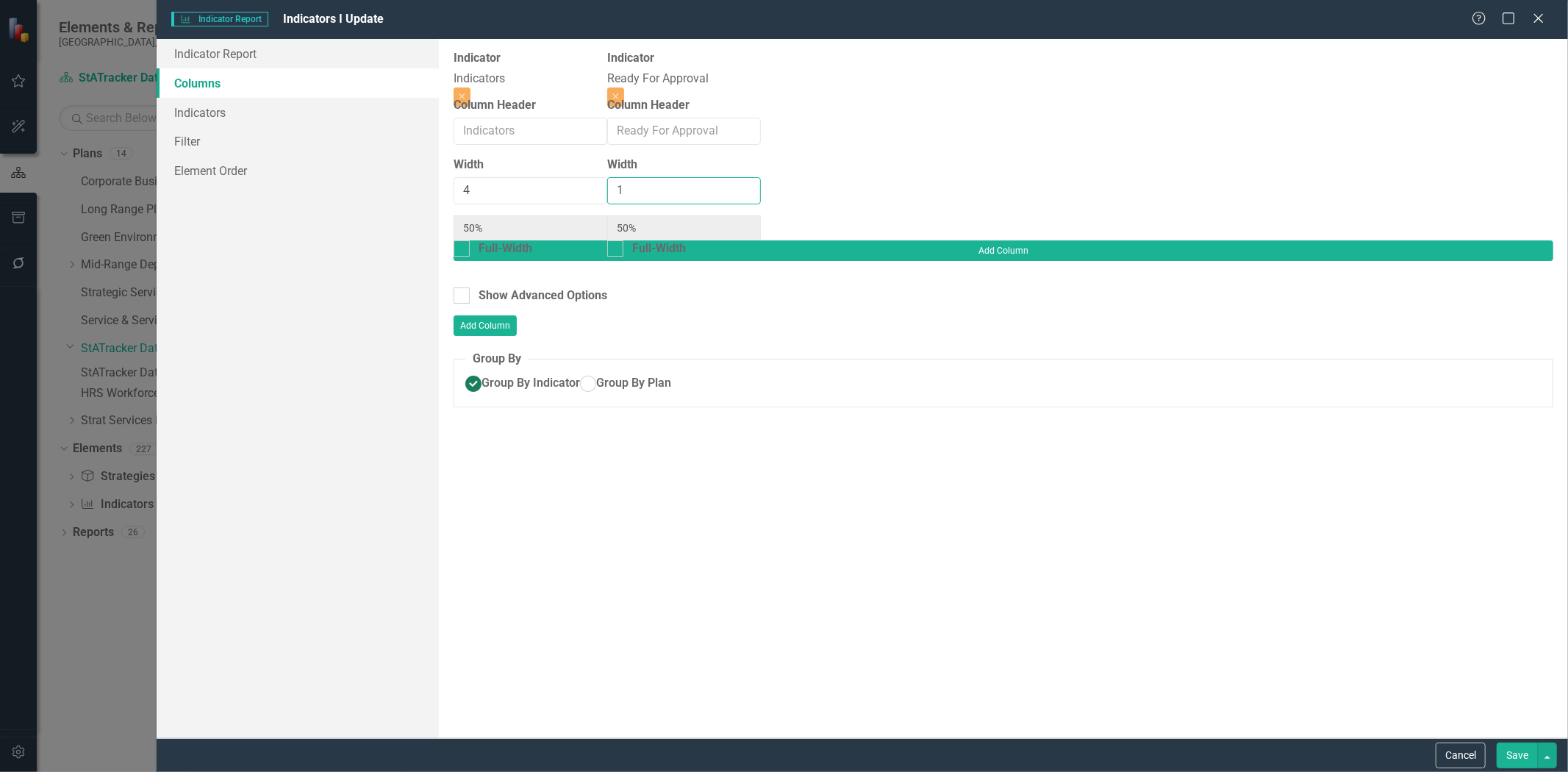
type input "20%"
type input "1"
drag, startPoint x: 540, startPoint y: 202, endPoint x: 436, endPoint y: 178, distance: 106.7
click at [436, 178] on div "Indicator Report Columns Indicators Filter Element Order Report Name Indicators…" at bounding box center [863, 389] width 1412 height 699
type input "1"
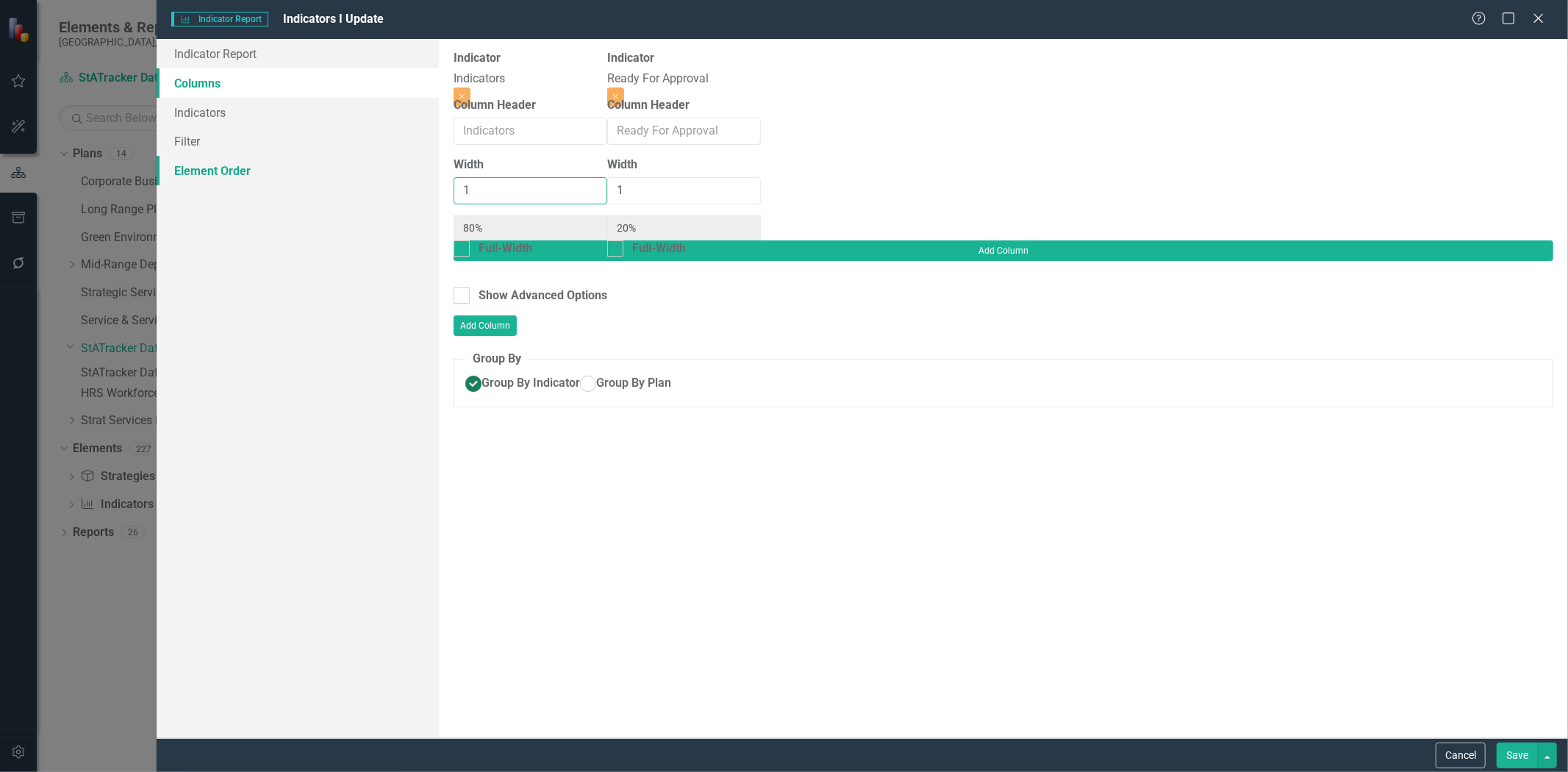
type input "50%"
type input "1"
click at [1515, 753] on button "Save" at bounding box center [1518, 756] width 41 height 26
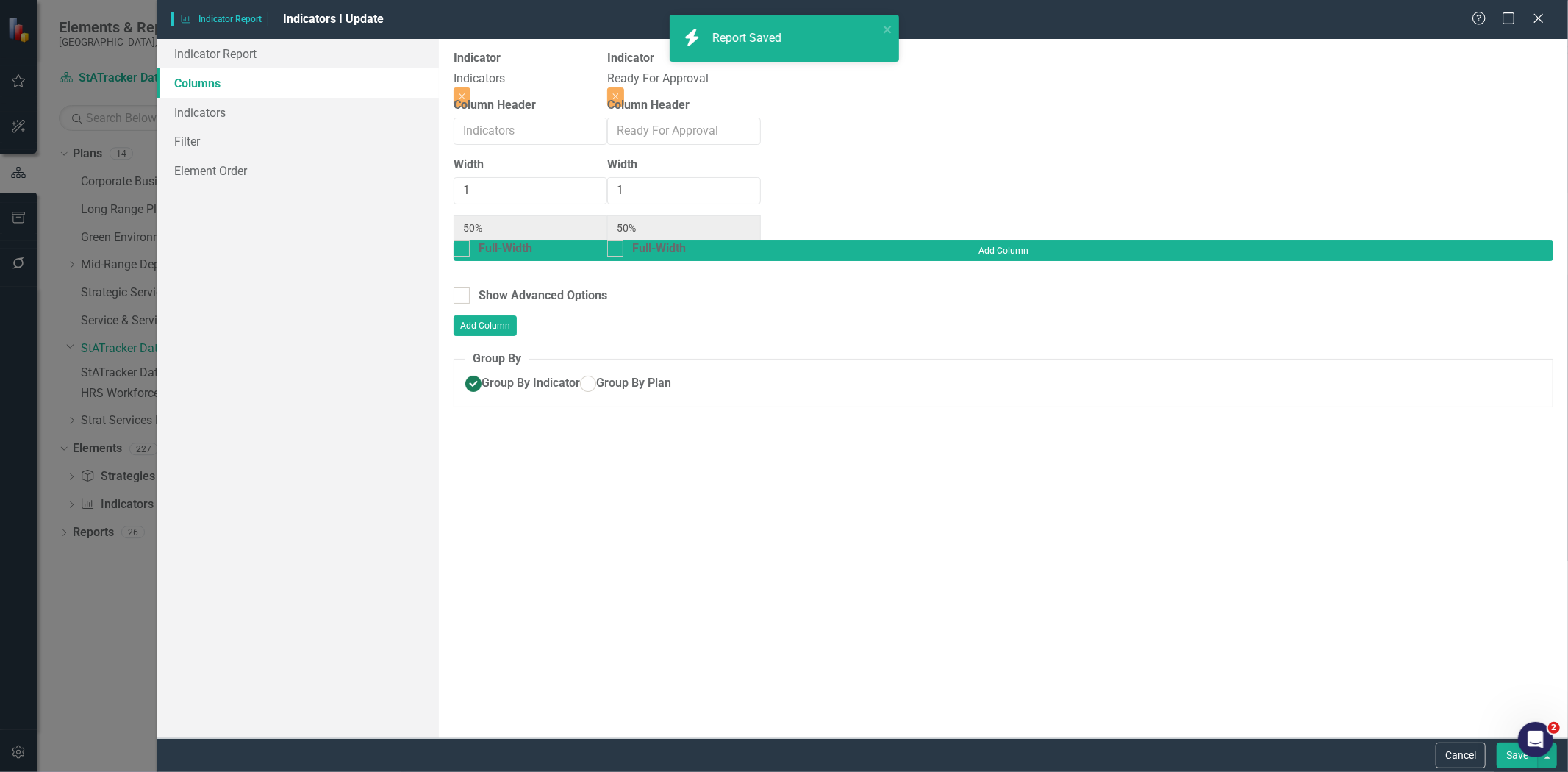
radio input "true"
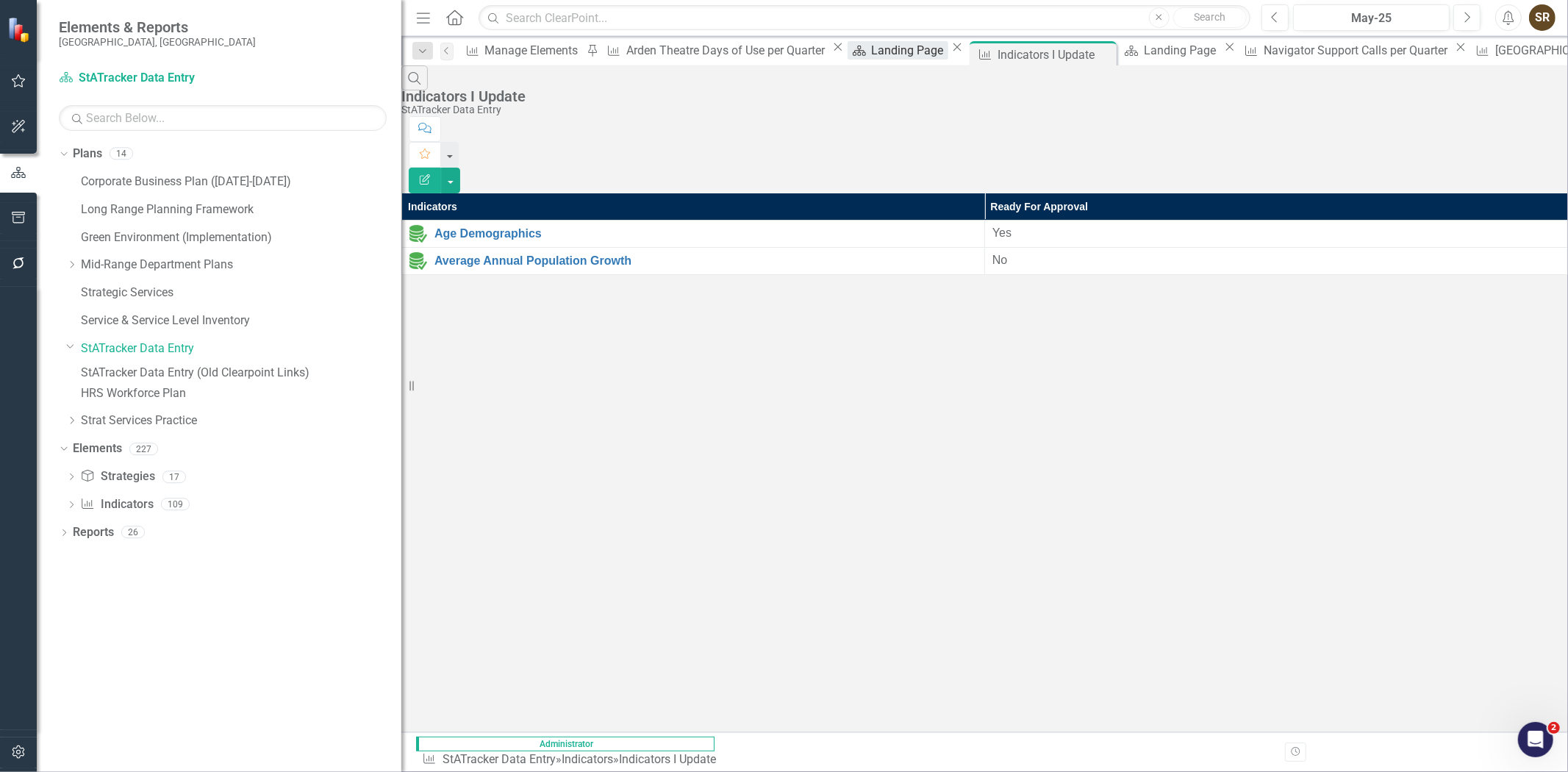
click at [872, 52] on div "Landing Page" at bounding box center [909, 50] width 76 height 19
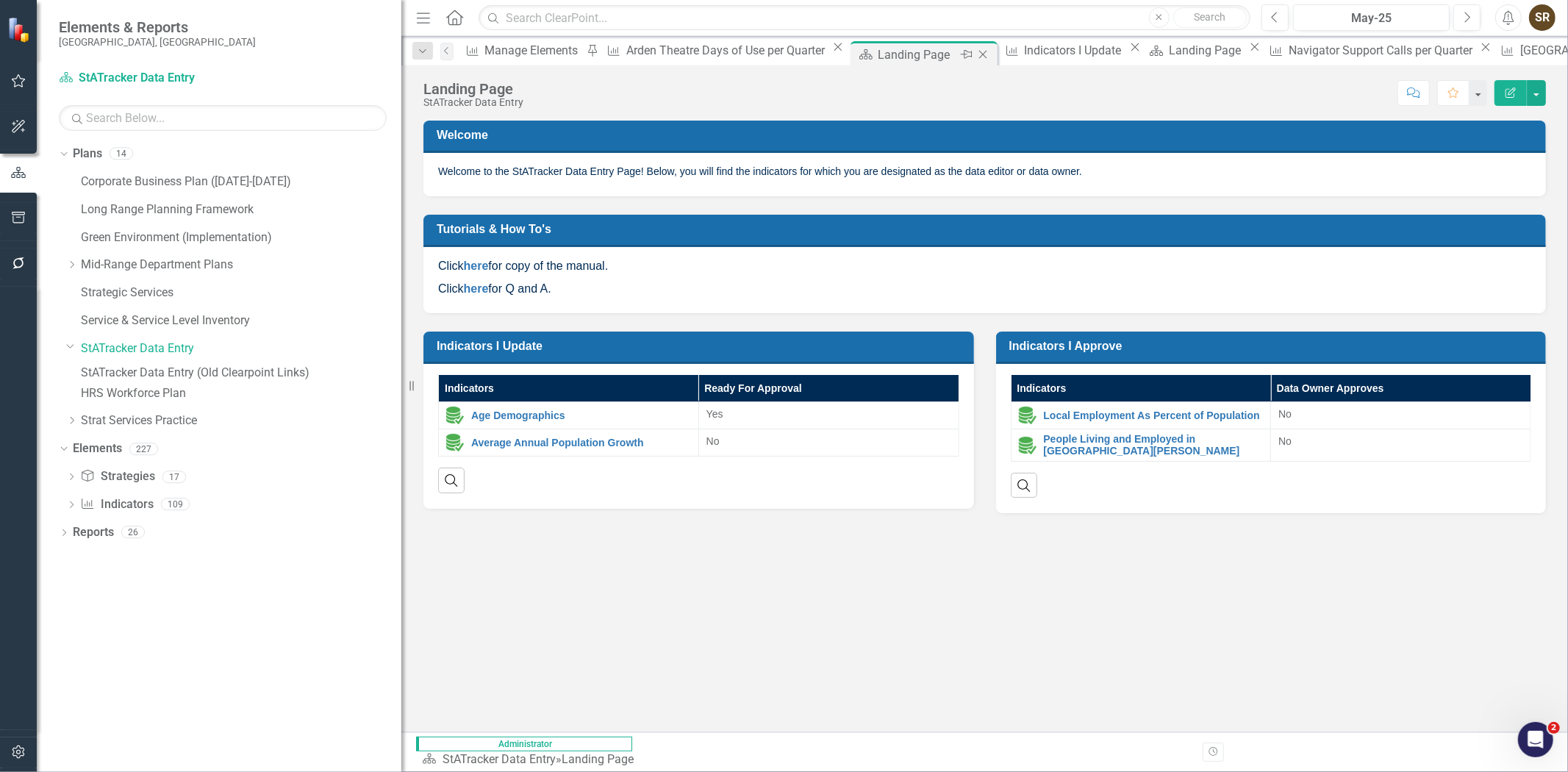
click at [976, 53] on icon "Close" at bounding box center [983, 55] width 15 height 12
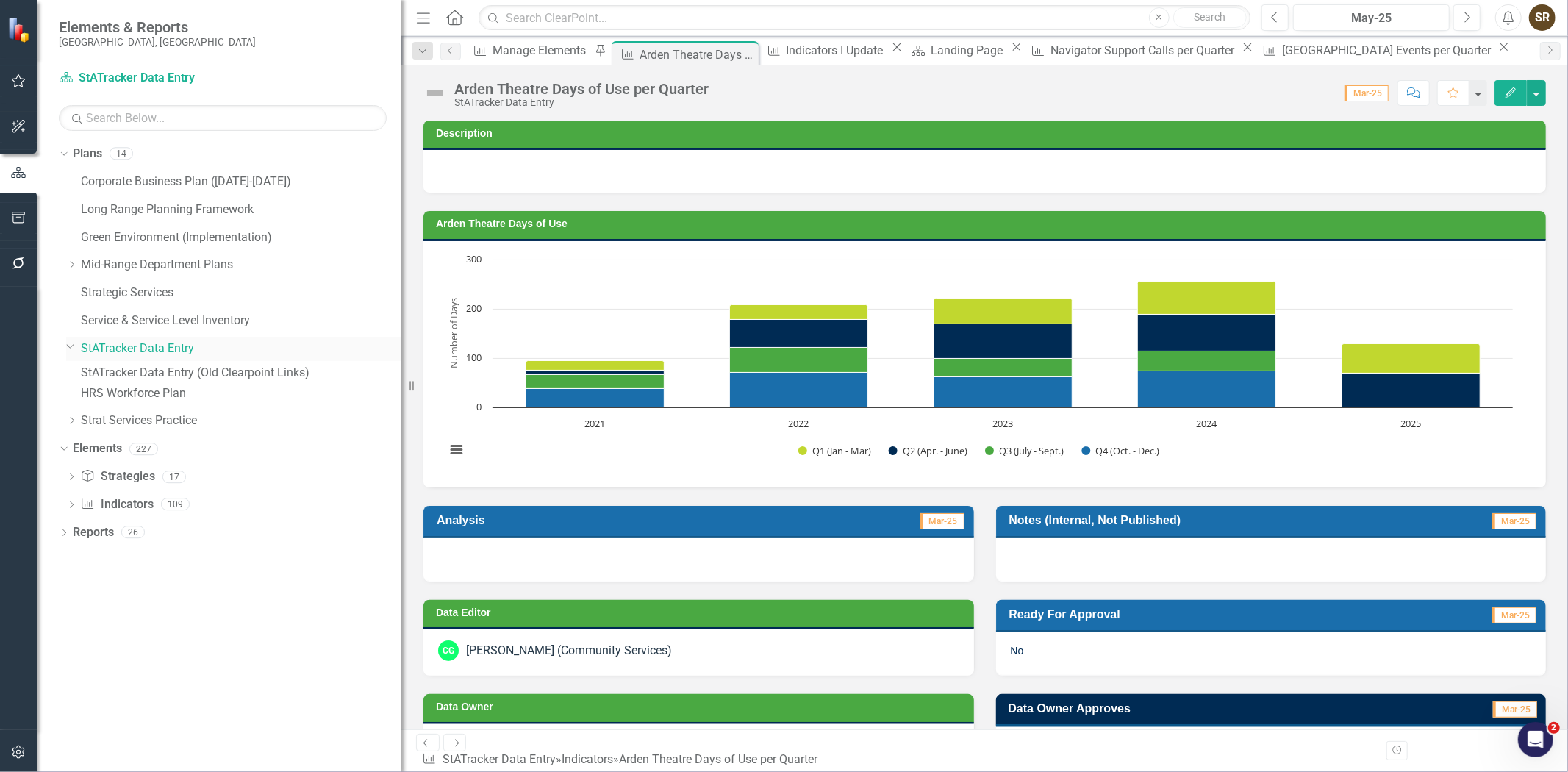
click at [170, 353] on link "StATracker Data Entry" at bounding box center [240, 349] width 320 height 17
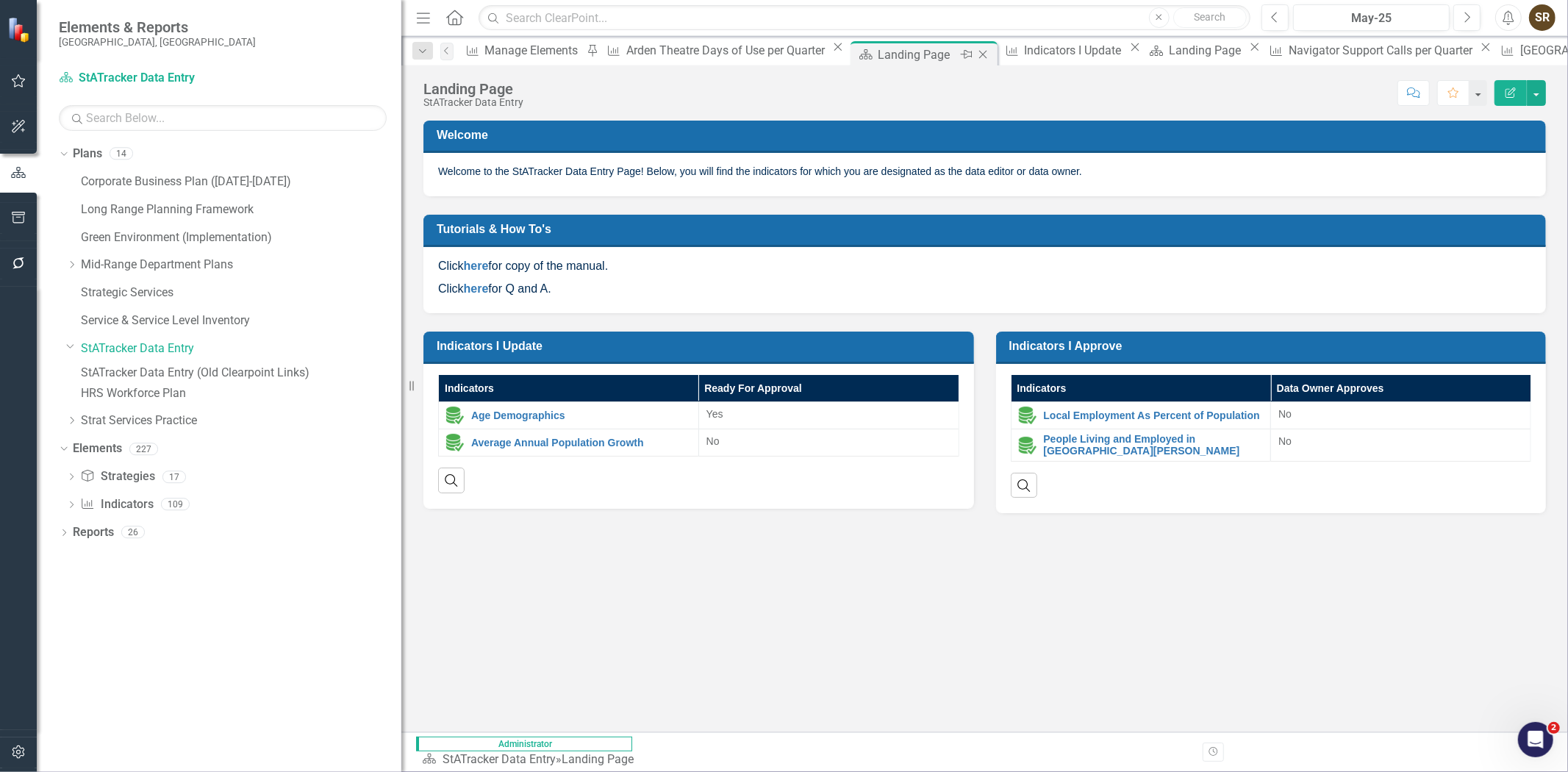
click at [976, 57] on icon "Close" at bounding box center [983, 55] width 15 height 12
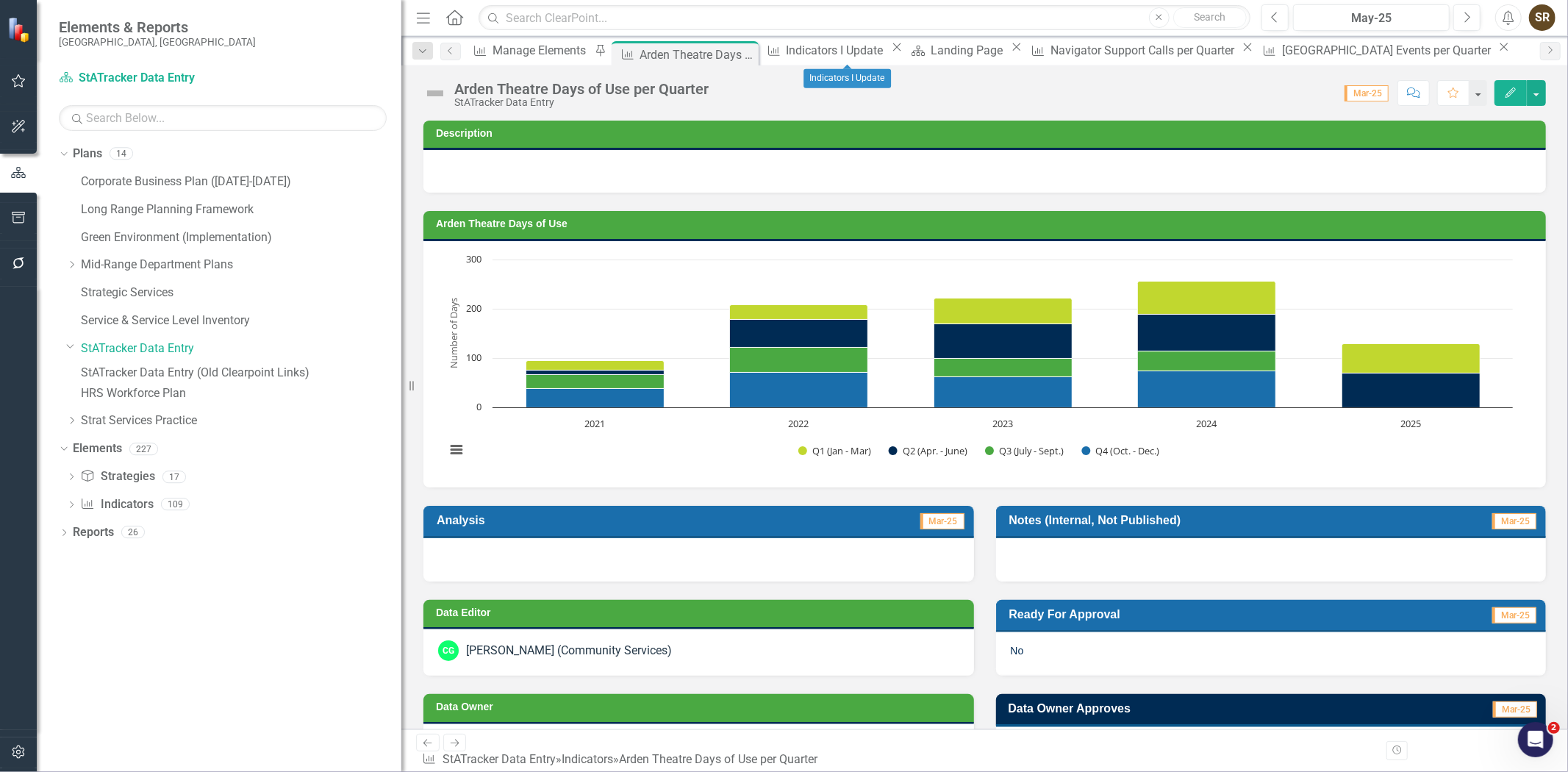
click at [904, 53] on icon "Close" at bounding box center [897, 47] width 15 height 12
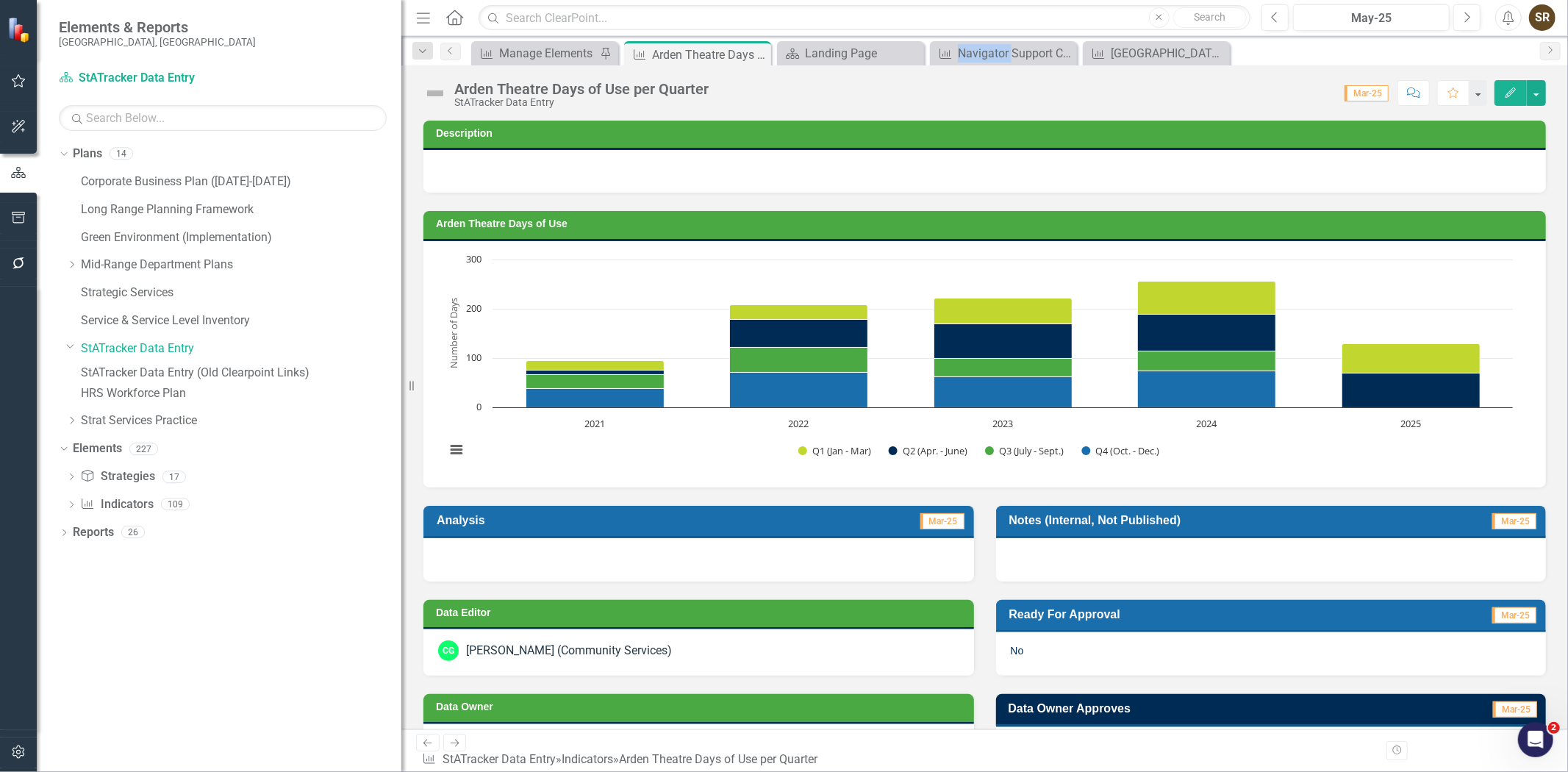
click at [0, 0] on icon at bounding box center [0, 0] width 0 height 0
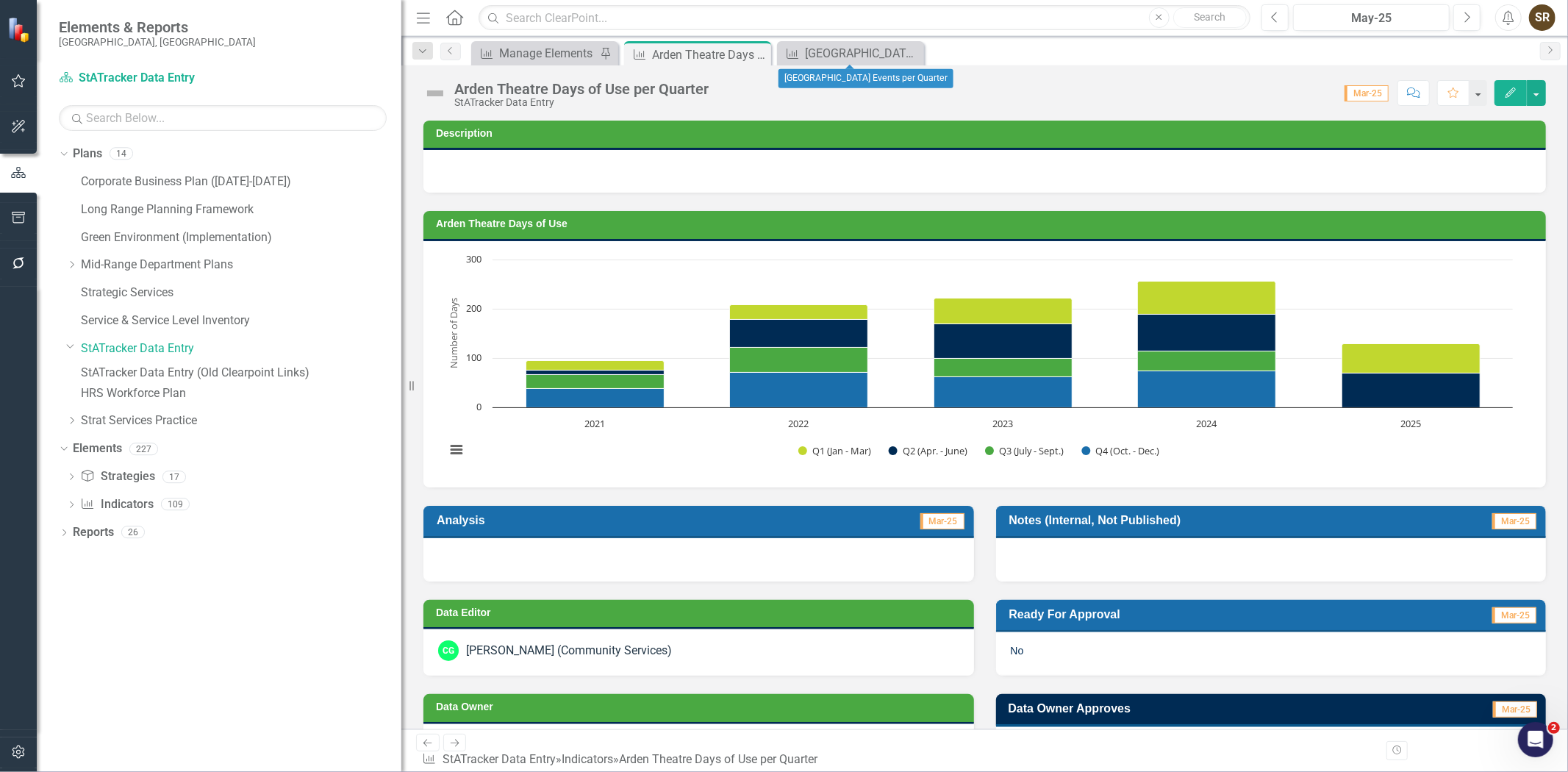
click at [0, 0] on icon at bounding box center [0, 0] width 0 height 0
drag, startPoint x: 755, startPoint y: 59, endPoint x: 741, endPoint y: 62, distance: 14.3
click at [0, 0] on icon "Close" at bounding box center [0, 0] width 0 height 0
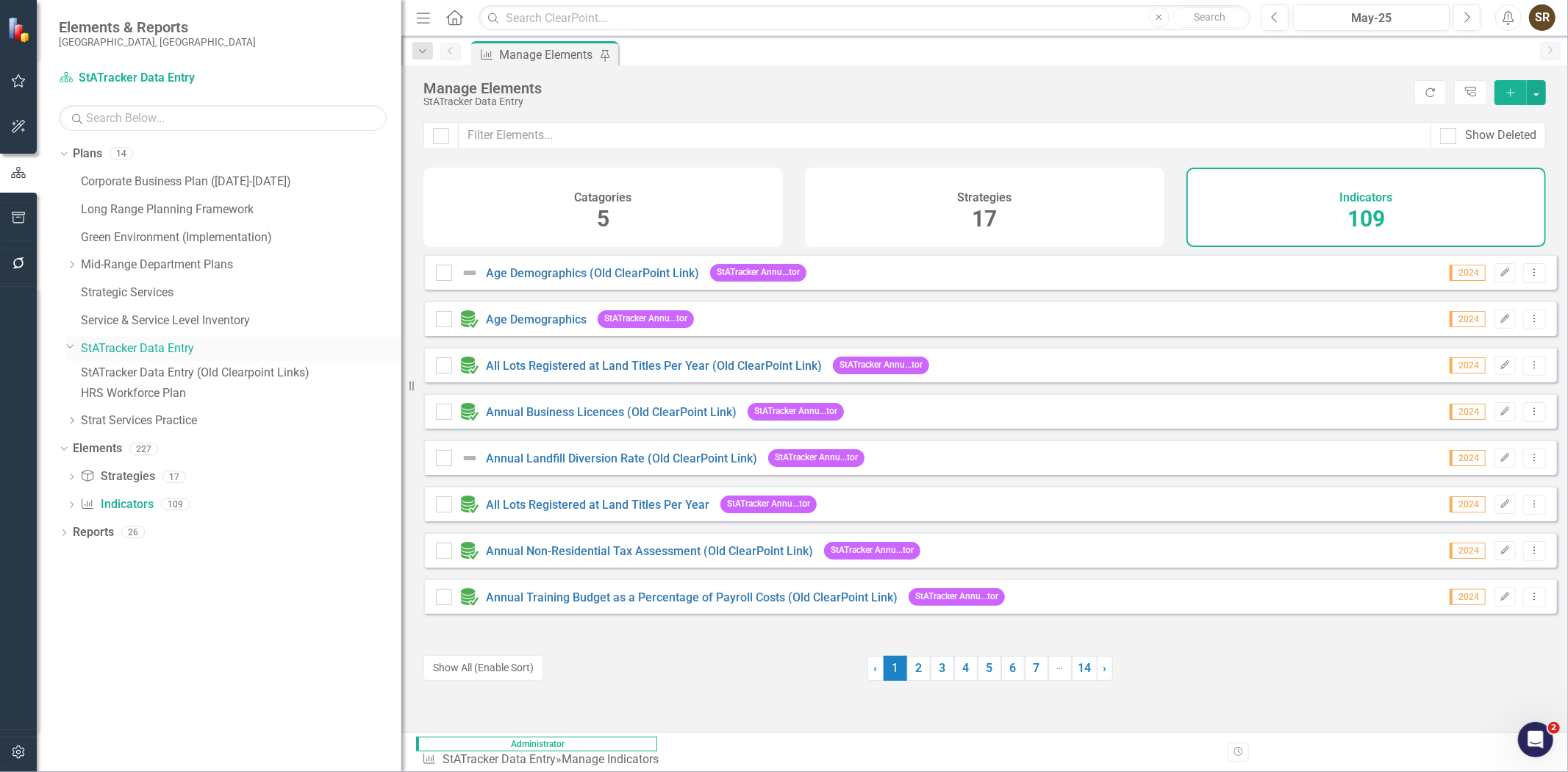
click at [152, 349] on link "StATracker Data Entry" at bounding box center [240, 349] width 320 height 17
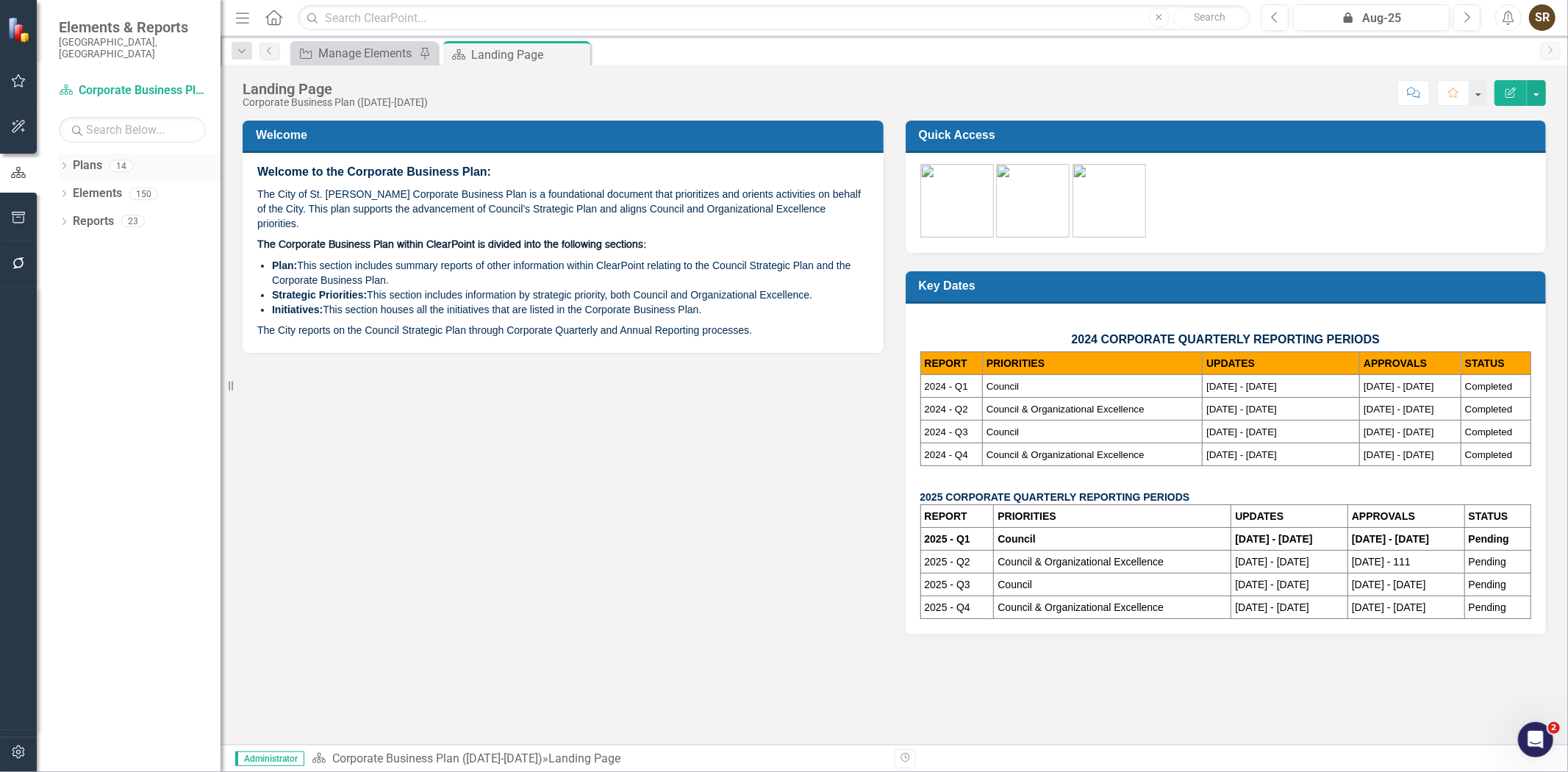
click at [61, 164] on icon "Dropdown" at bounding box center [64, 167] width 10 height 8
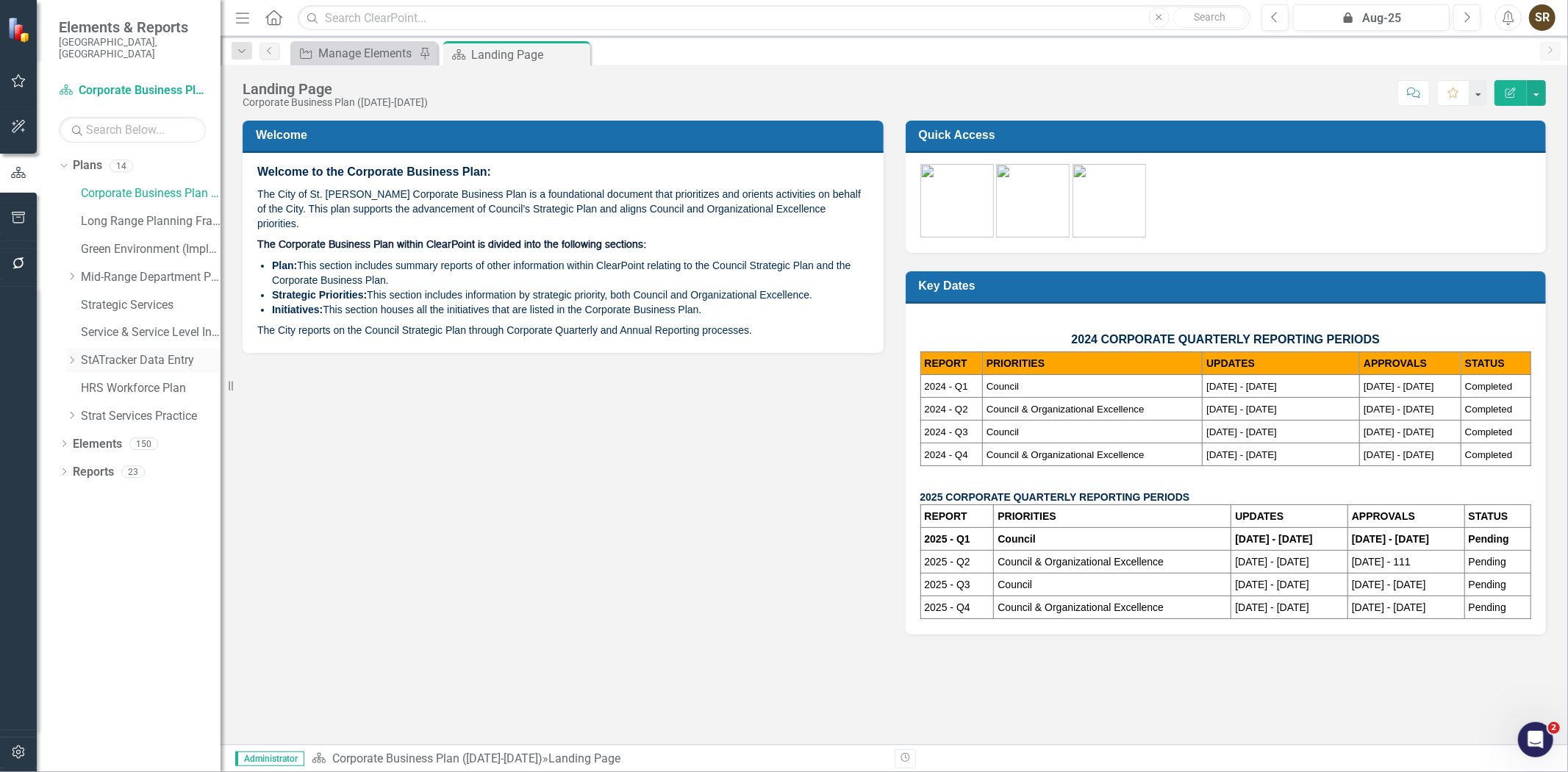
click at [133, 352] on link "StATracker Data Entry" at bounding box center [150, 360] width 140 height 17
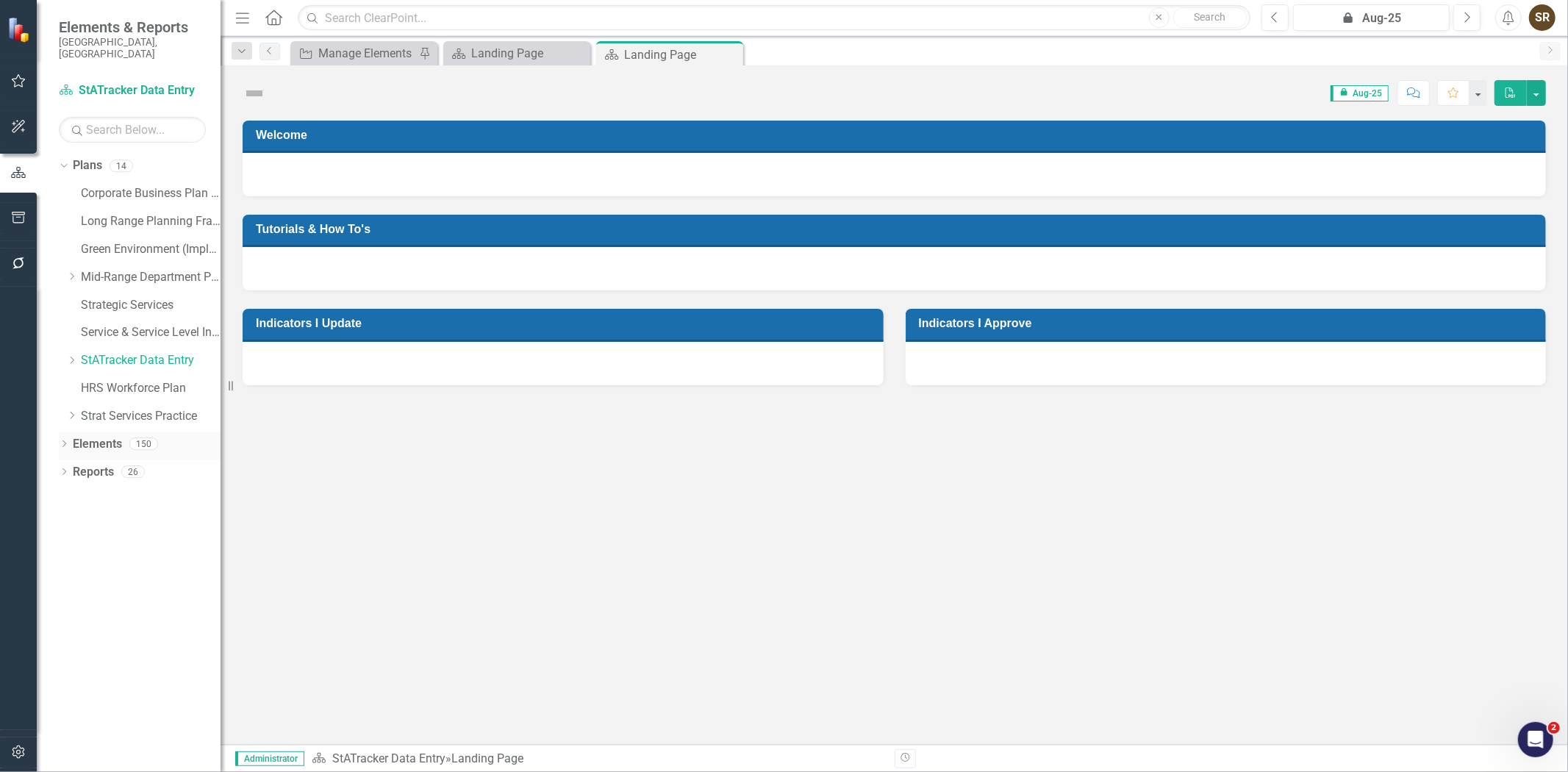
click at [62, 441] on icon "Dropdown" at bounding box center [64, 445] width 10 height 8
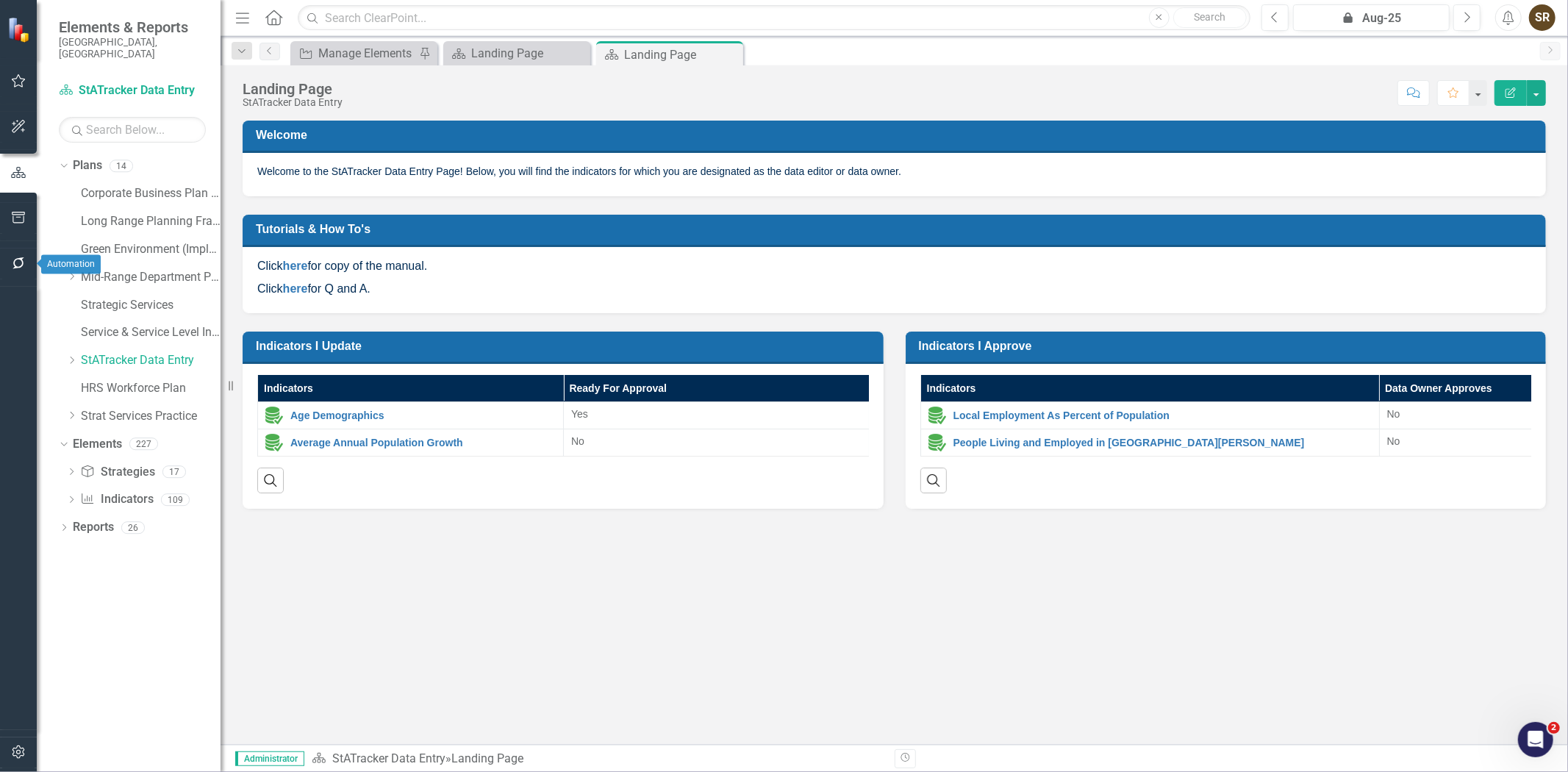
click at [20, 265] on icon "button" at bounding box center [18, 264] width 16 height 12
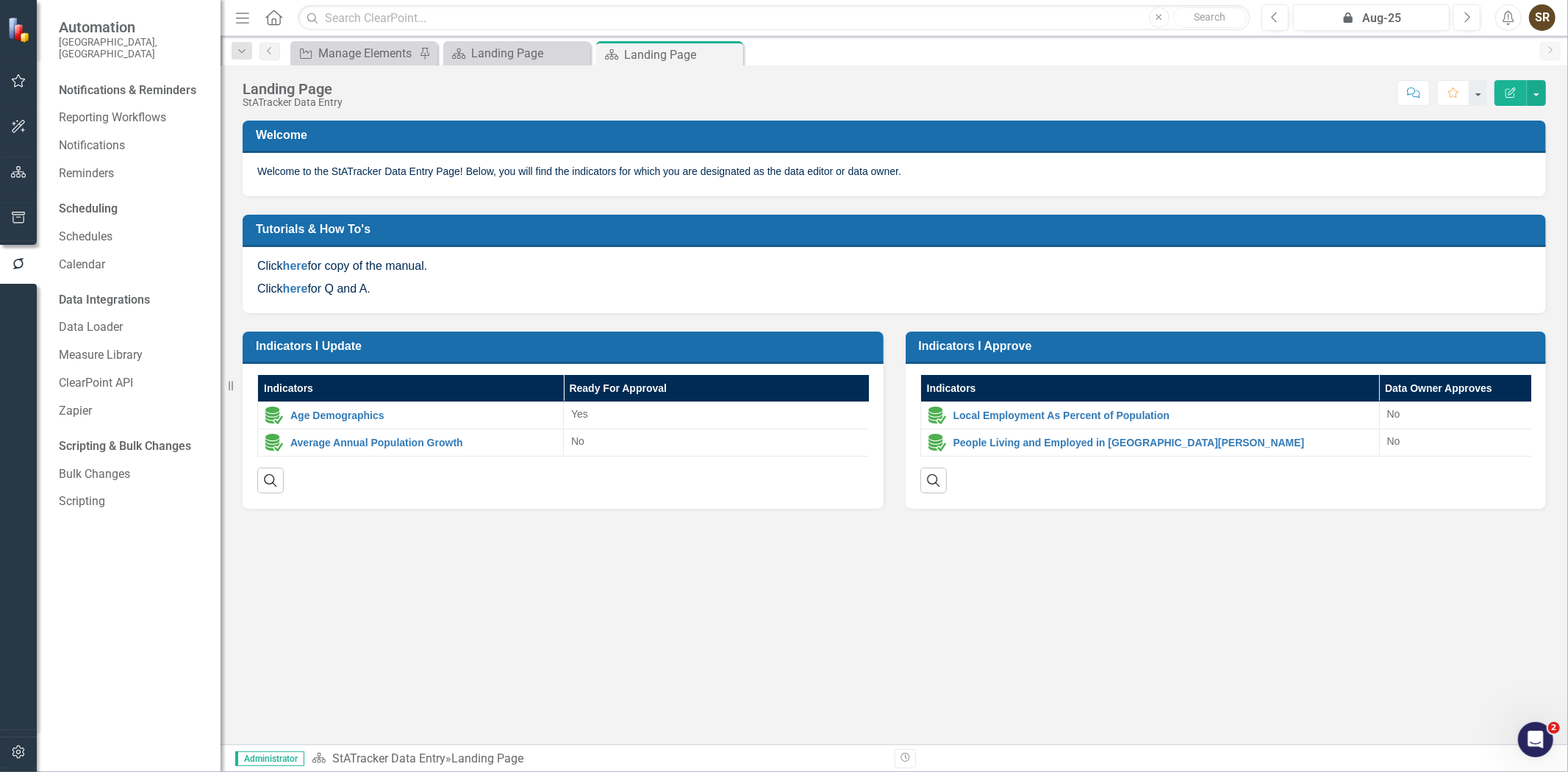
click at [174, 82] on div "Notifications & Reminders" at bounding box center [127, 90] width 138 height 17
click at [107, 138] on link "Notifications" at bounding box center [132, 146] width 147 height 17
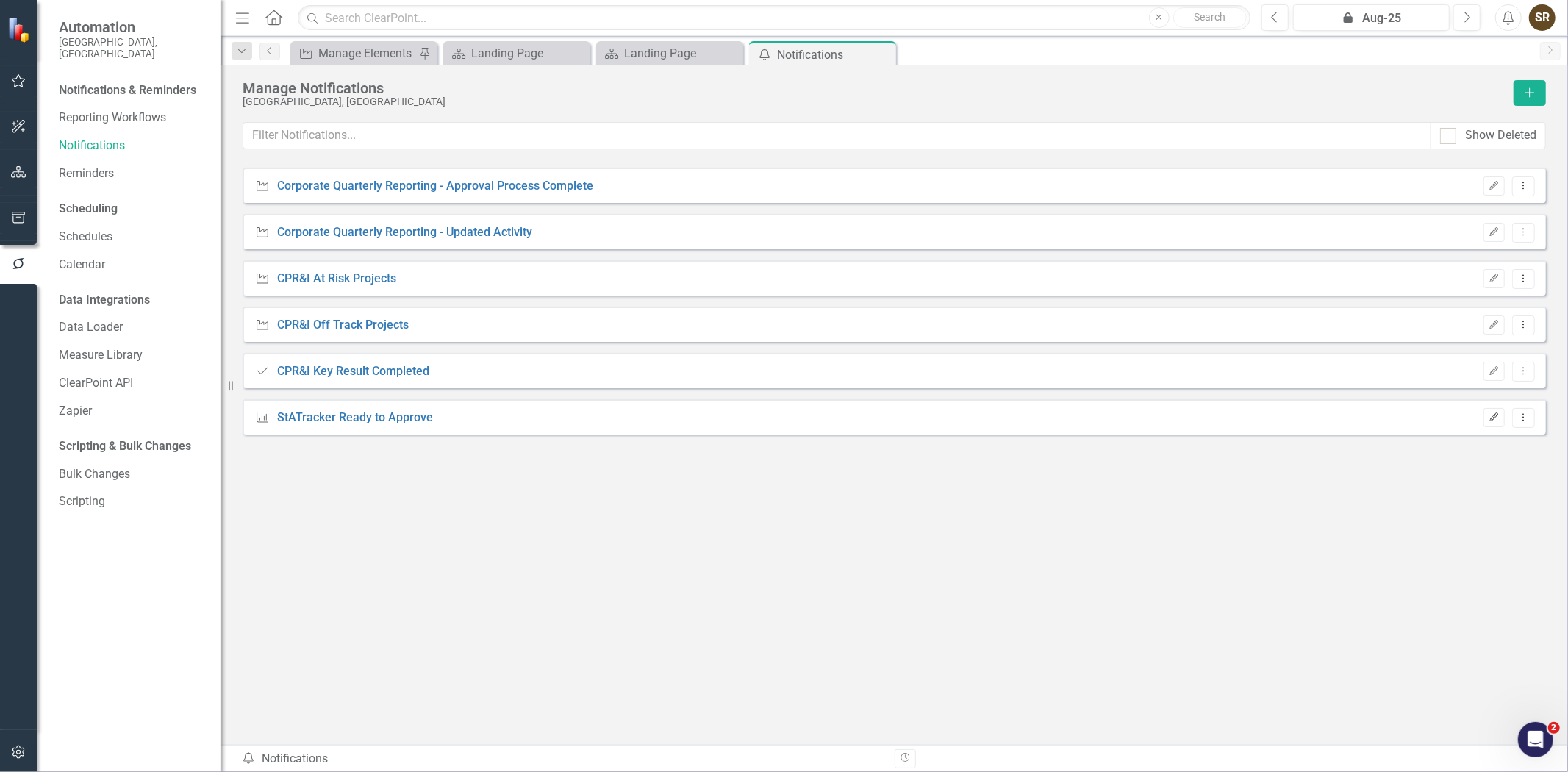
click at [1493, 419] on icon "button" at bounding box center [1495, 417] width 9 height 9
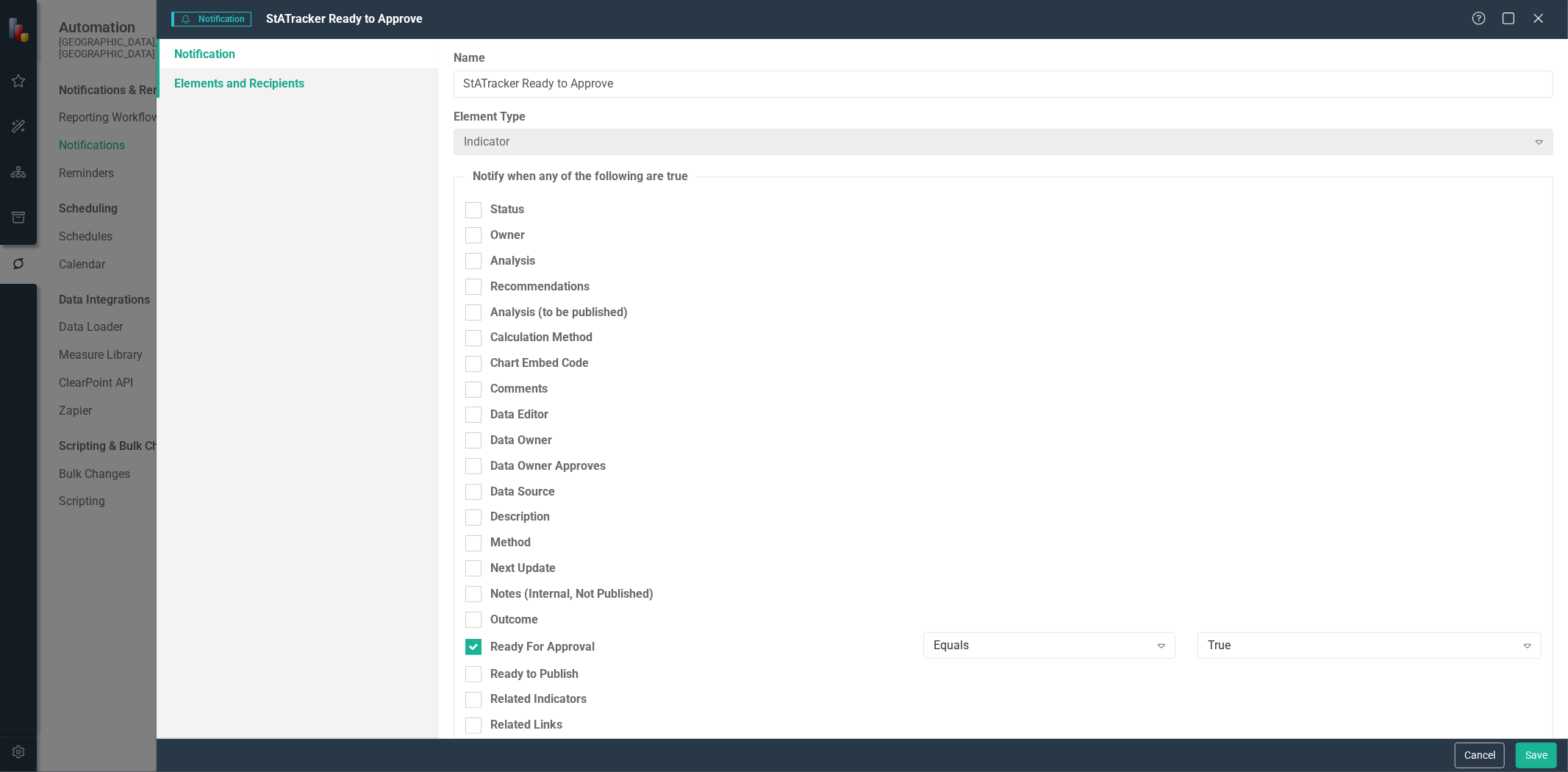
click at [291, 88] on link "Elements and Recipients" at bounding box center [298, 83] width 283 height 30
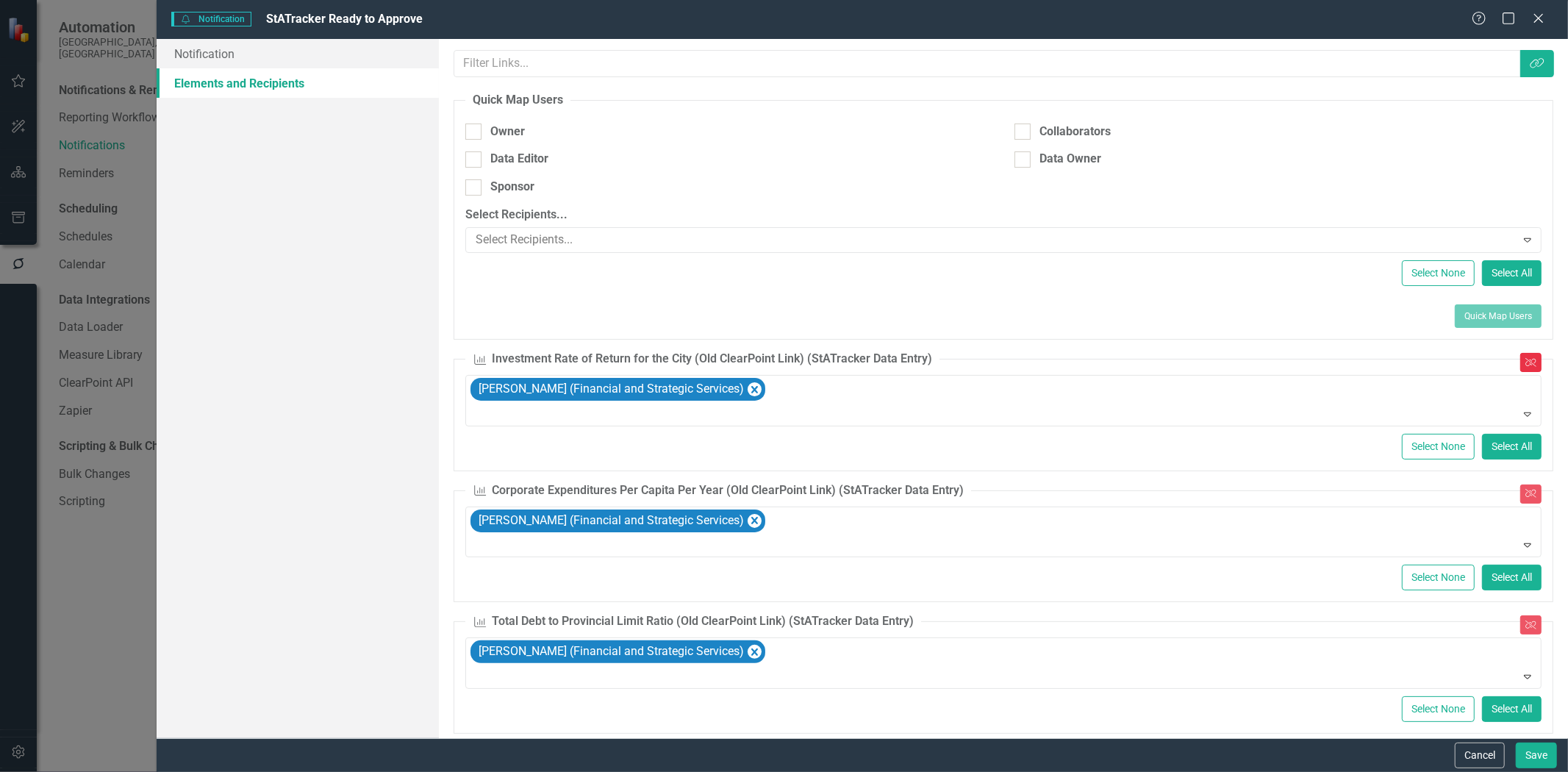
click at [1526, 366] on icon "Unlink" at bounding box center [1531, 363] width 11 height 9
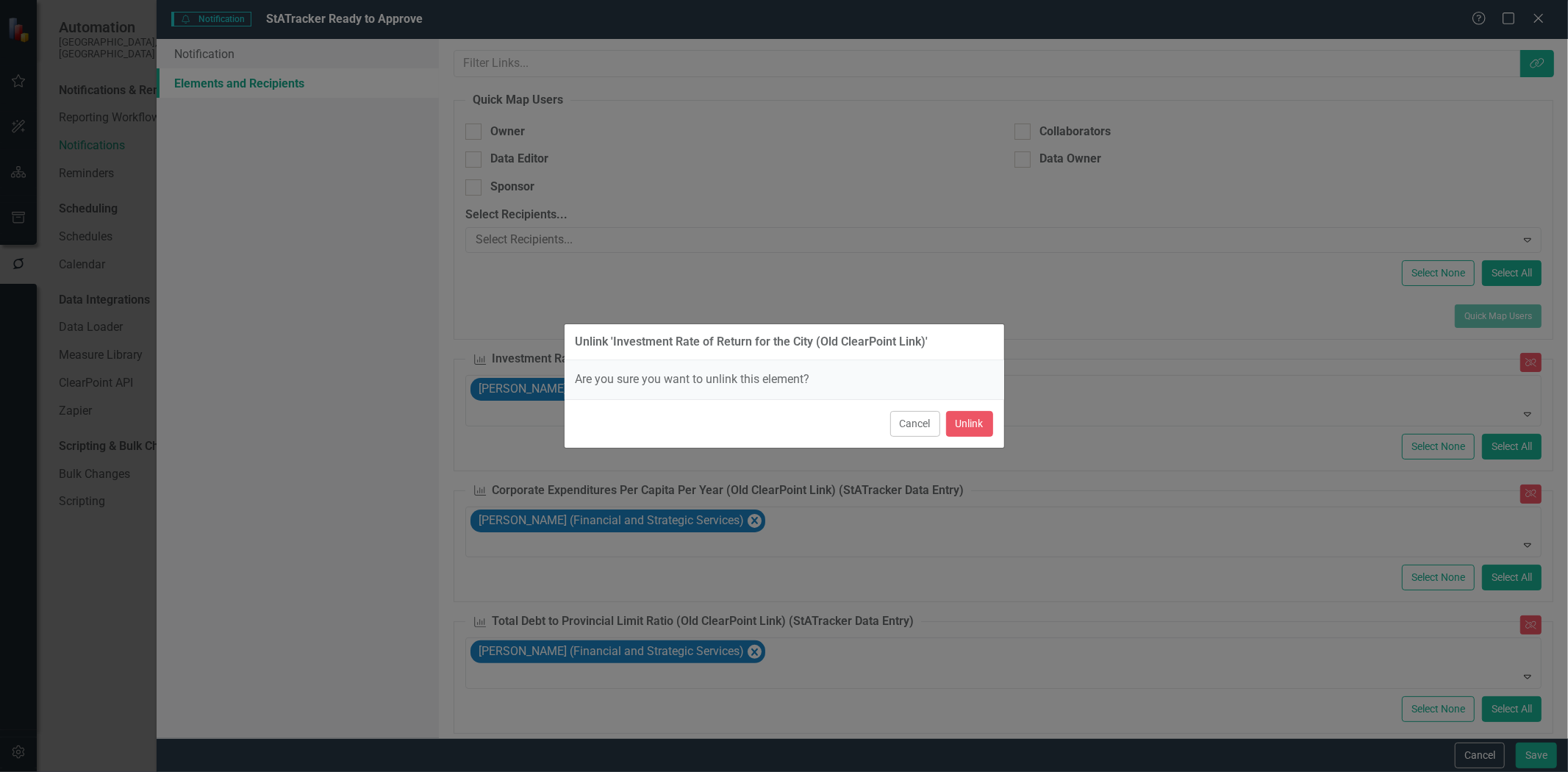
click at [1076, 302] on div "Unlink 'Investment Rate of Return for the City (Old ClearPoint Link)' Are you s…" at bounding box center [784, 386] width 1568 height 772
click at [913, 428] on button "Cancel" at bounding box center [915, 423] width 50 height 26
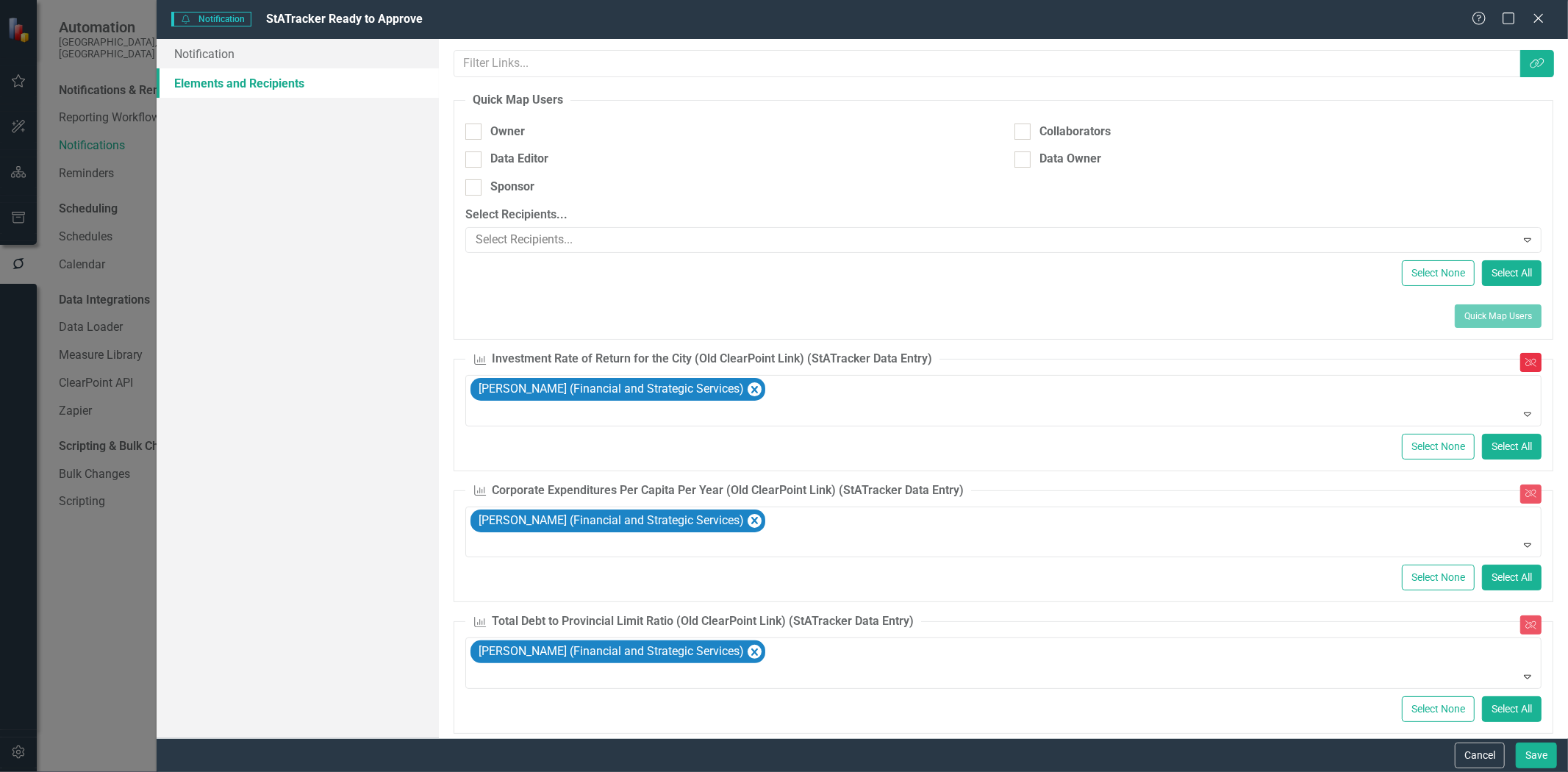
click at [1523, 370] on button "Unlink" at bounding box center [1531, 363] width 21 height 19
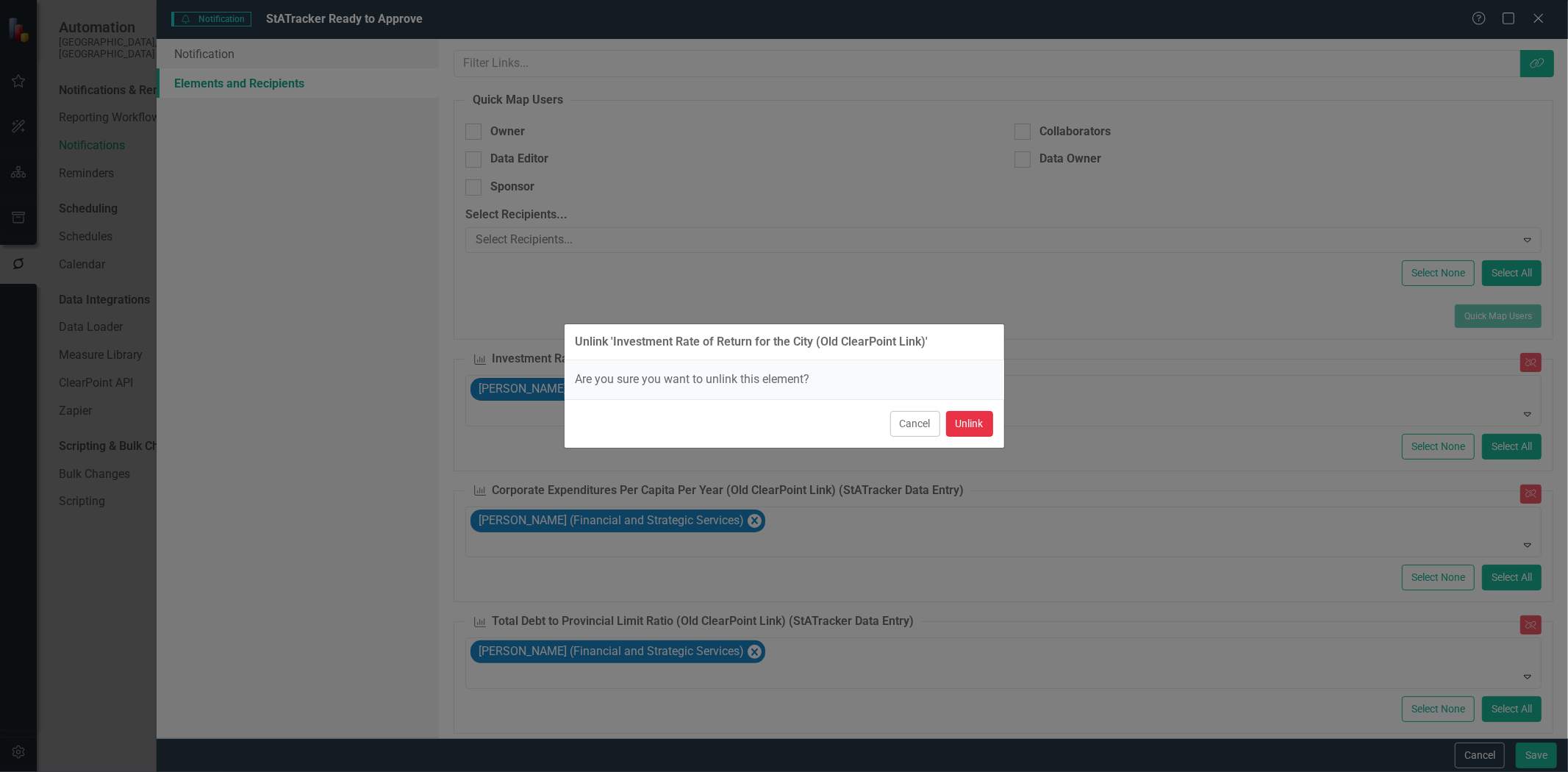
click at [982, 425] on button "Unlink" at bounding box center [970, 423] width 47 height 26
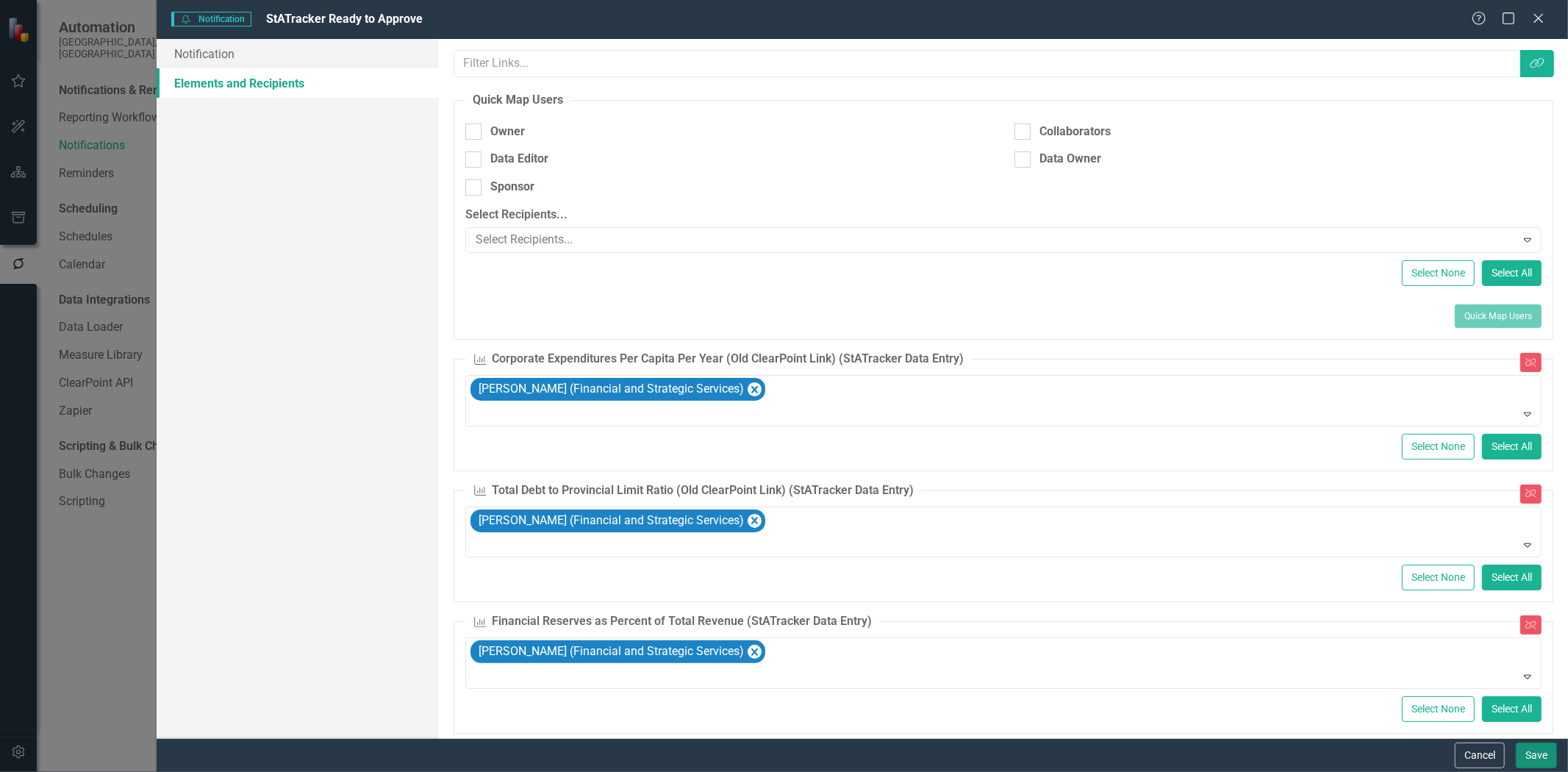
click at [1532, 753] on button "Save" at bounding box center [1537, 756] width 41 height 26
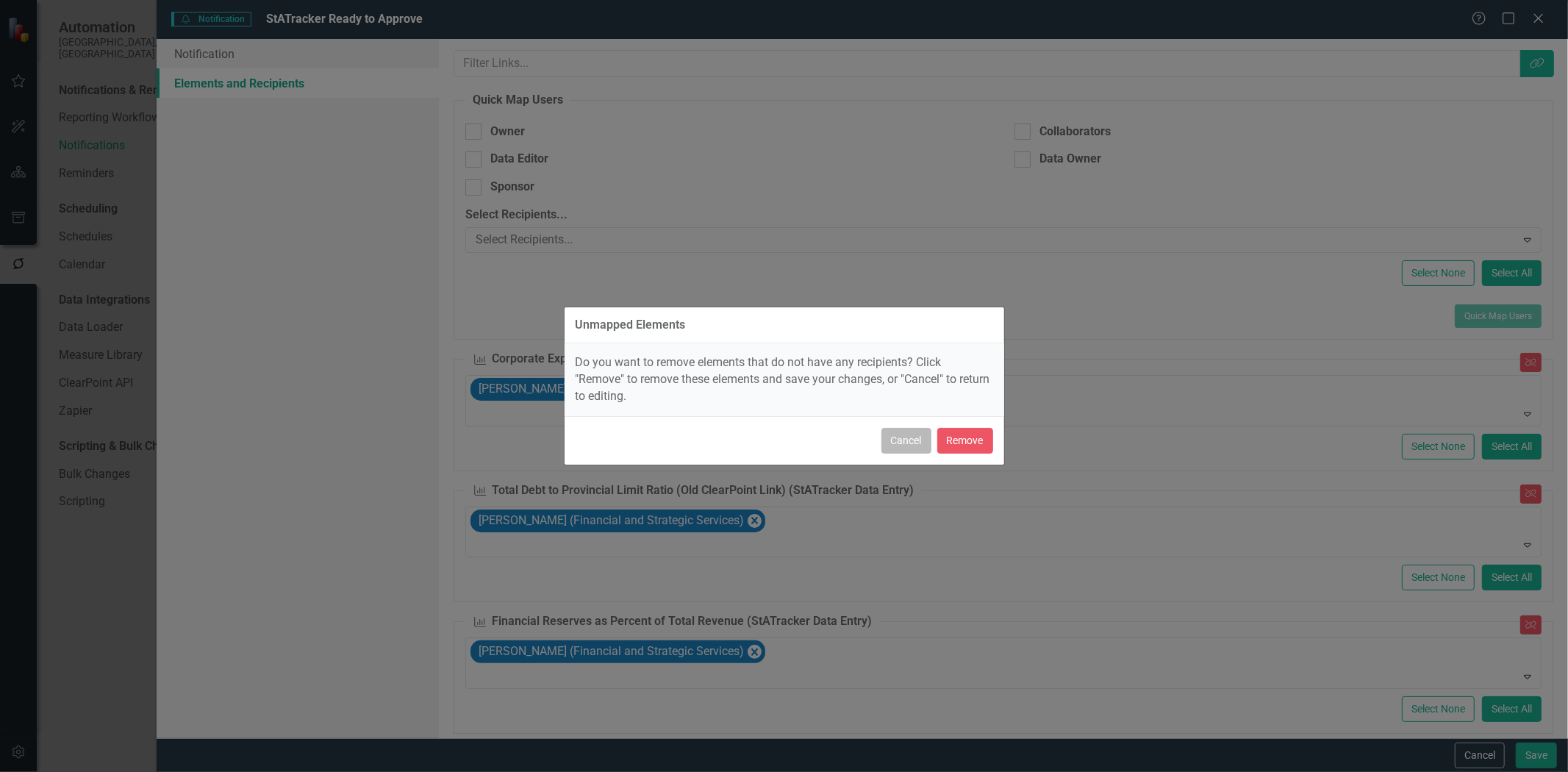
click at [898, 443] on button "Cancel" at bounding box center [906, 440] width 50 height 26
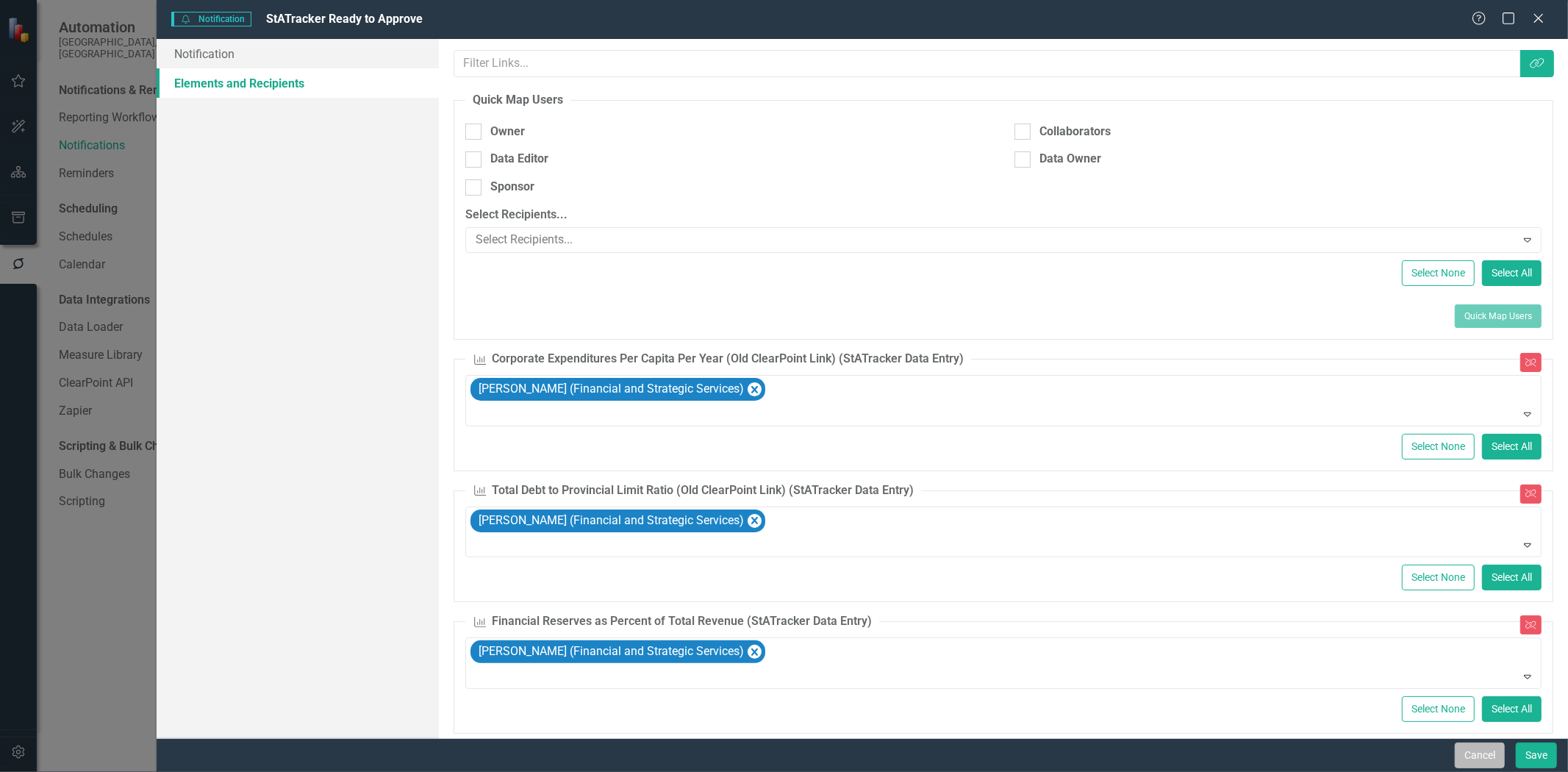
click at [1464, 751] on button "Cancel" at bounding box center [1480, 756] width 50 height 26
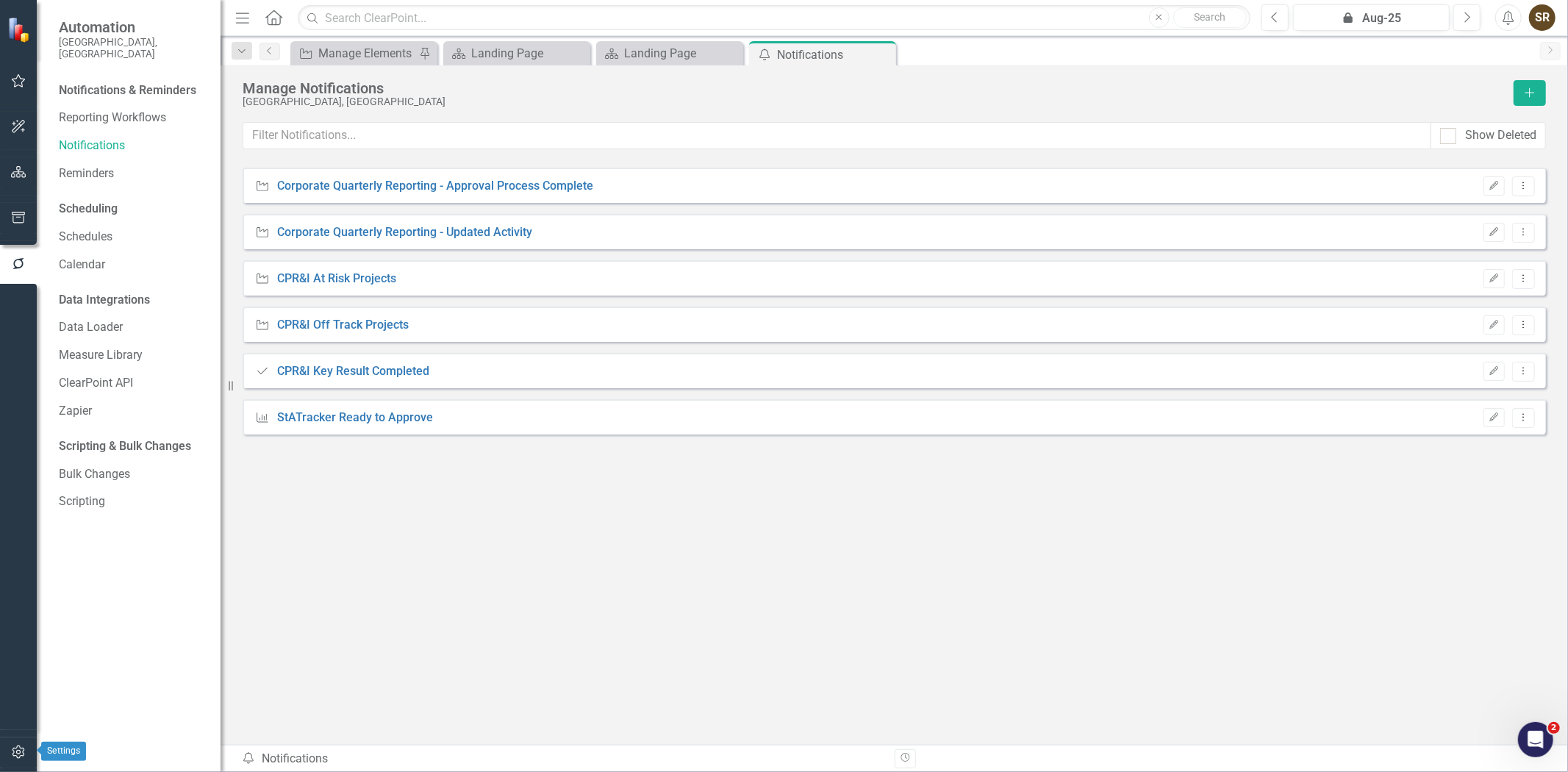
click at [18, 744] on button "button" at bounding box center [18, 753] width 33 height 31
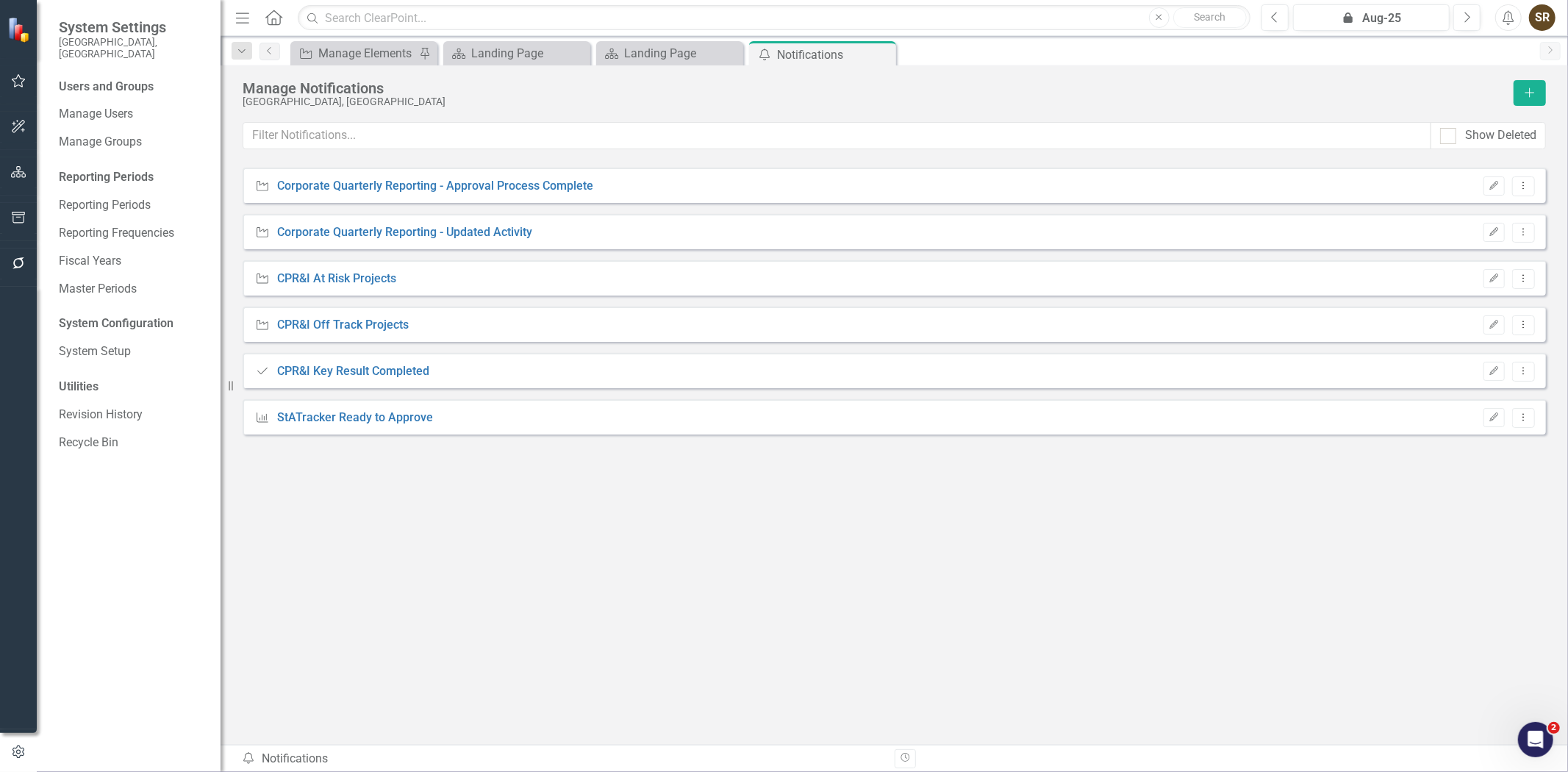
click at [1539, 26] on div "SR" at bounding box center [1543, 18] width 27 height 27
click at [1508, 47] on link "User Edit Profile" at bounding box center [1497, 45] width 116 height 27
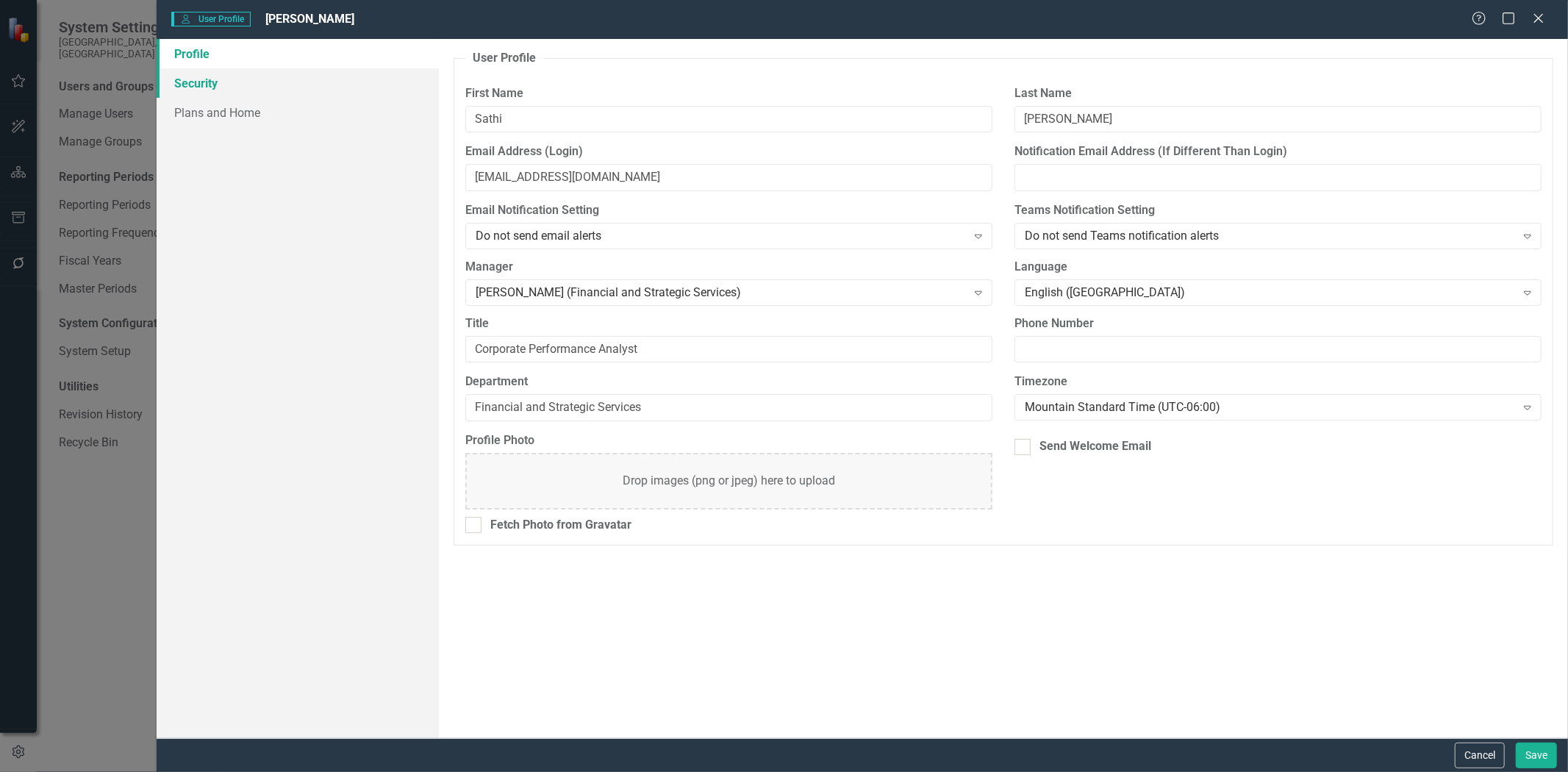
click at [191, 86] on link "Security" at bounding box center [298, 83] width 283 height 30
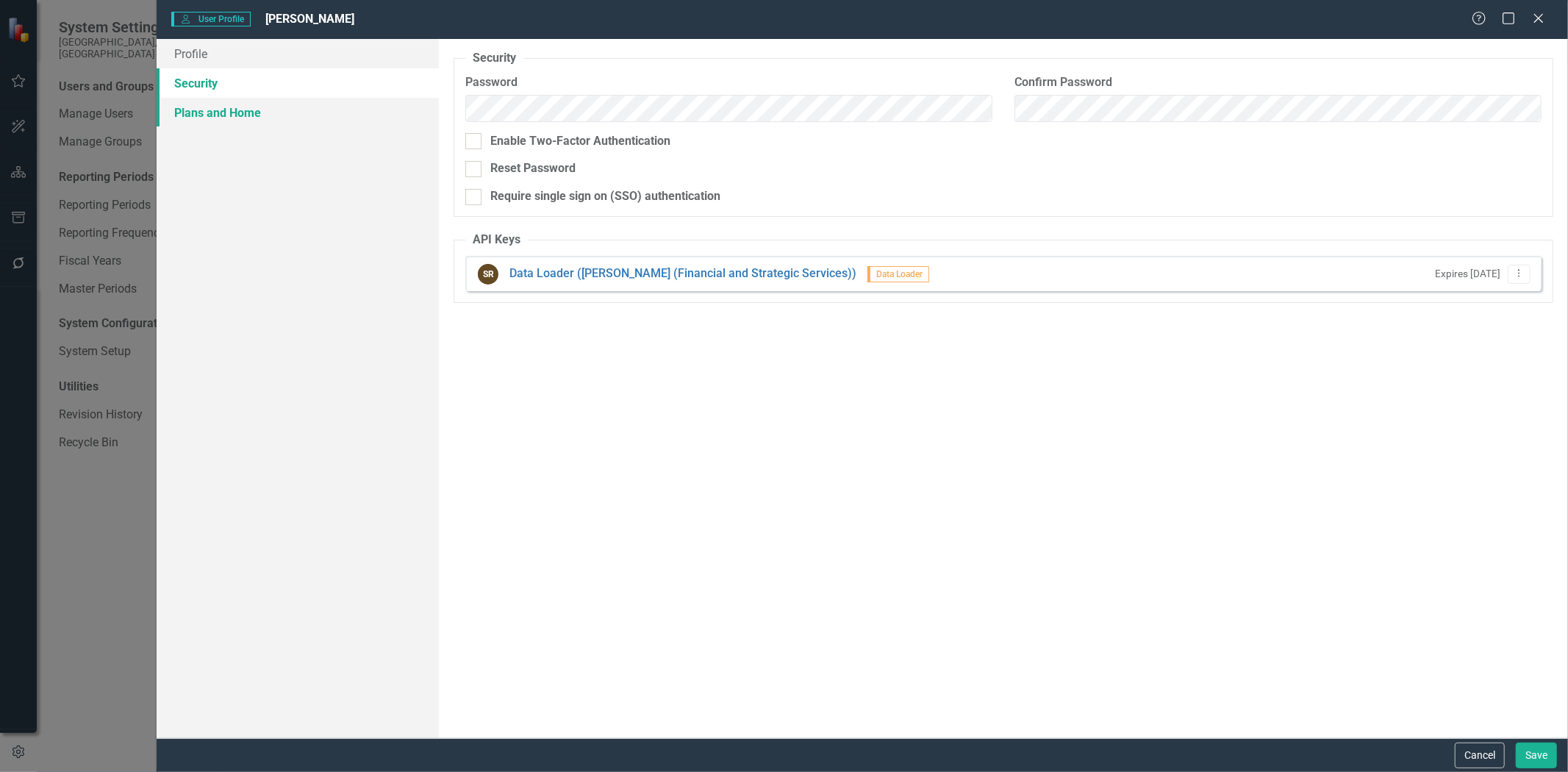
click at [185, 98] on link "Plans and Home" at bounding box center [298, 113] width 283 height 30
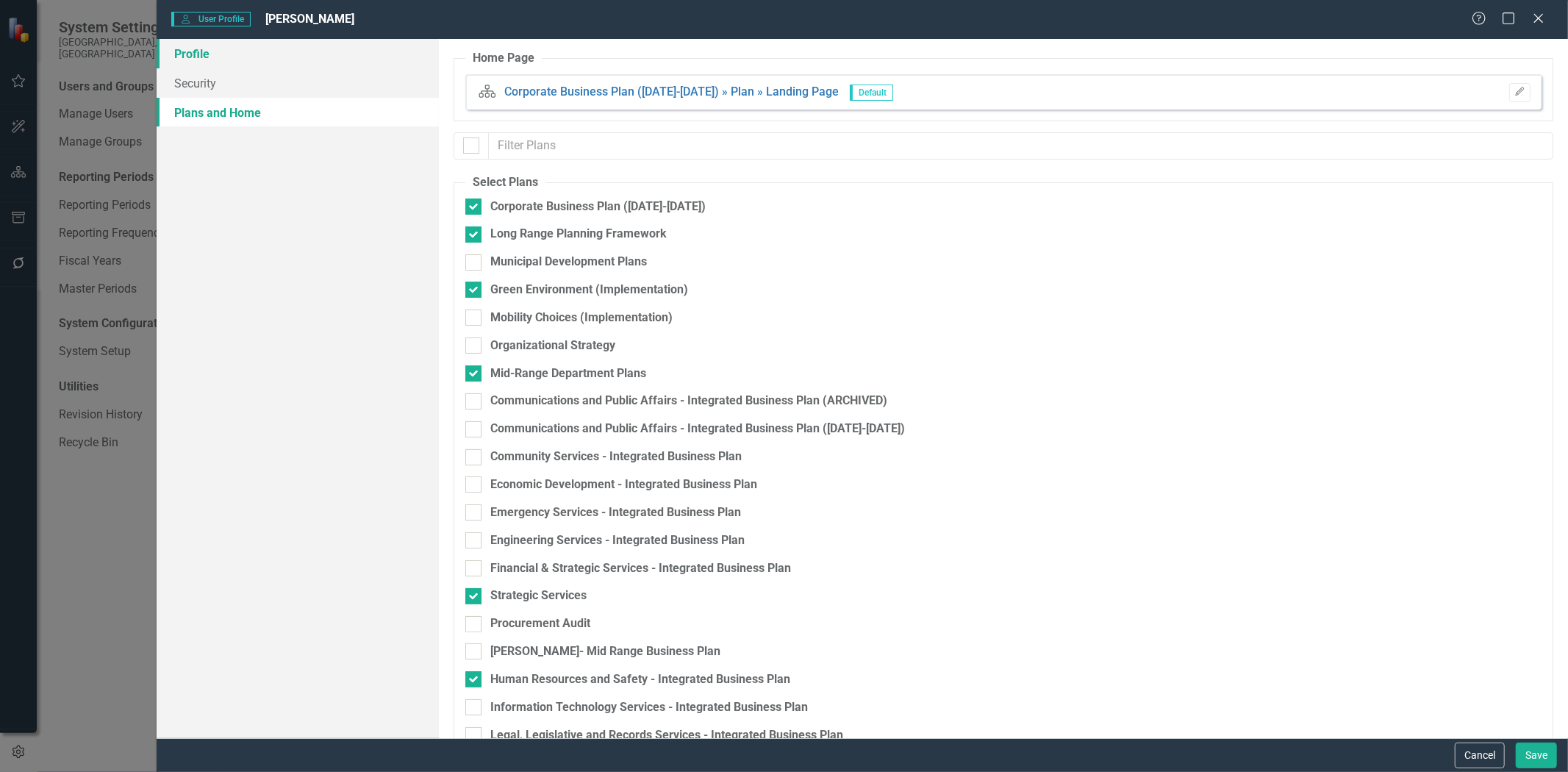
click at [186, 54] on link "Profile" at bounding box center [298, 54] width 283 height 30
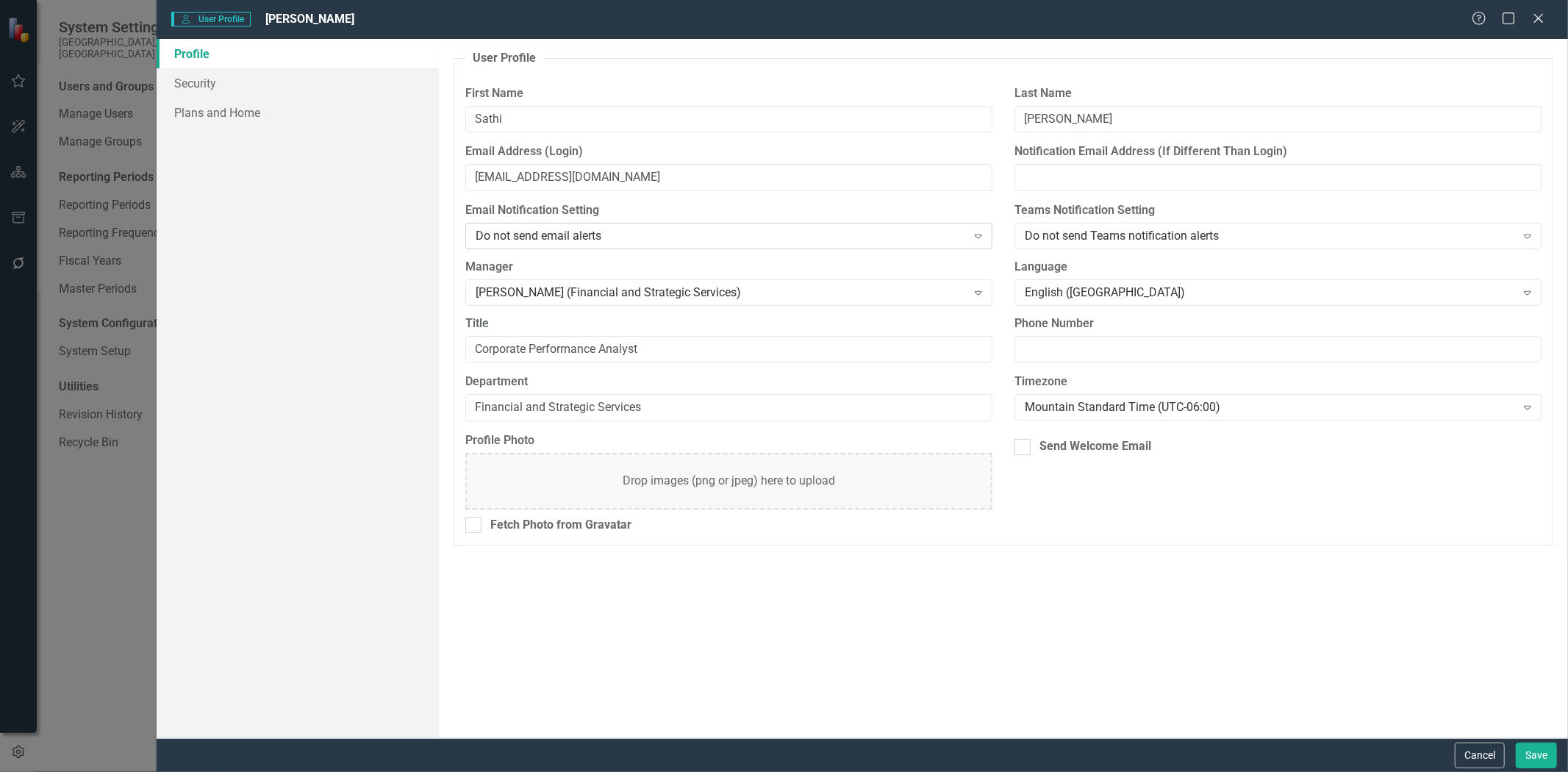
click at [624, 241] on div "Do not send email alerts" at bounding box center [721, 236] width 491 height 17
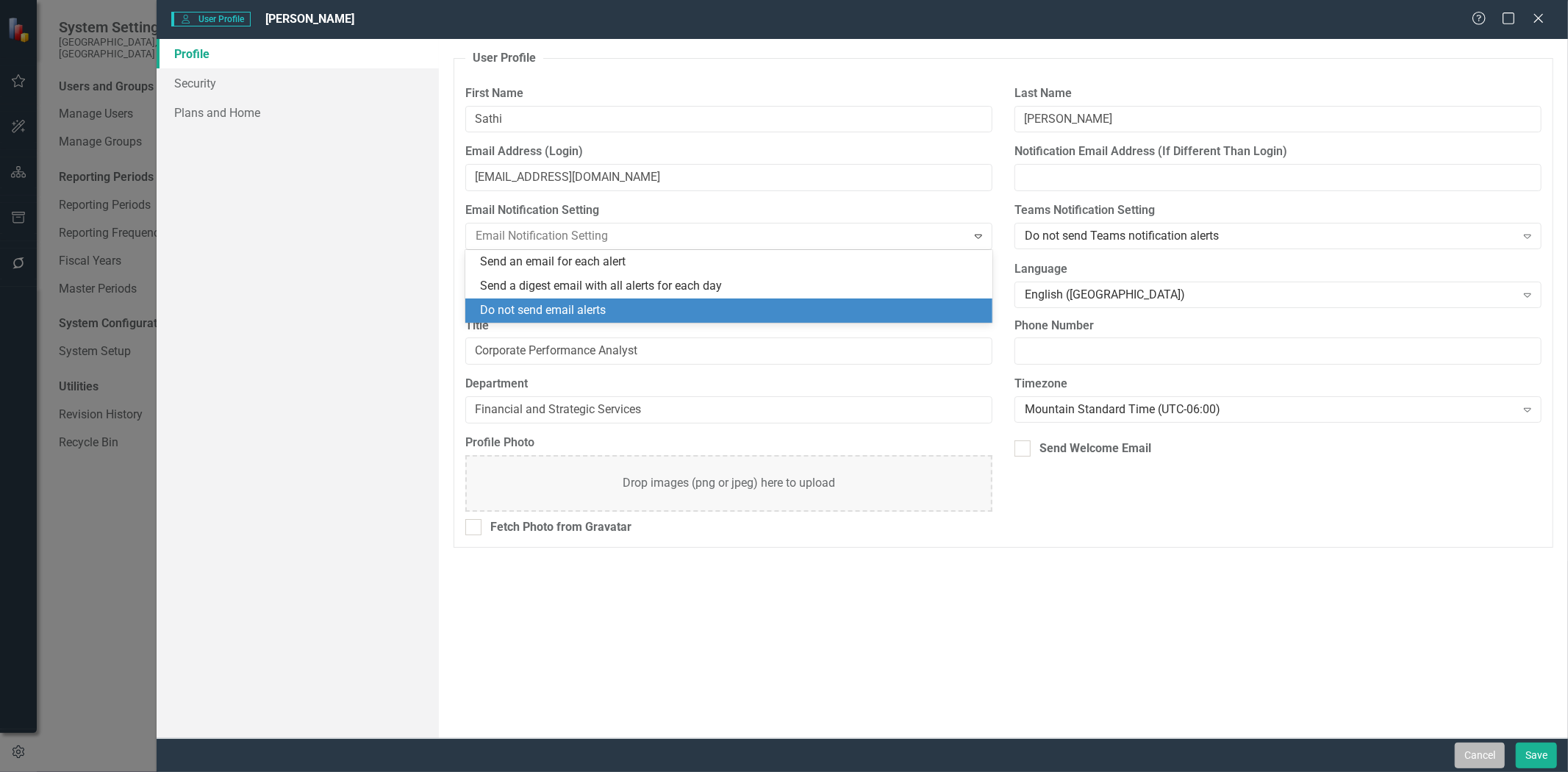
click at [1493, 753] on button "Cancel" at bounding box center [1480, 756] width 50 height 26
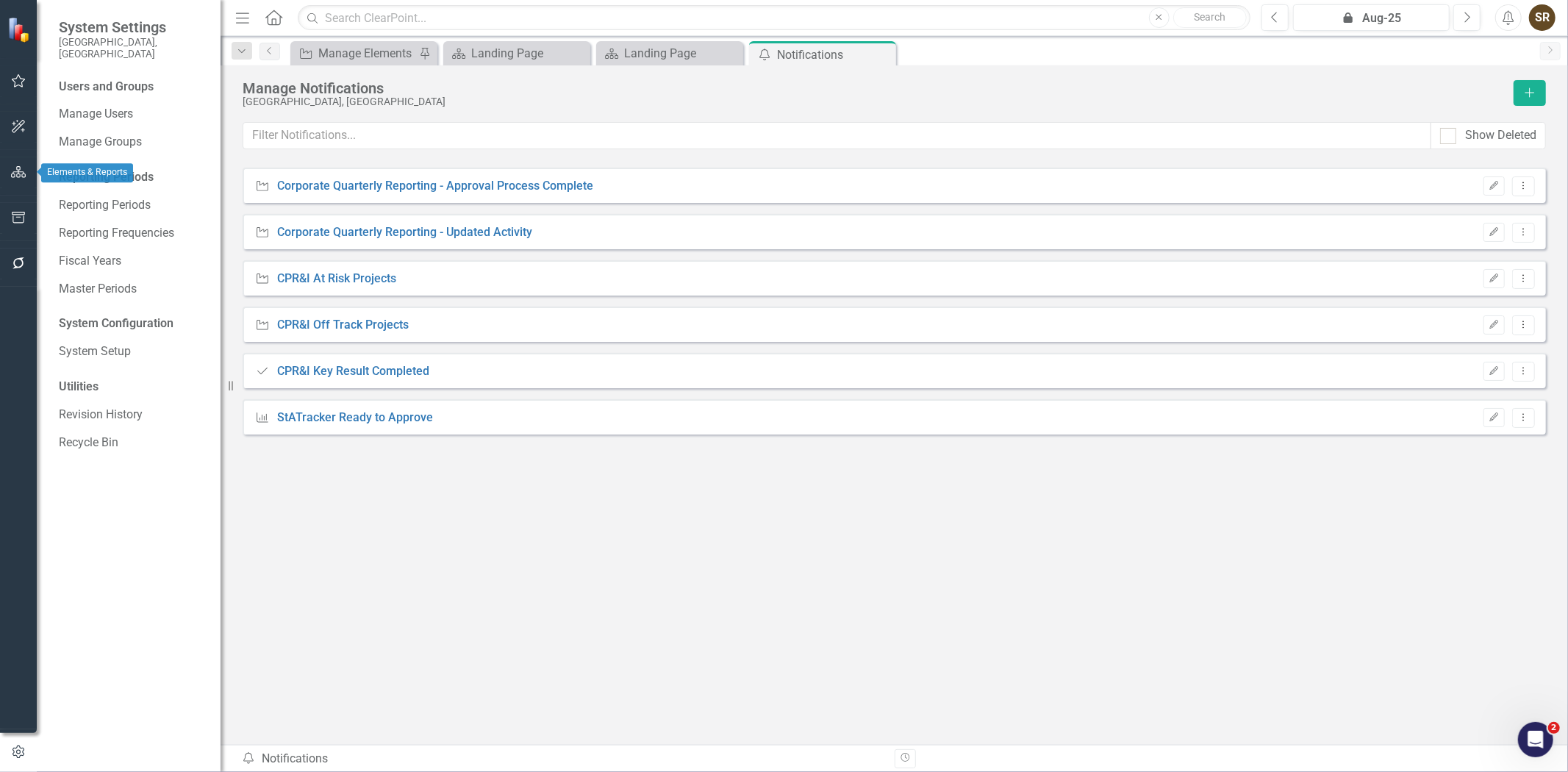
click at [13, 172] on icon "button" at bounding box center [18, 172] width 16 height 12
